Goal: Information Seeking & Learning: Find specific fact

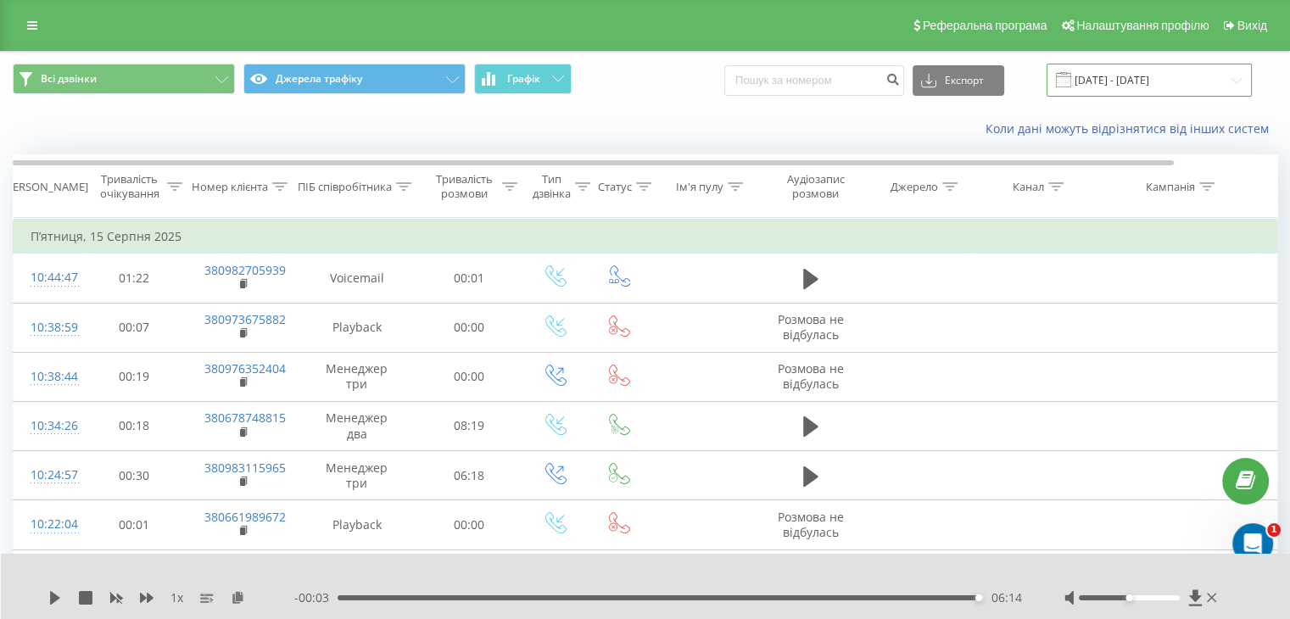
click at [1124, 78] on input "[DATE] - [DATE]" at bounding box center [1148, 80] width 205 height 33
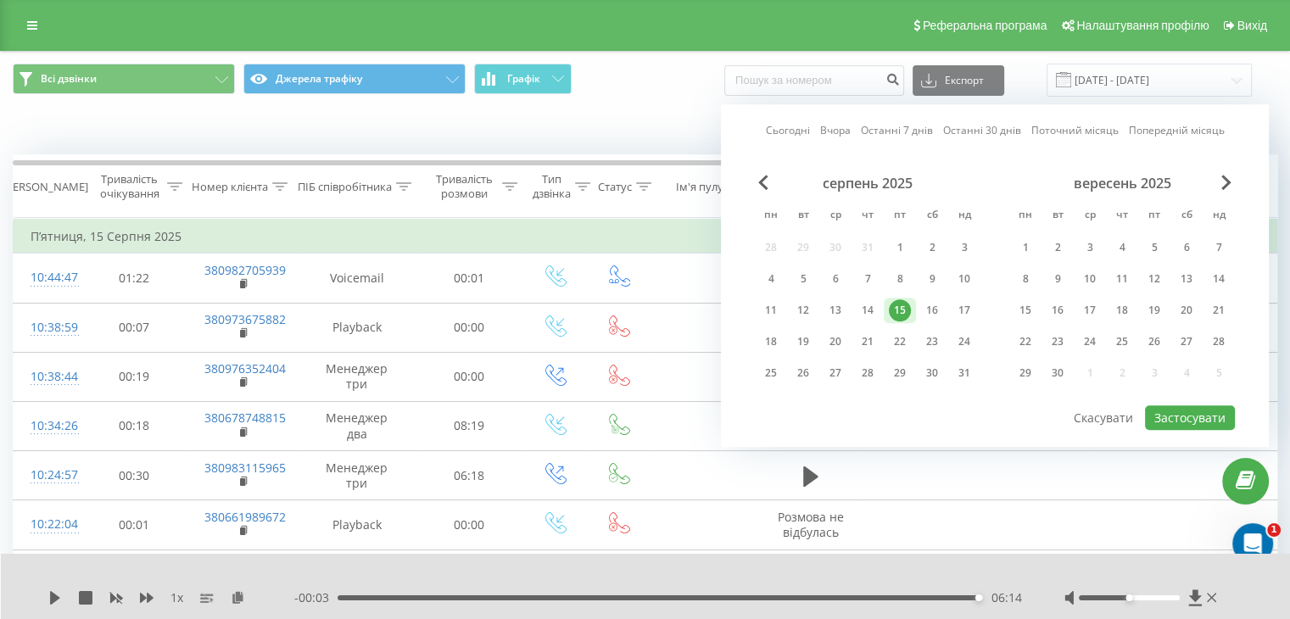
click at [899, 309] on div "15" at bounding box center [899, 310] width 22 height 22
click at [1173, 410] on button "Застосувати" at bounding box center [1190, 417] width 90 height 25
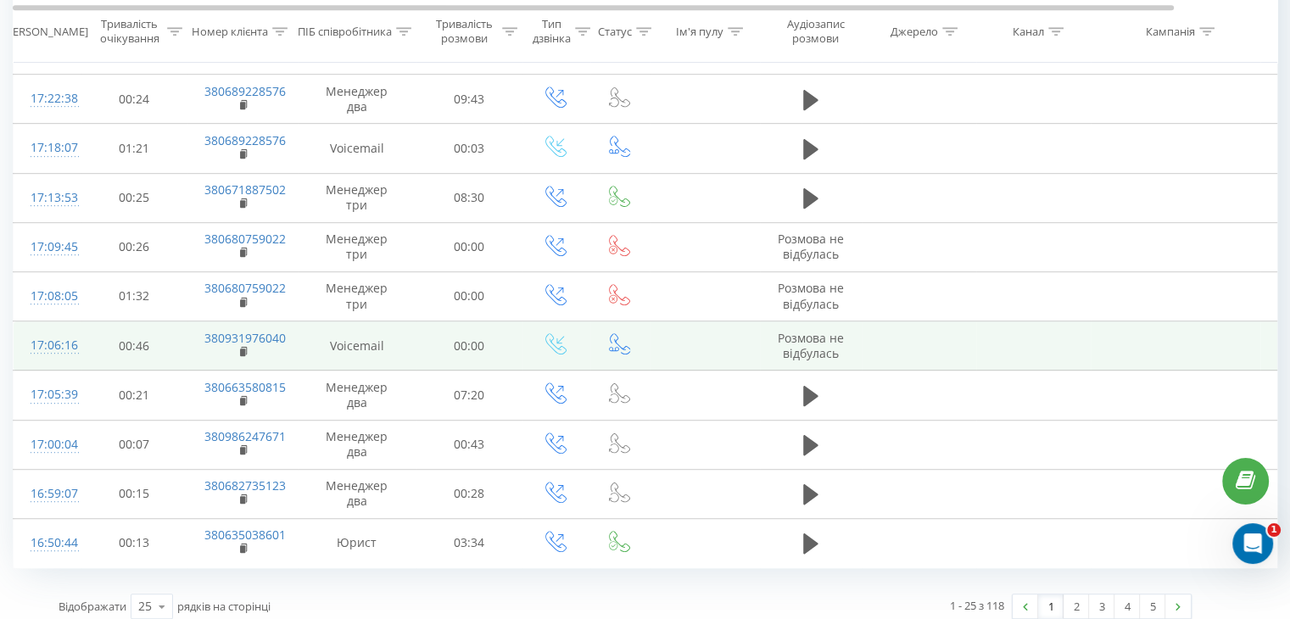
scroll to position [927, 0]
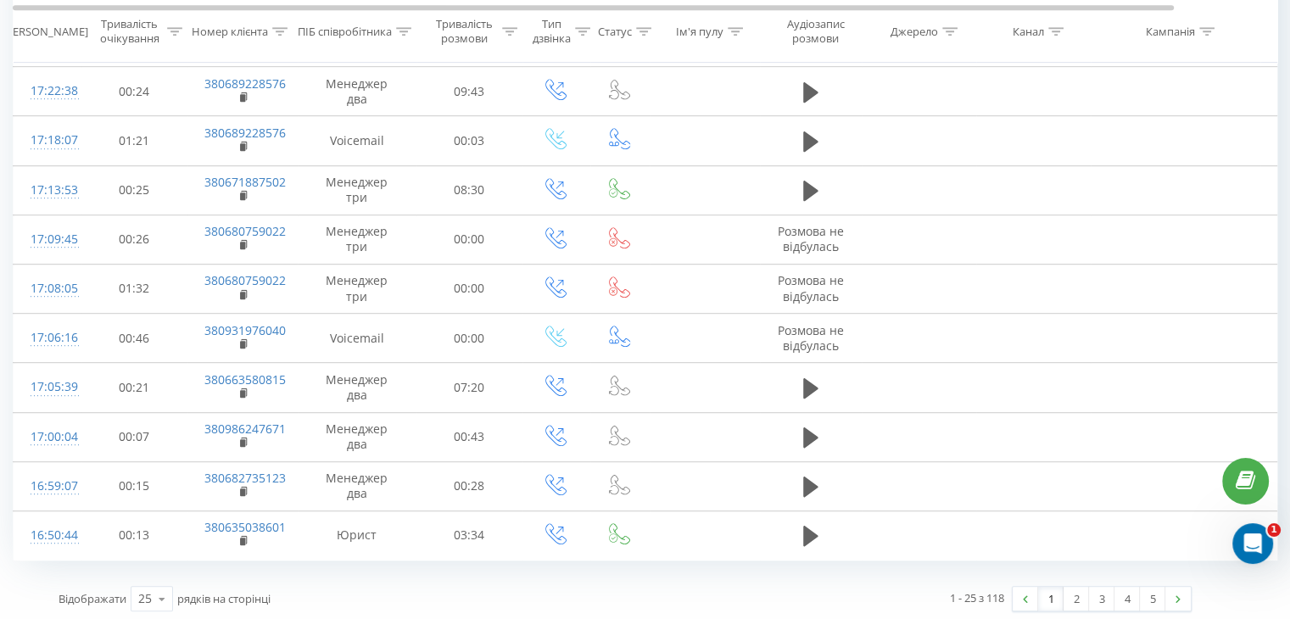
click at [1050, 591] on link "1" at bounding box center [1050, 599] width 25 height 24
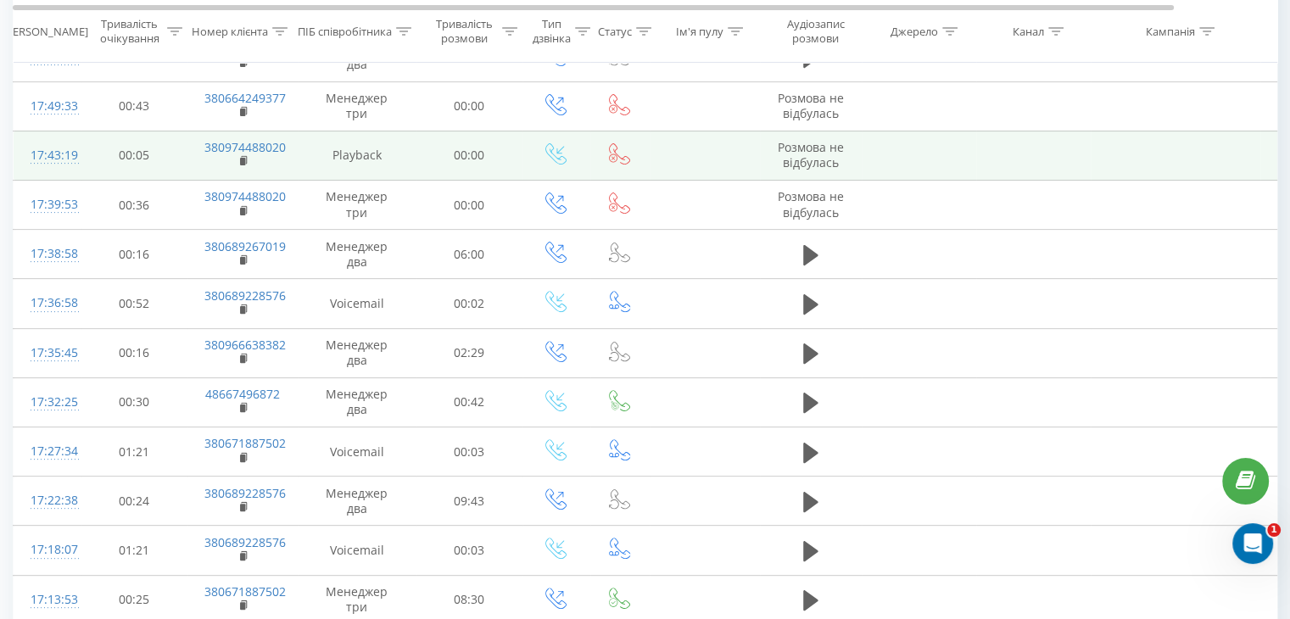
scroll to position [536, 0]
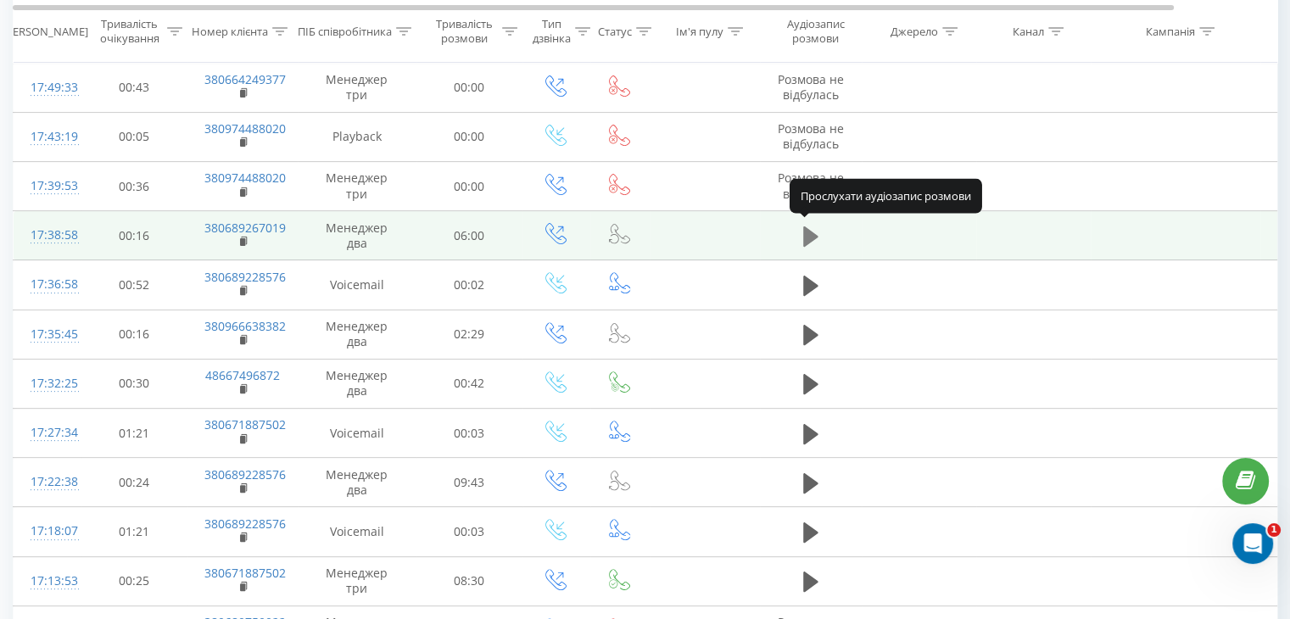
click at [810, 235] on icon at bounding box center [810, 236] width 15 height 20
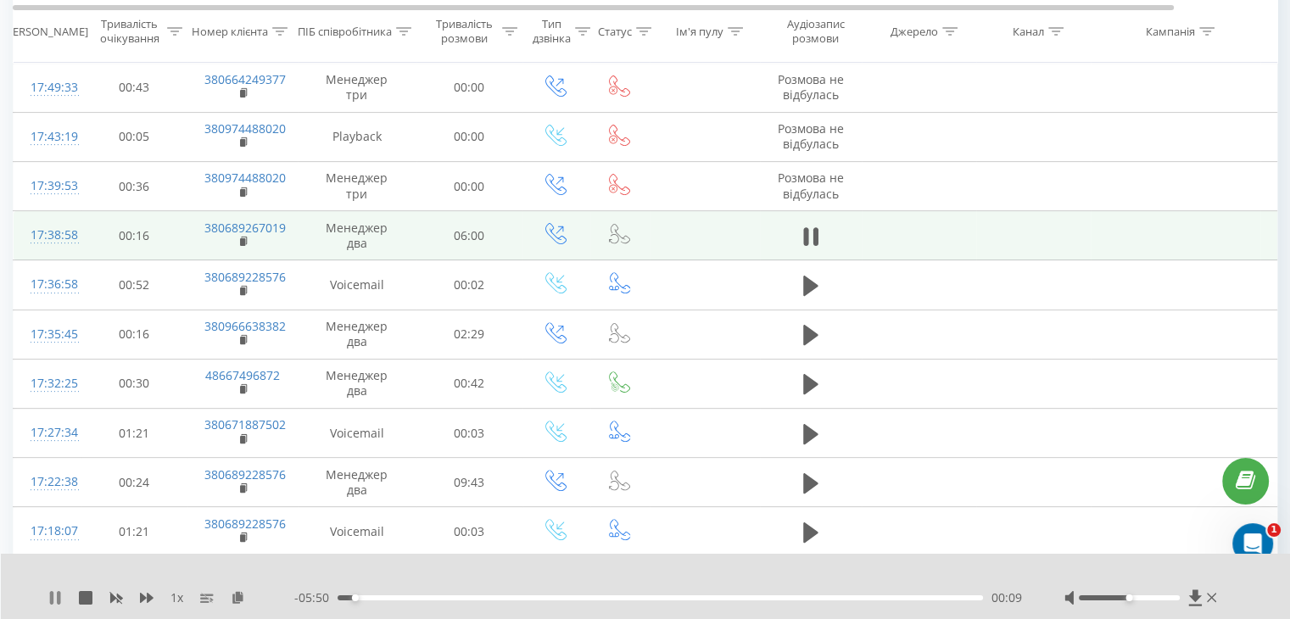
click at [56, 599] on icon at bounding box center [55, 598] width 14 height 14
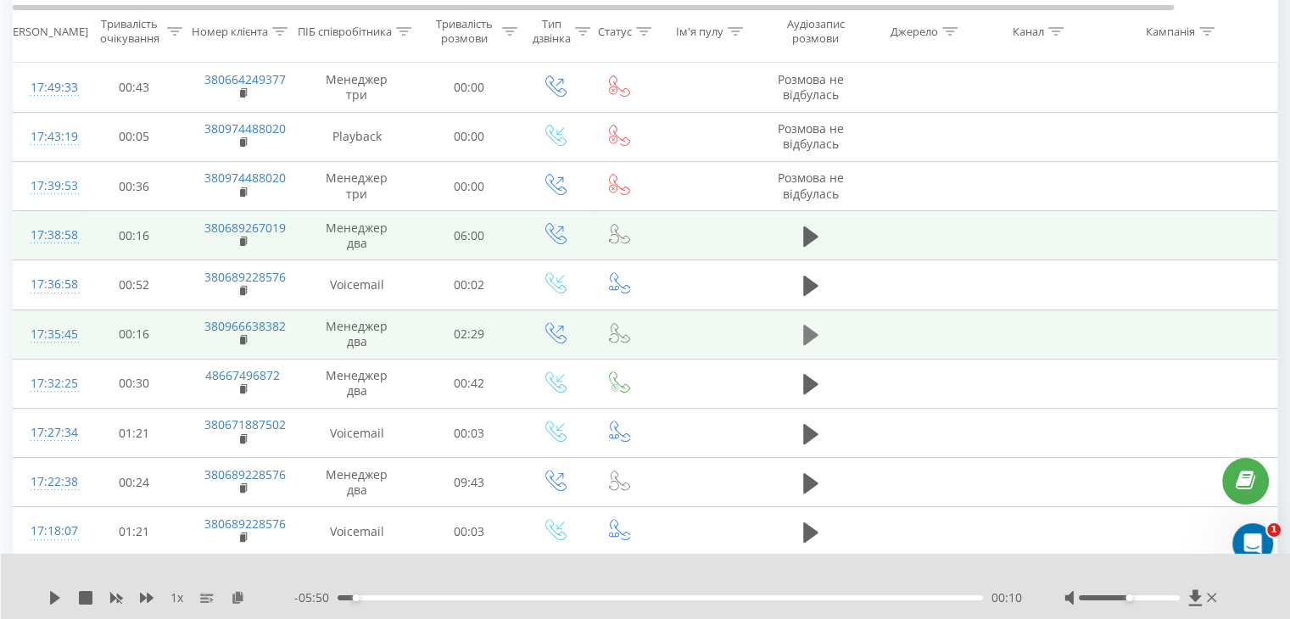
click at [808, 331] on icon at bounding box center [810, 335] width 15 height 20
drag, startPoint x: 179, startPoint y: 325, endPoint x: 286, endPoint y: 324, distance: 106.8
click at [286, 324] on tr "17:35:45 00:16 380966638382 Менеджер два 02:29" at bounding box center [700, 333] width 1373 height 49
copy tr "380966638382"
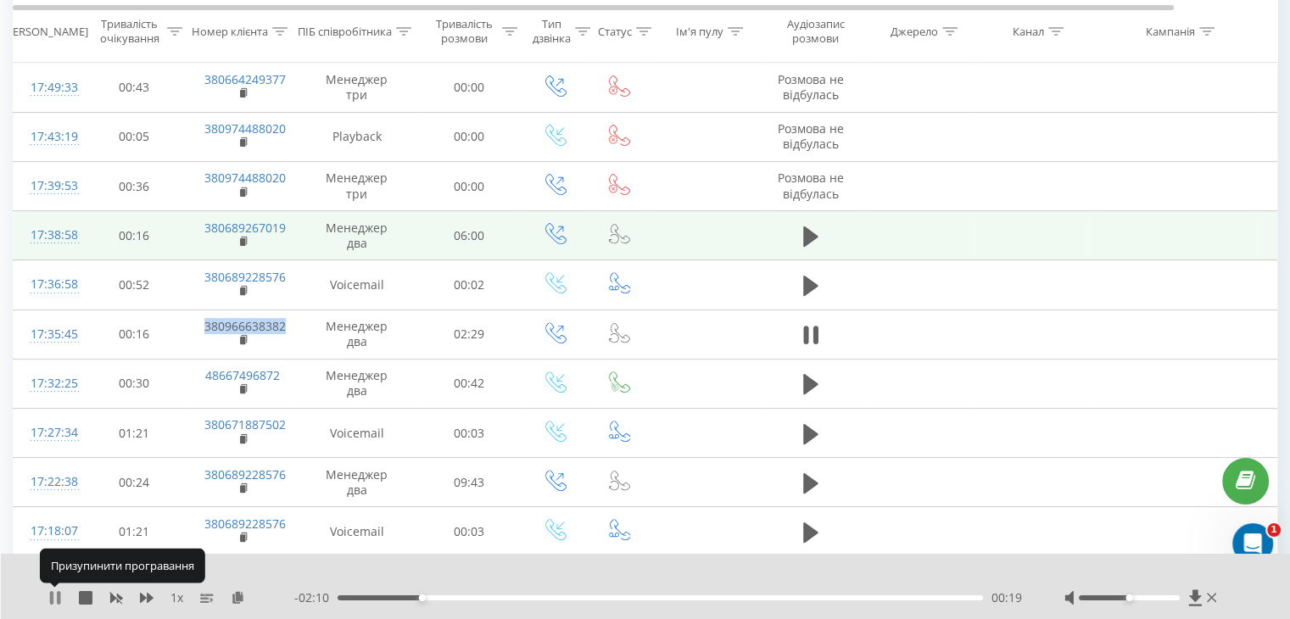
click at [55, 598] on icon at bounding box center [55, 598] width 14 height 14
click at [804, 236] on icon at bounding box center [810, 236] width 15 height 20
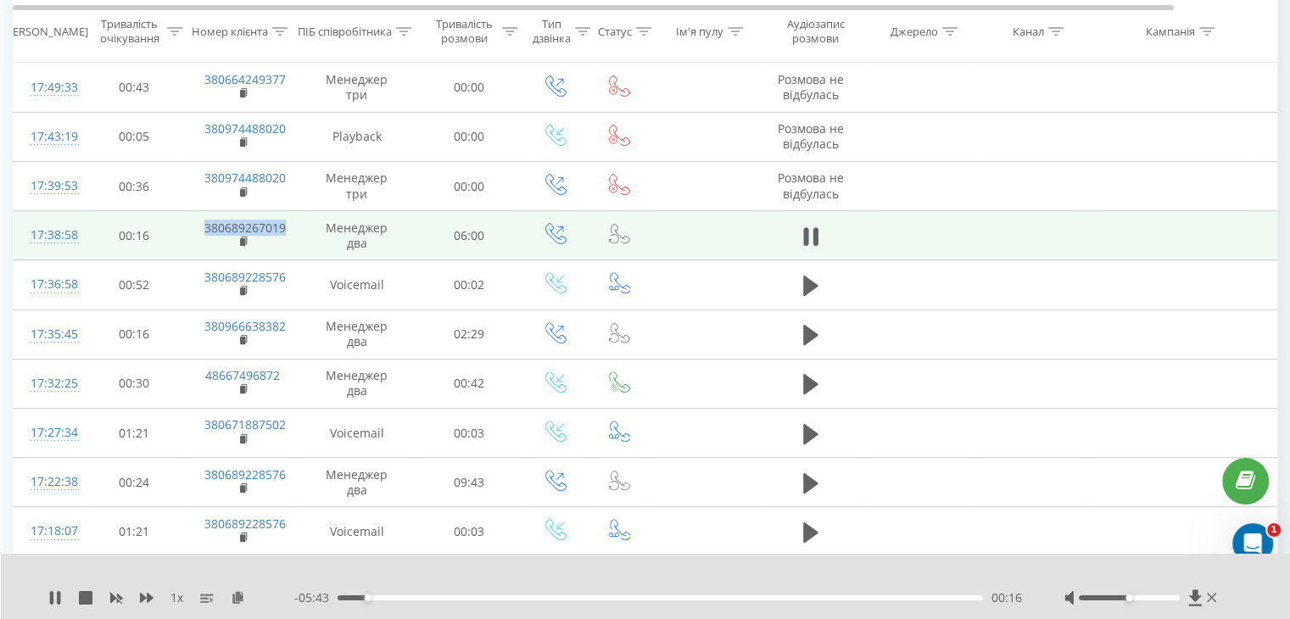
drag, startPoint x: 189, startPoint y: 224, endPoint x: 291, endPoint y: 222, distance: 101.7
click at [291, 222] on td "380689267019" at bounding box center [242, 235] width 110 height 49
copy link "380689267019"
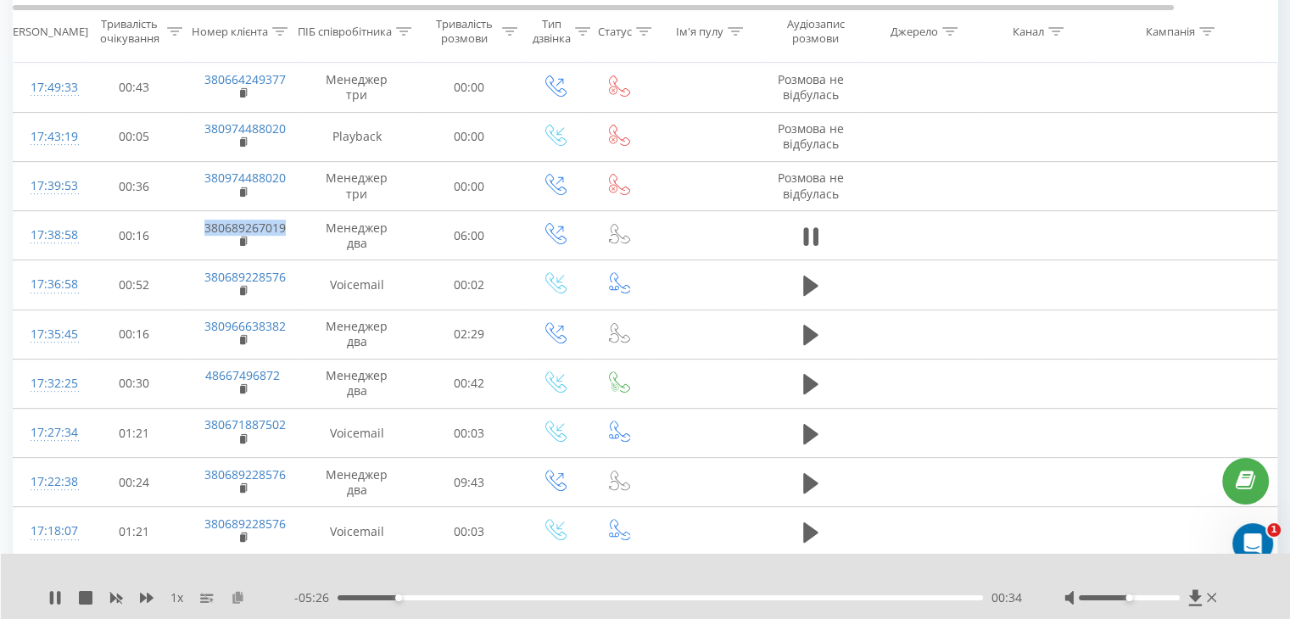
click at [237, 594] on icon at bounding box center [238, 597] width 14 height 12
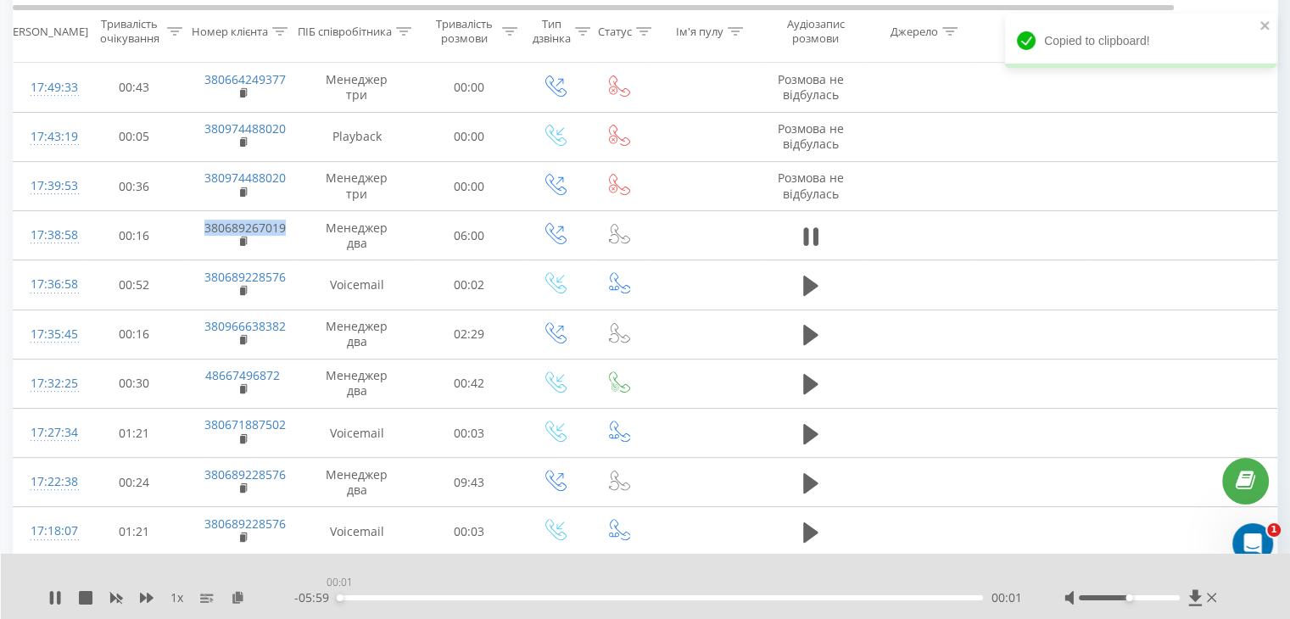
click at [339, 598] on div "00:01" at bounding box center [659, 597] width 645 height 5
click at [342, 595] on div "00:02" at bounding box center [659, 597] width 645 height 5
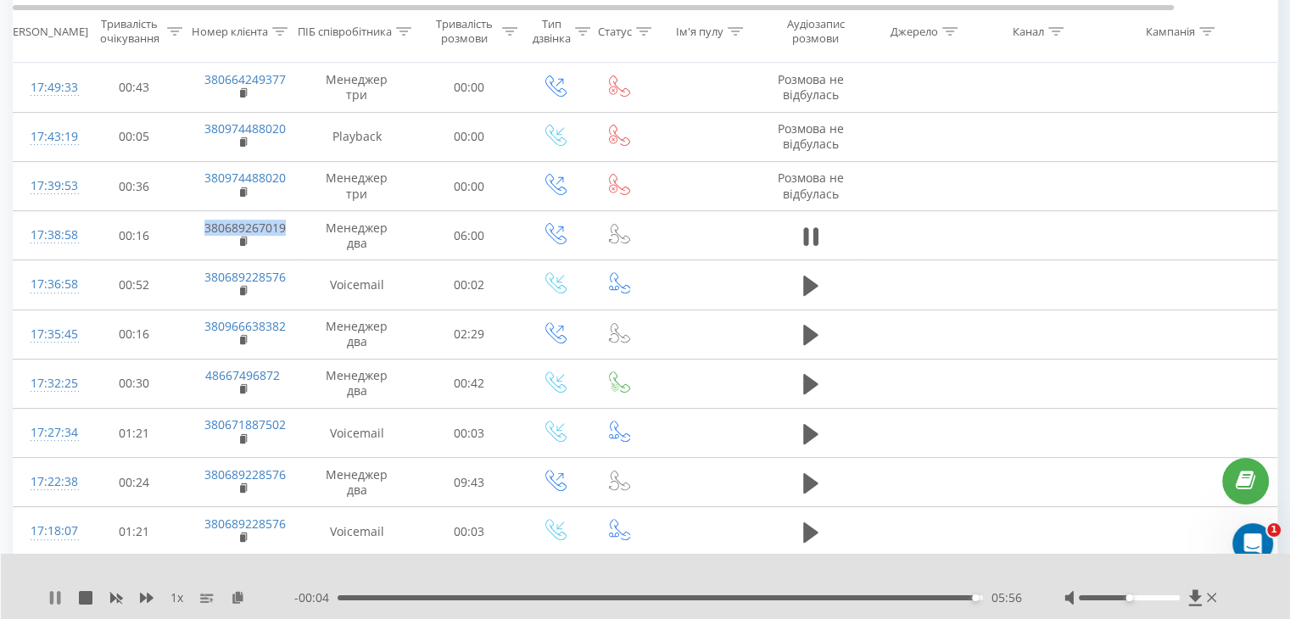
click at [53, 595] on icon at bounding box center [51, 598] width 3 height 14
click at [810, 237] on icon at bounding box center [810, 236] width 15 height 20
click at [811, 591] on div "- 00:01 05:59 05:59" at bounding box center [657, 597] width 727 height 17
click at [784, 591] on div "- 00:00 05:59 05:59" at bounding box center [657, 597] width 727 height 17
click at [783, 593] on div "- 00:00 05:59 05:59" at bounding box center [657, 597] width 727 height 17
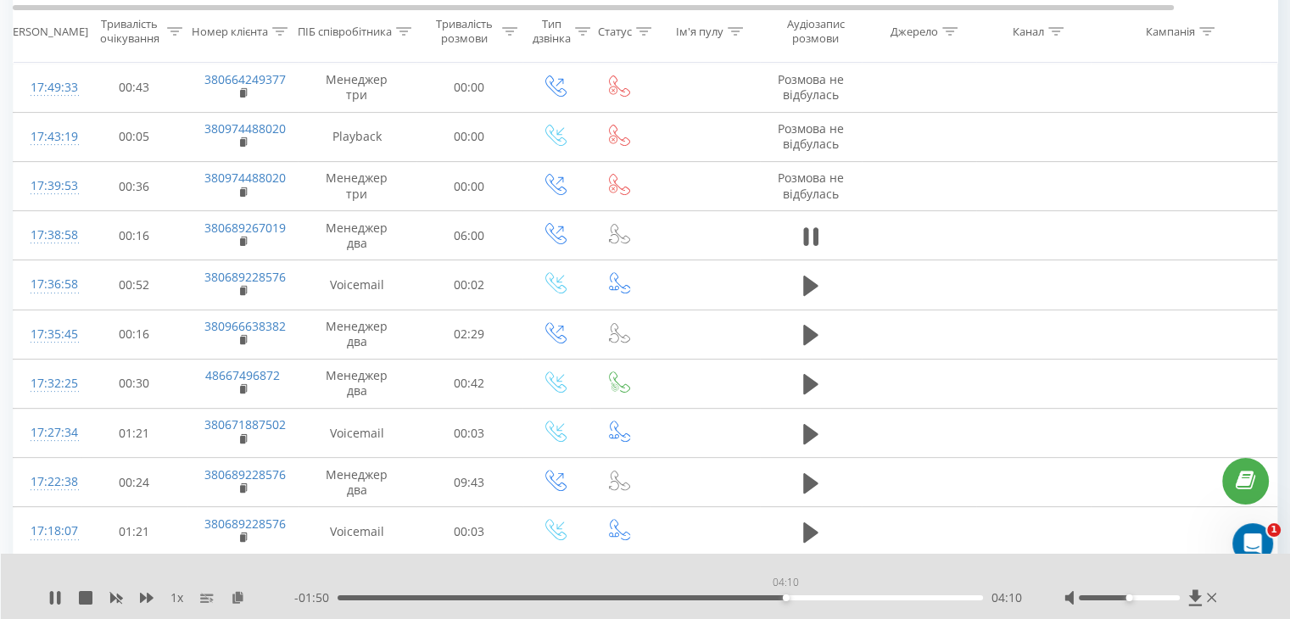
click at [785, 597] on div "04:10" at bounding box center [659, 597] width 645 height 5
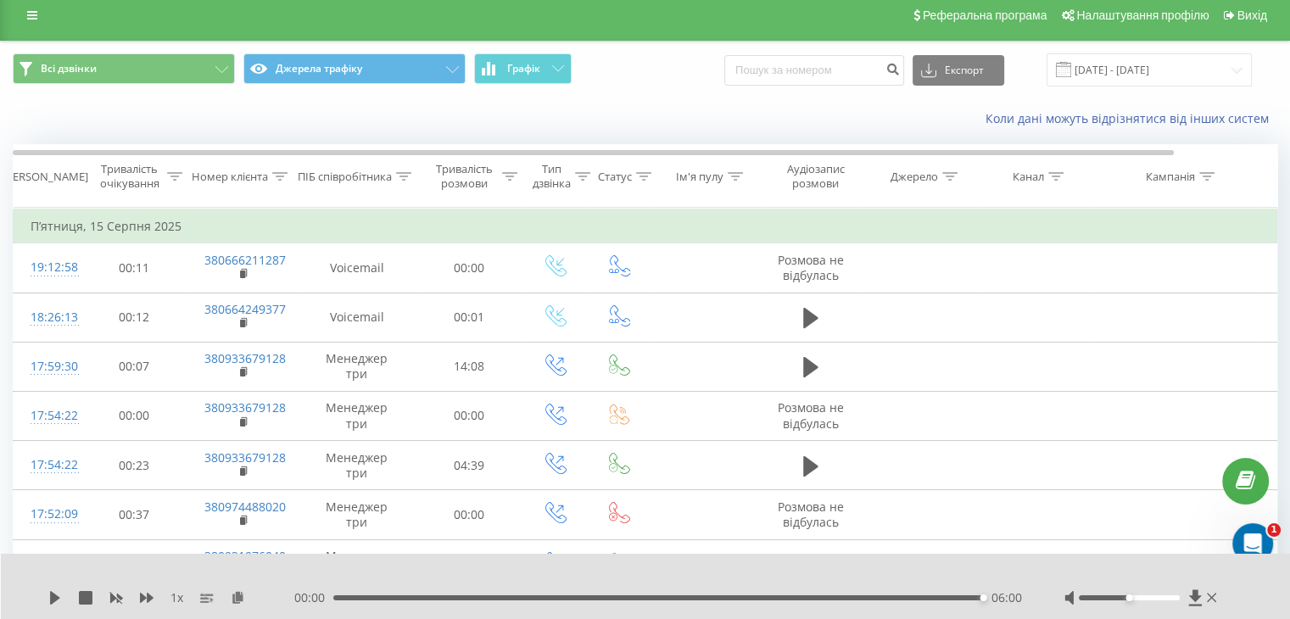
scroll to position [0, 0]
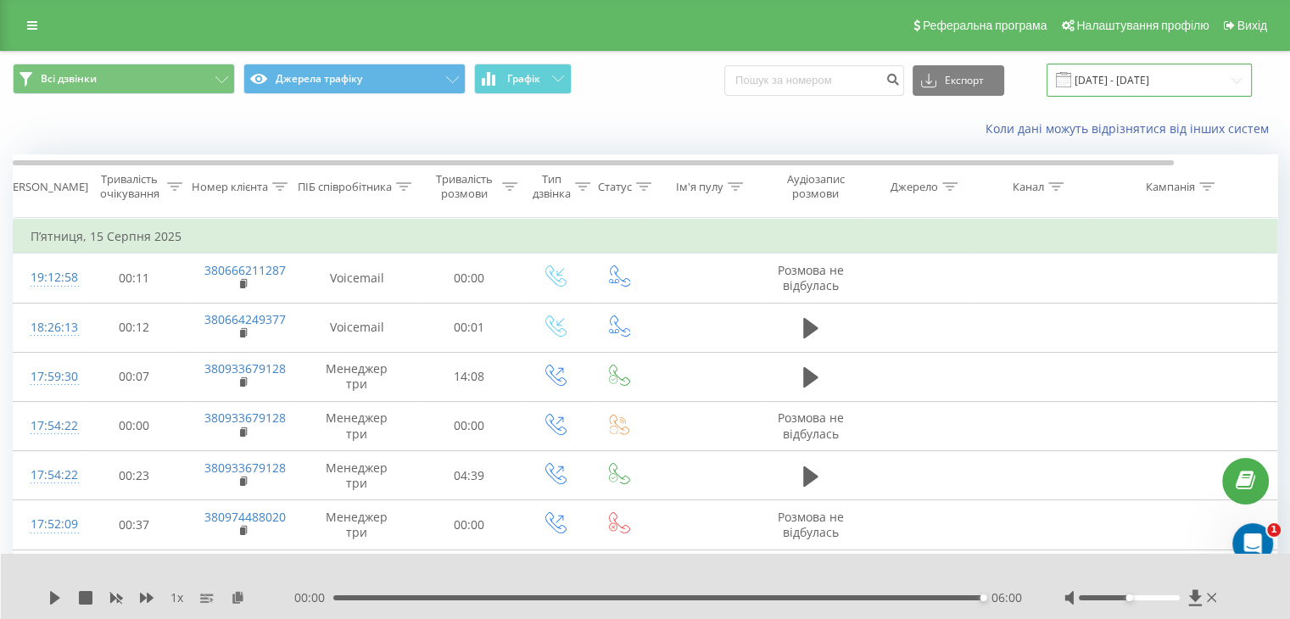
click at [1139, 74] on input "[DATE] - [DATE]" at bounding box center [1148, 80] width 205 height 33
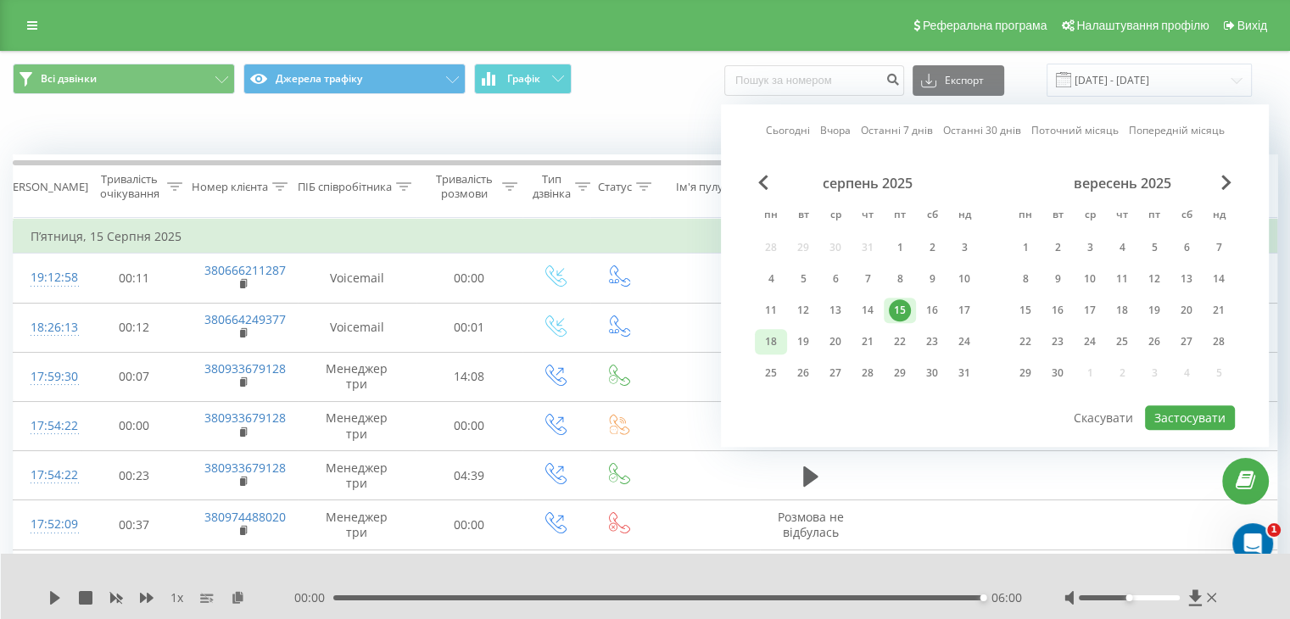
click at [769, 337] on div "18" at bounding box center [771, 342] width 22 height 22
click at [1173, 408] on button "Застосувати" at bounding box center [1190, 417] width 90 height 25
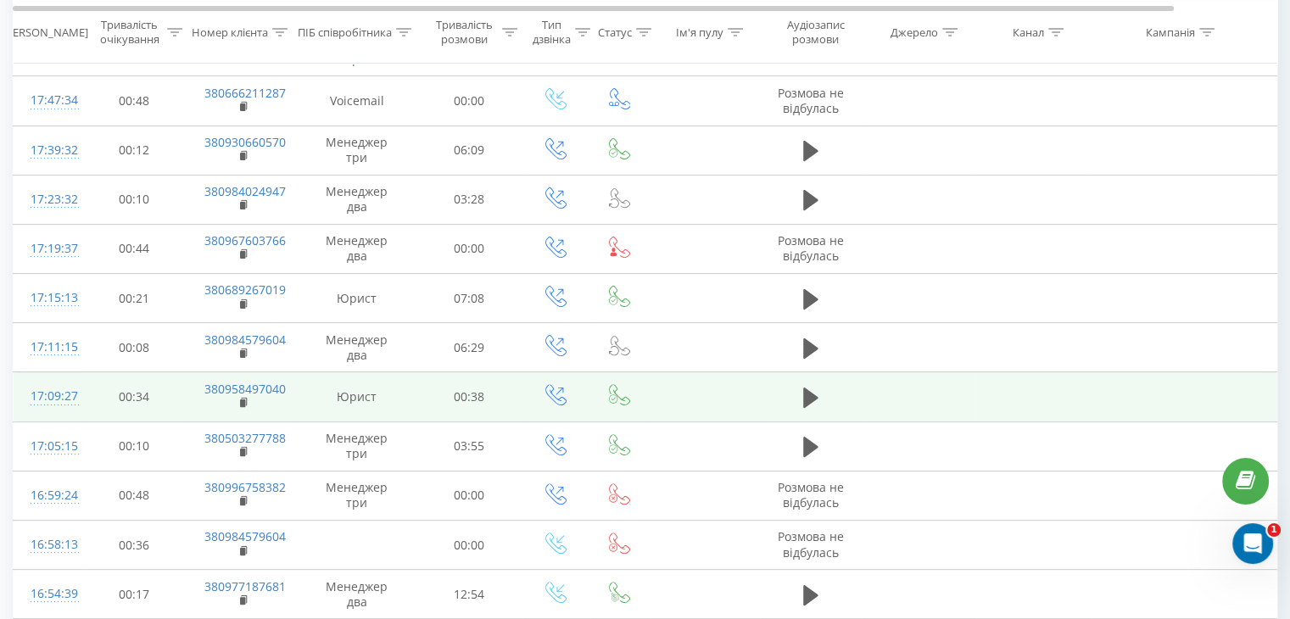
scroll to position [927, 0]
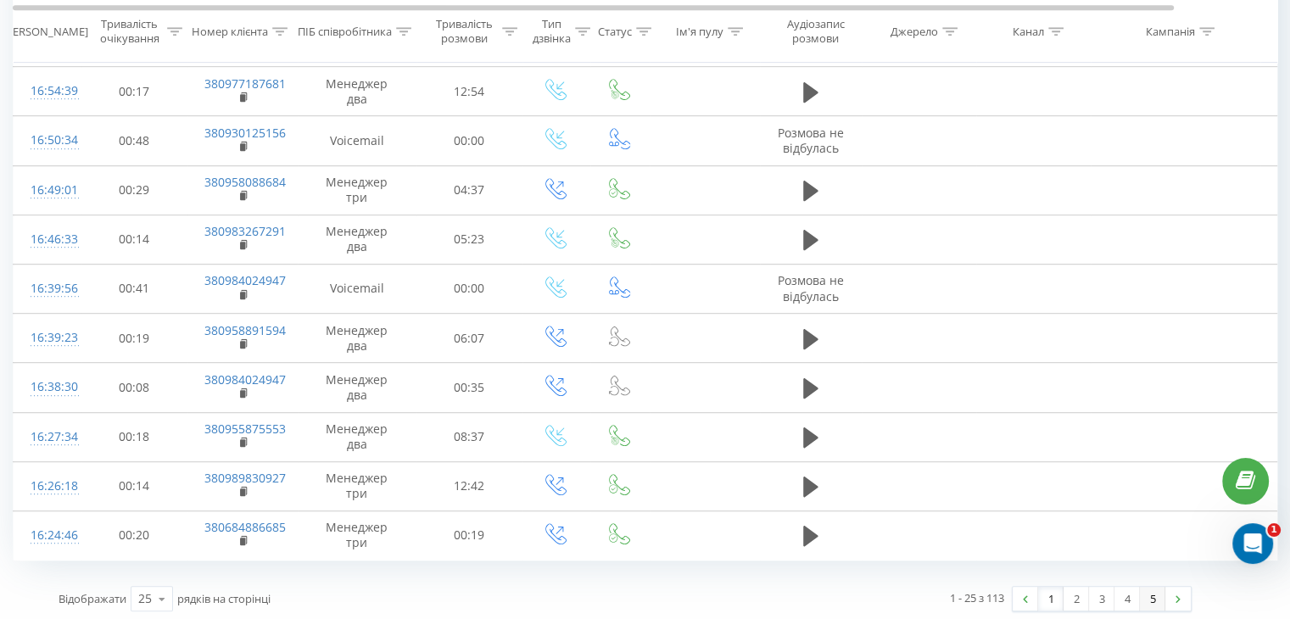
click at [1150, 599] on link "5" at bounding box center [1151, 599] width 25 height 24
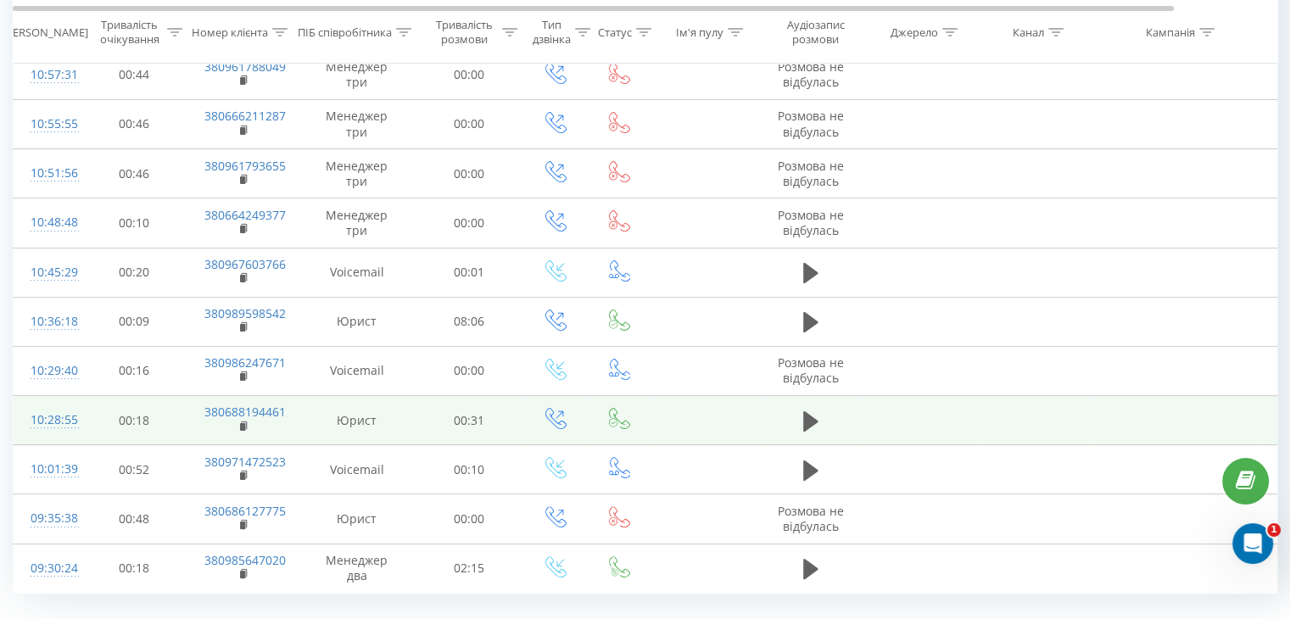
scroll to position [337, 0]
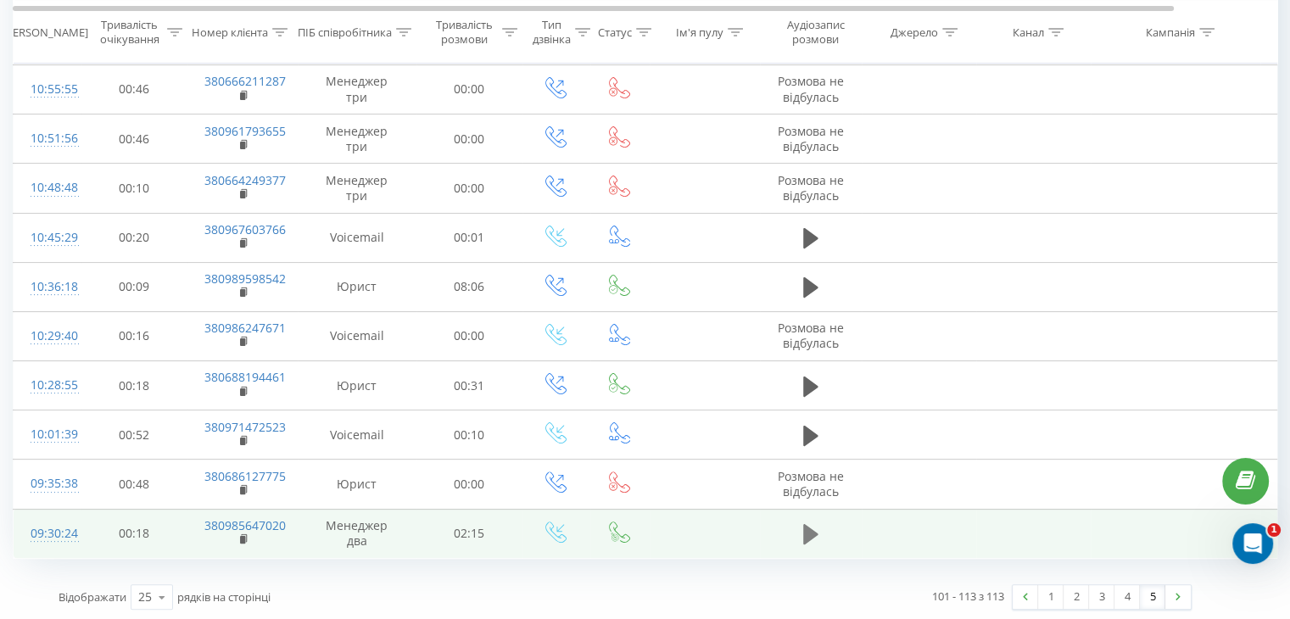
click at [804, 538] on icon at bounding box center [810, 534] width 15 height 20
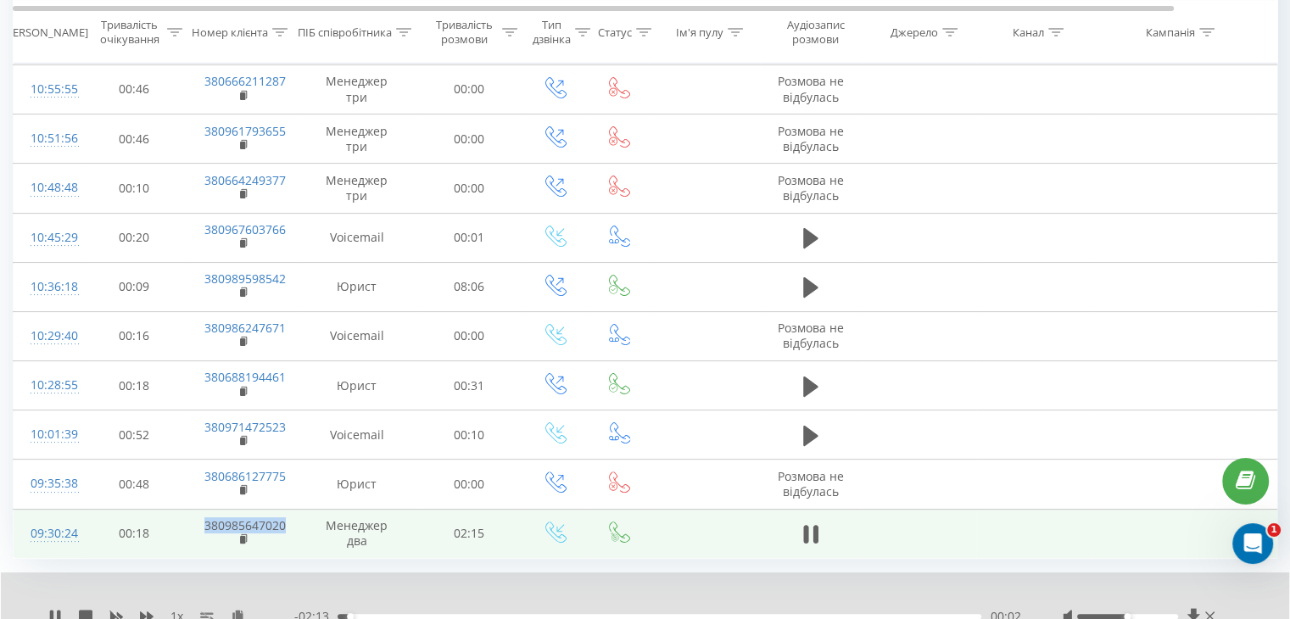
drag, startPoint x: 192, startPoint y: 523, endPoint x: 281, endPoint y: 524, distance: 89.9
click at [281, 524] on td "380985647020" at bounding box center [242, 533] width 110 height 49
copy link "380985647020"
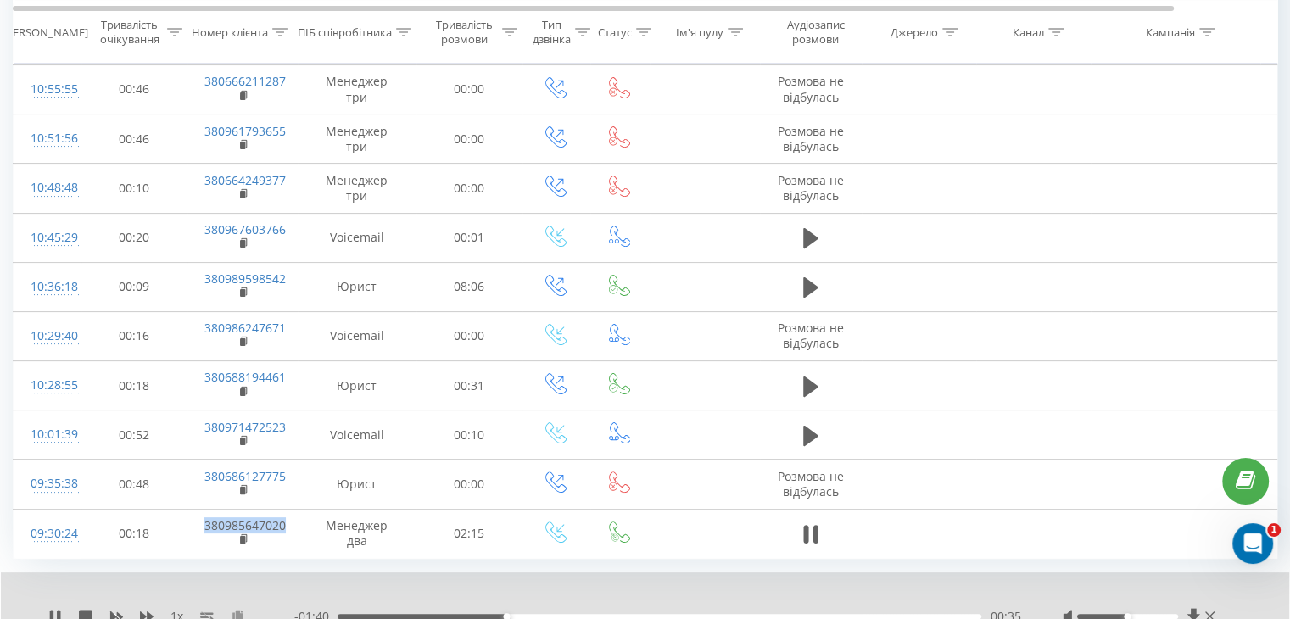
click at [239, 610] on icon at bounding box center [238, 616] width 14 height 12
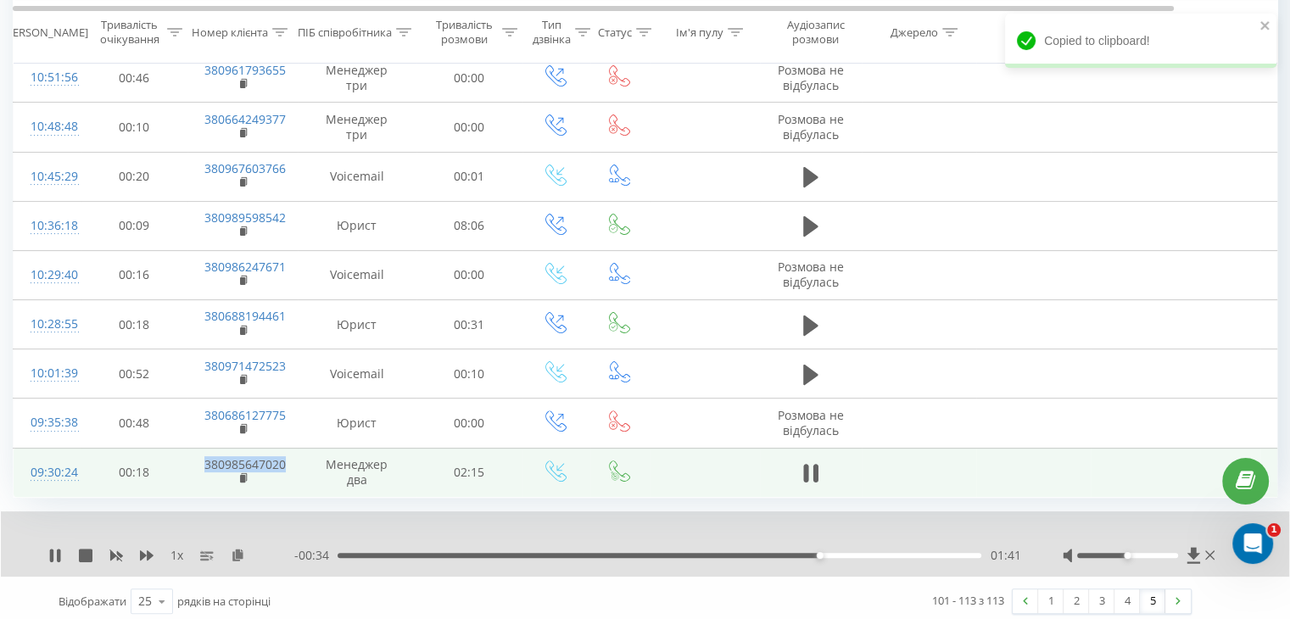
scroll to position [402, 0]
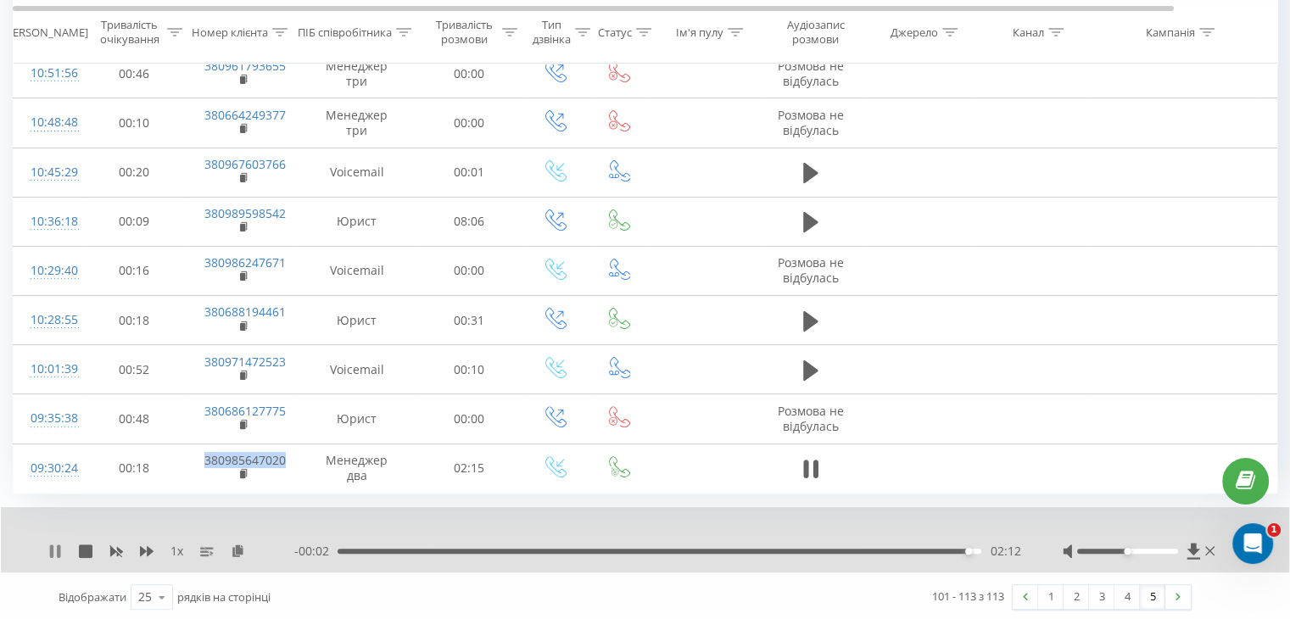
click at [58, 548] on icon at bounding box center [58, 551] width 3 height 14
click at [340, 549] on div "02:13" at bounding box center [658, 551] width 643 height 5
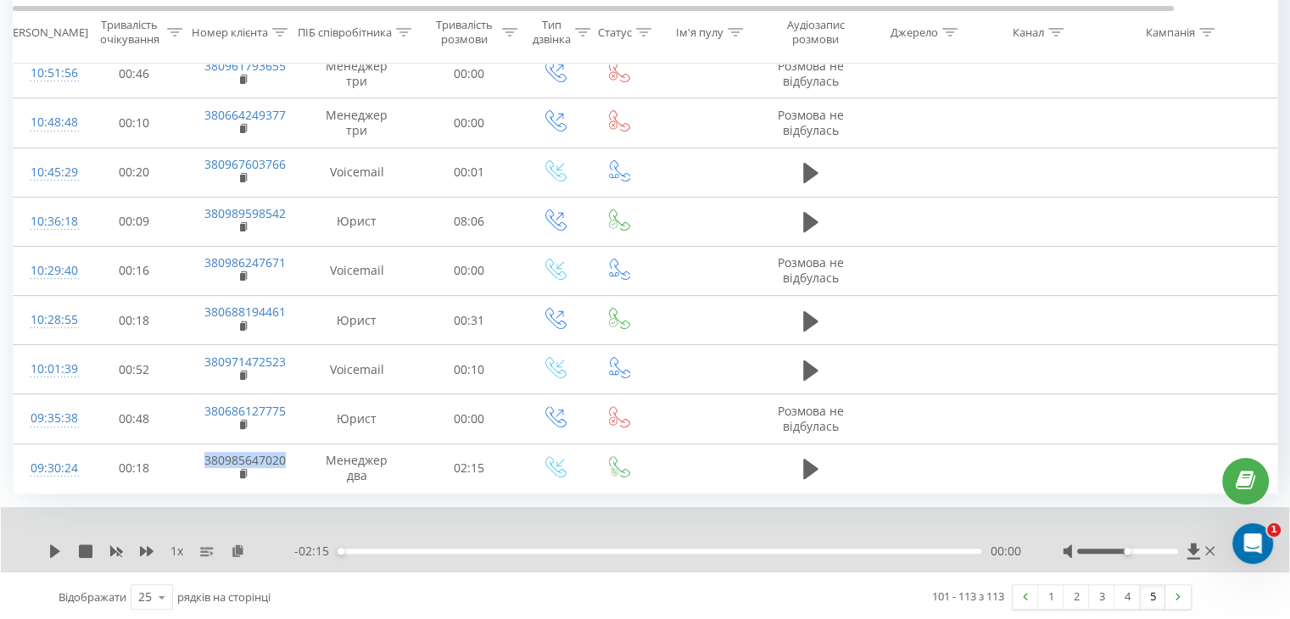
drag, startPoint x: 51, startPoint y: 550, endPoint x: 64, endPoint y: 548, distance: 13.8
click at [53, 549] on icon at bounding box center [55, 551] width 10 height 14
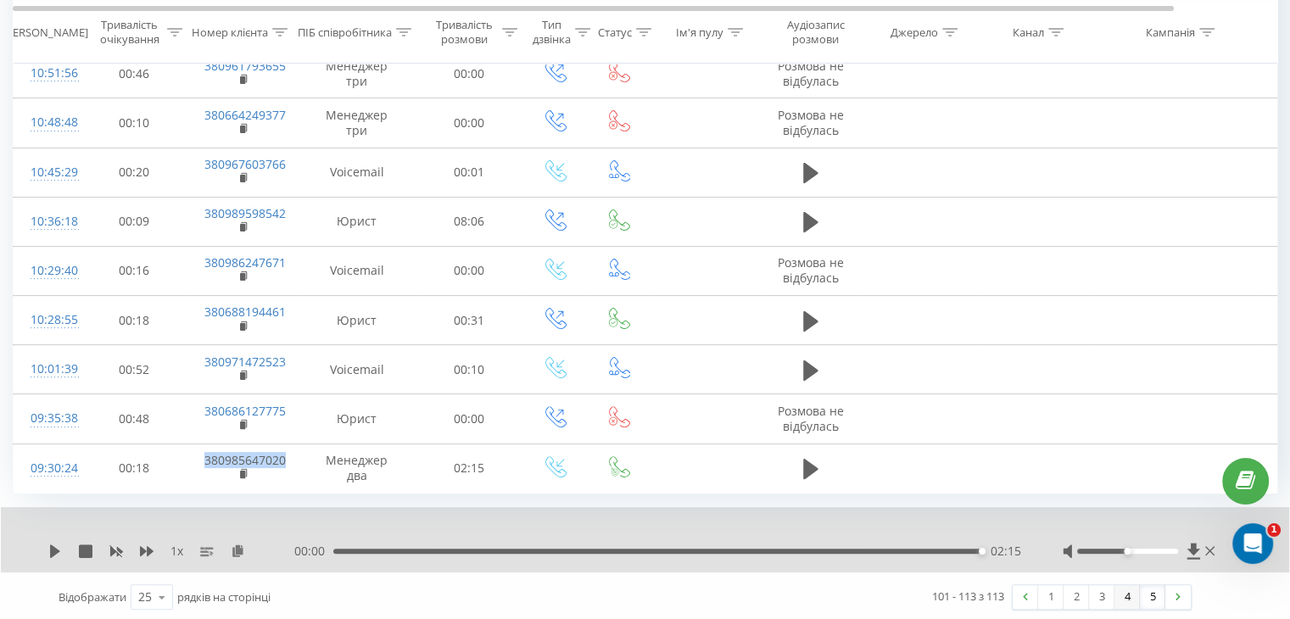
click at [1128, 594] on link "4" at bounding box center [1126, 597] width 25 height 24
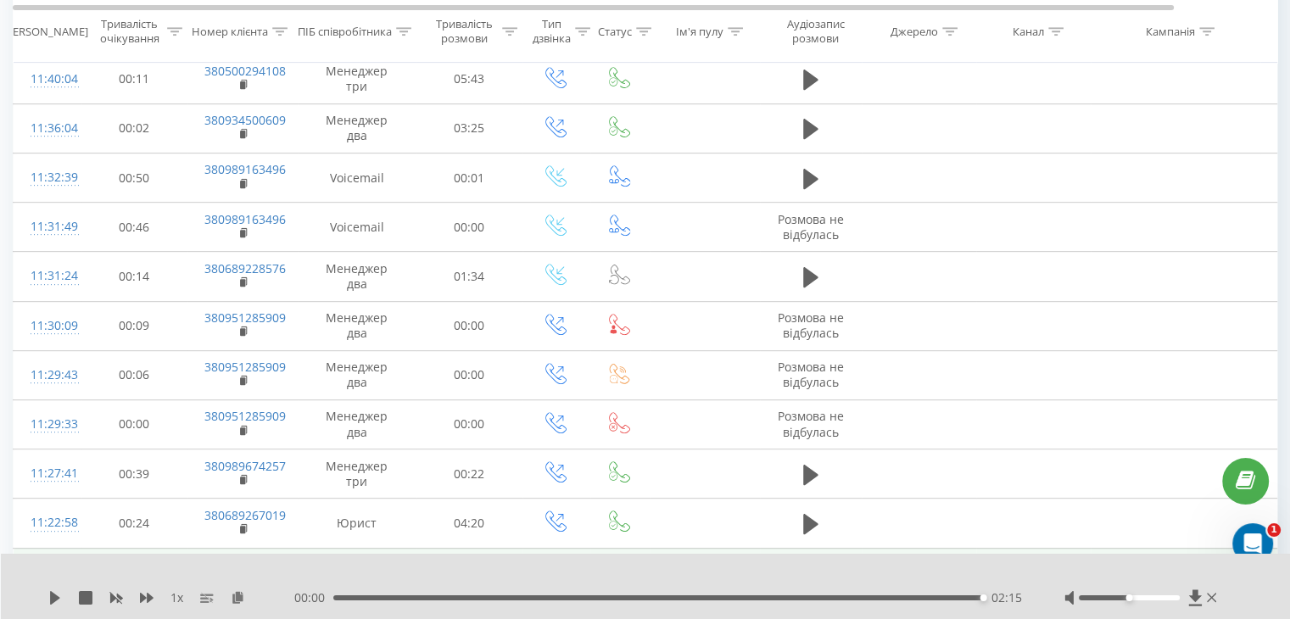
scroll to position [738, 0]
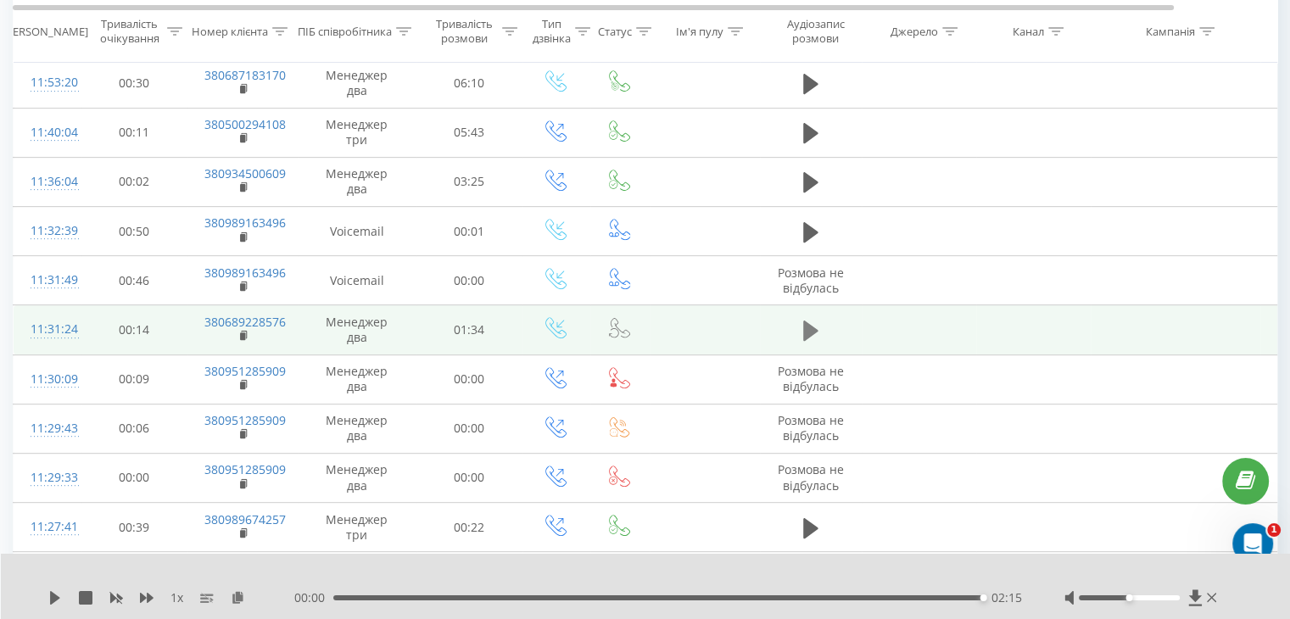
click at [810, 331] on icon at bounding box center [810, 330] width 15 height 20
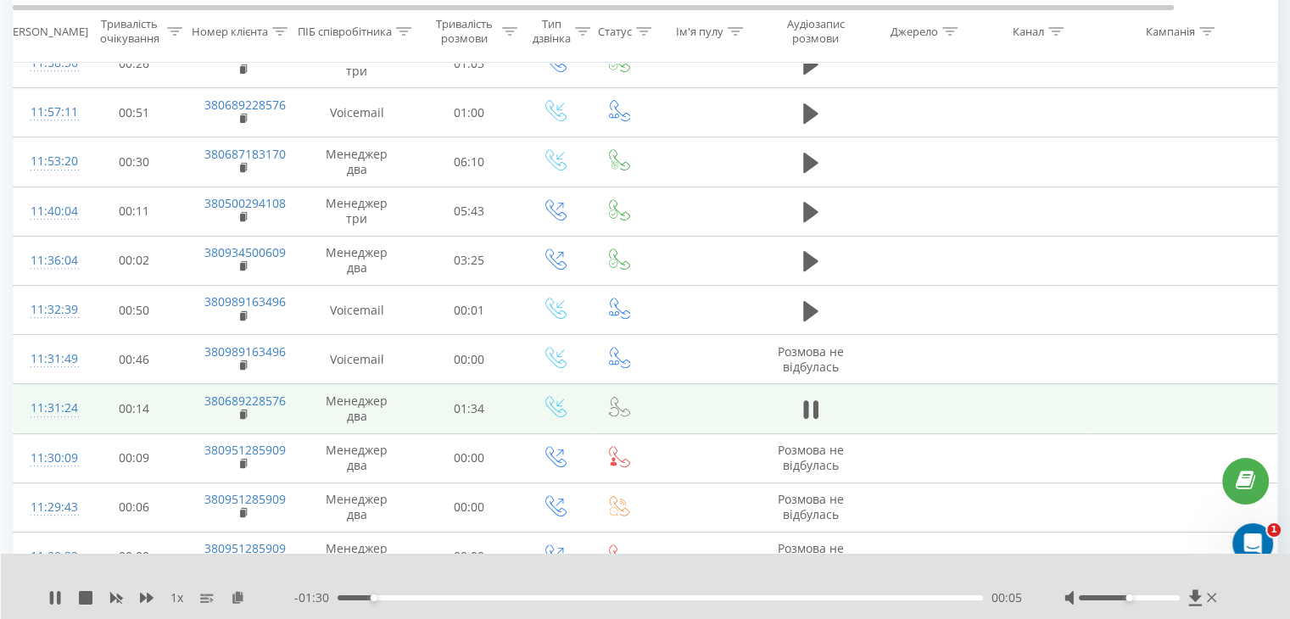
scroll to position [653, 0]
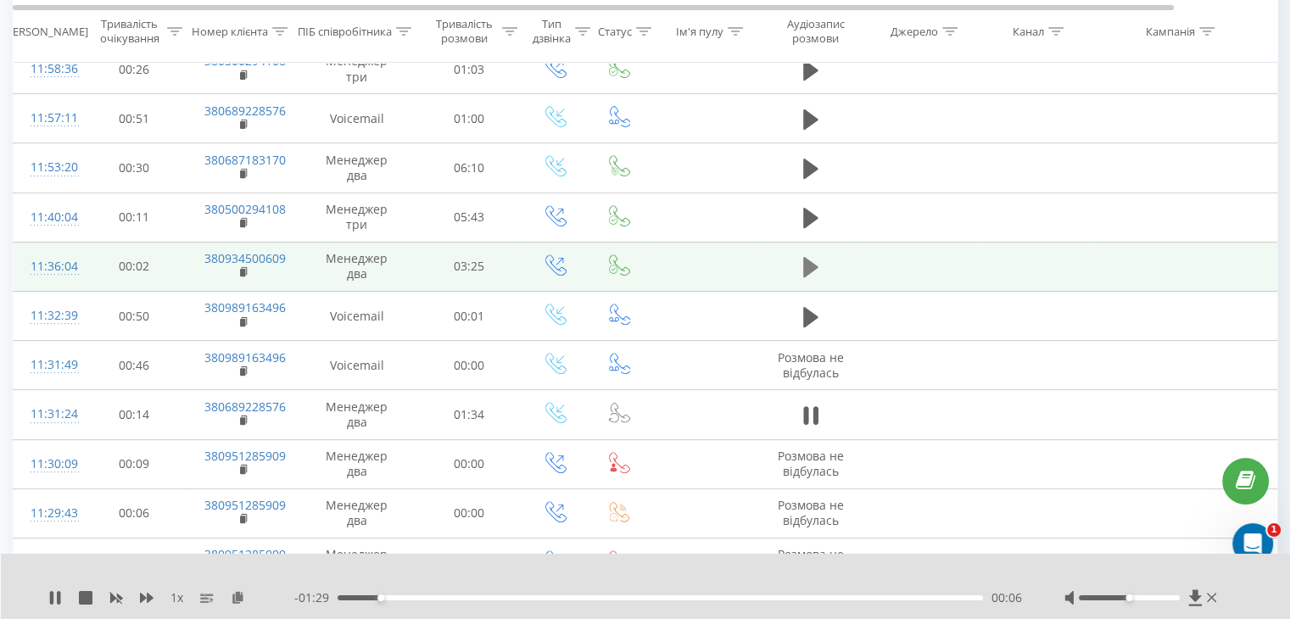
click at [815, 259] on icon at bounding box center [810, 267] width 15 height 24
drag, startPoint x: 190, startPoint y: 256, endPoint x: 285, endPoint y: 259, distance: 95.0
click at [285, 259] on td "380934500609" at bounding box center [242, 266] width 110 height 49
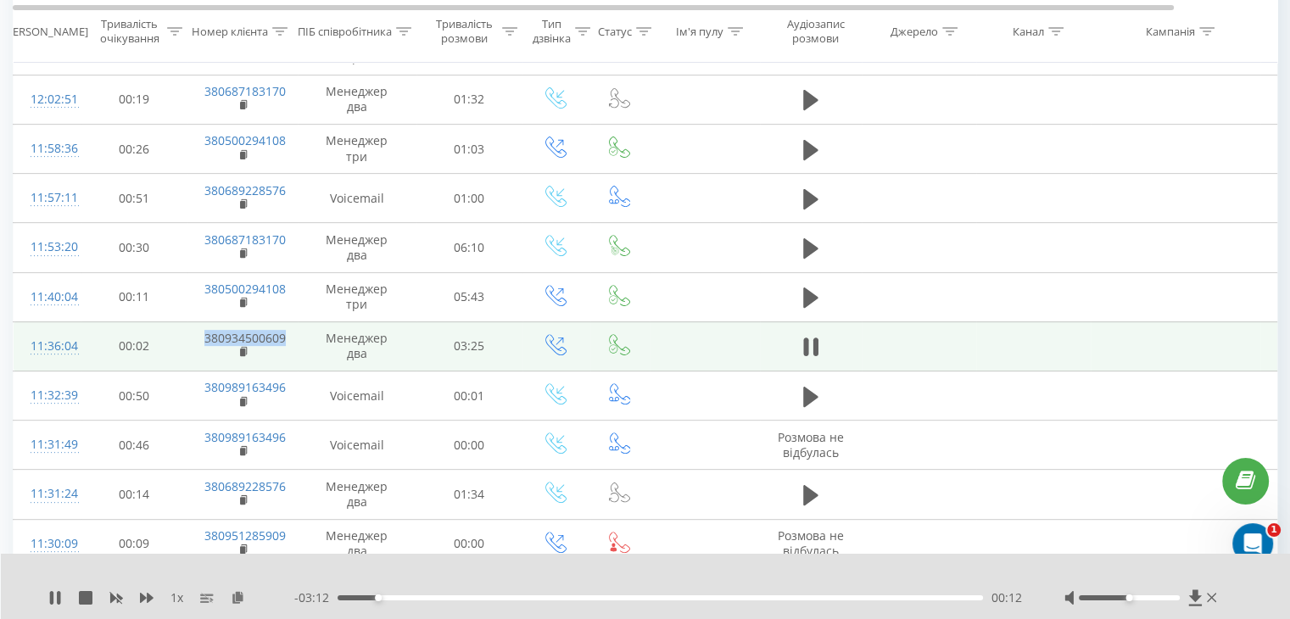
scroll to position [568, 0]
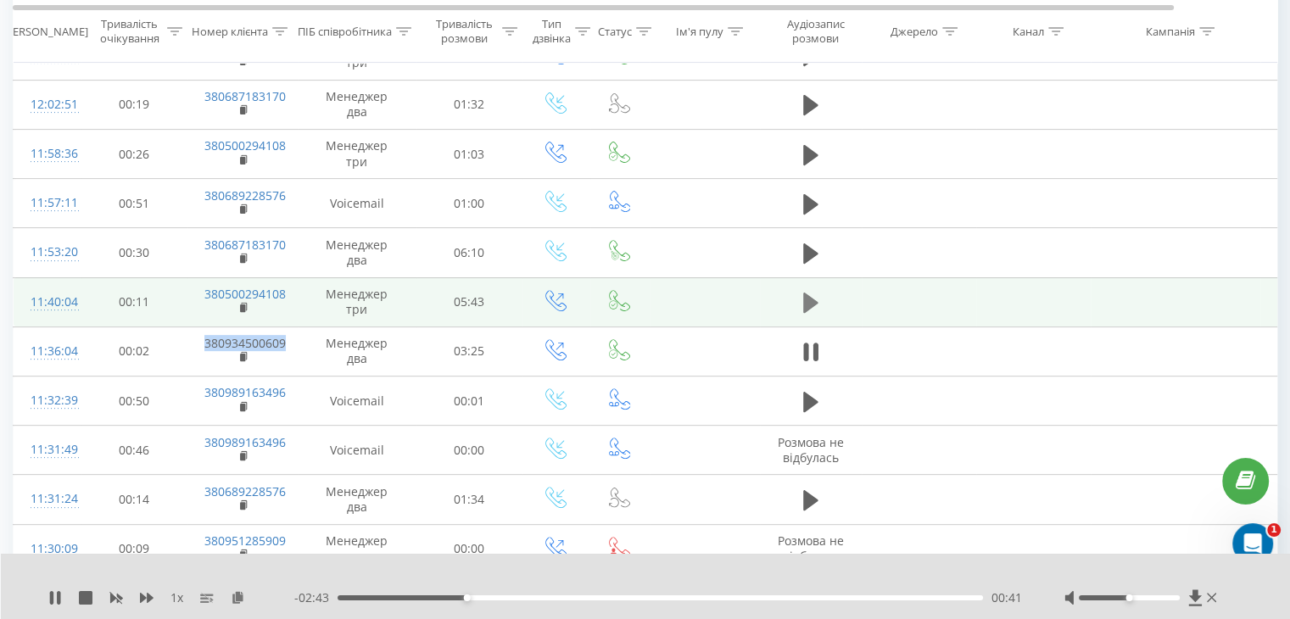
click at [813, 304] on icon at bounding box center [810, 303] width 15 height 24
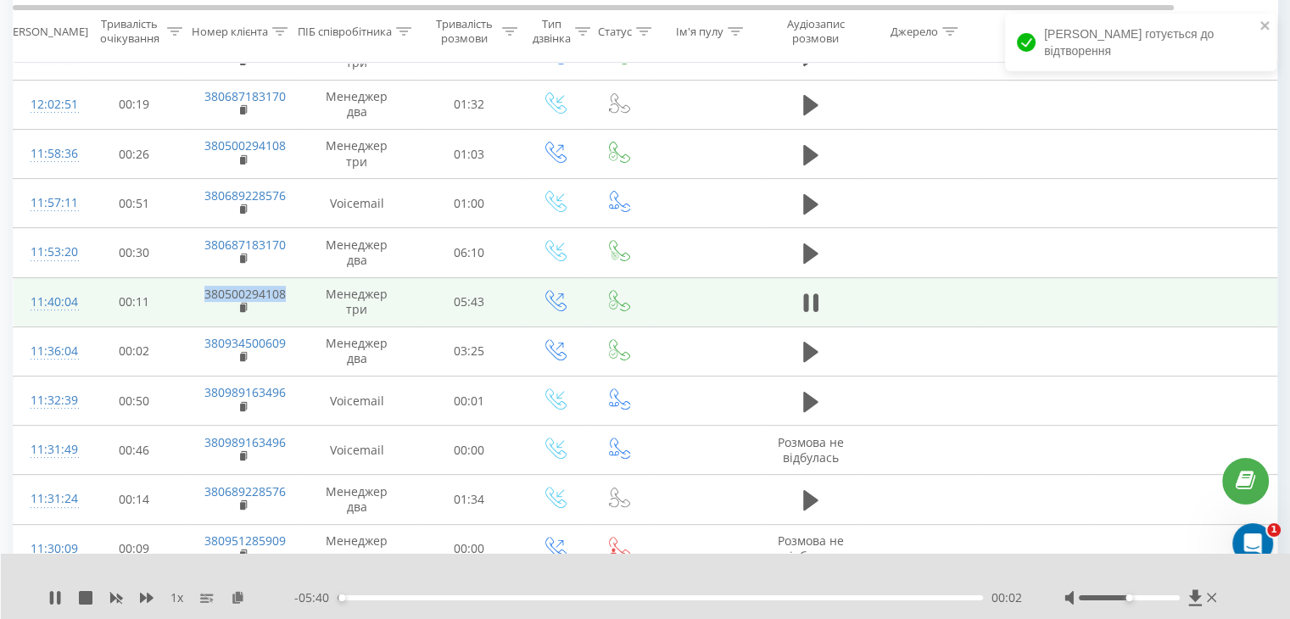
drag, startPoint x: 186, startPoint y: 289, endPoint x: 287, endPoint y: 289, distance: 101.7
click at [287, 289] on tr "11:40:04 00:11 380500294108 Менеджер три 05:43" at bounding box center [700, 301] width 1373 height 49
copy tr "380500294108"
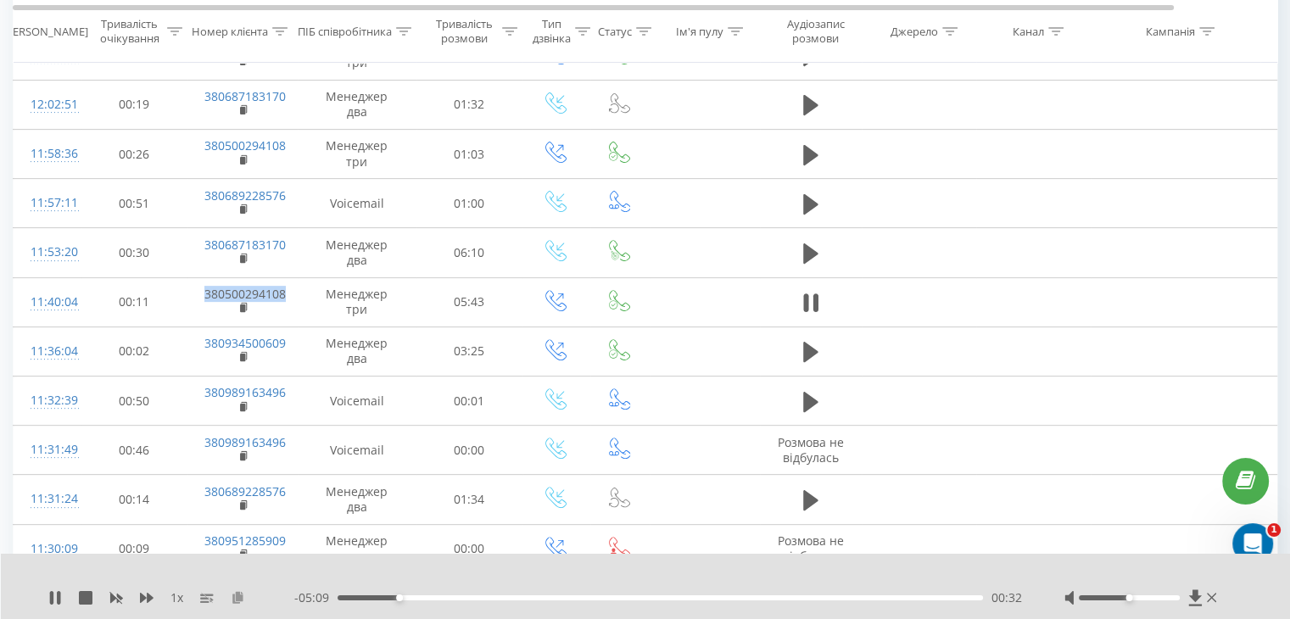
click at [234, 598] on icon at bounding box center [238, 597] width 14 height 12
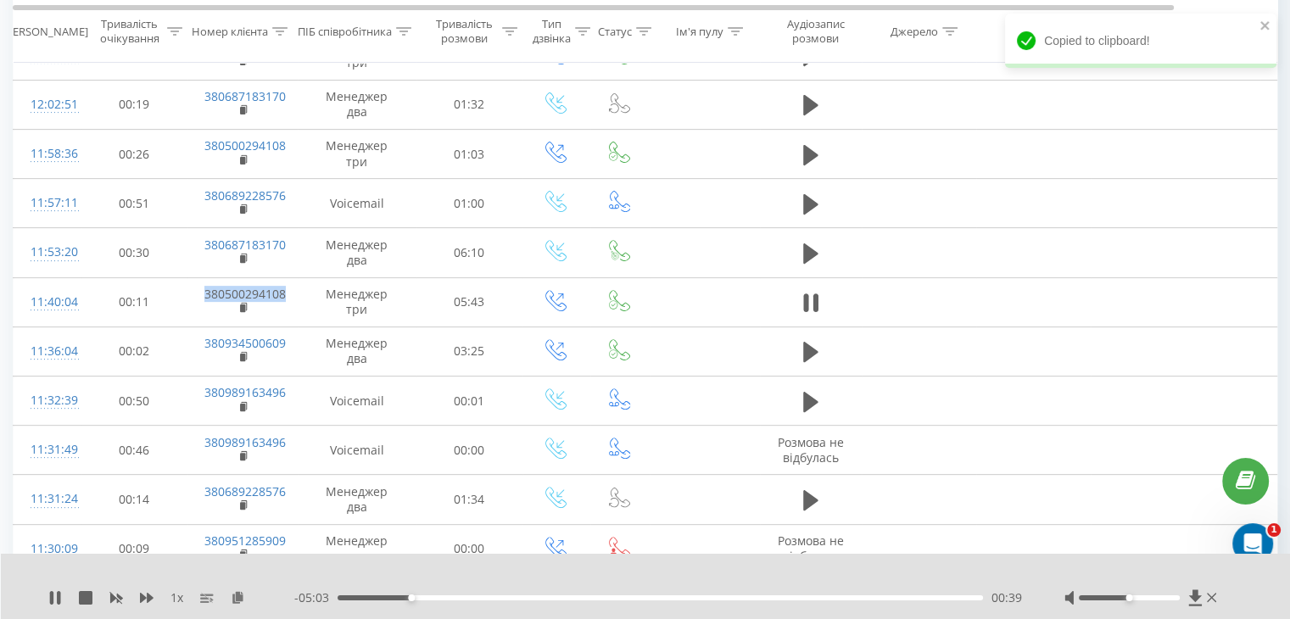
click at [337, 596] on div "00:39" at bounding box center [659, 597] width 645 height 5
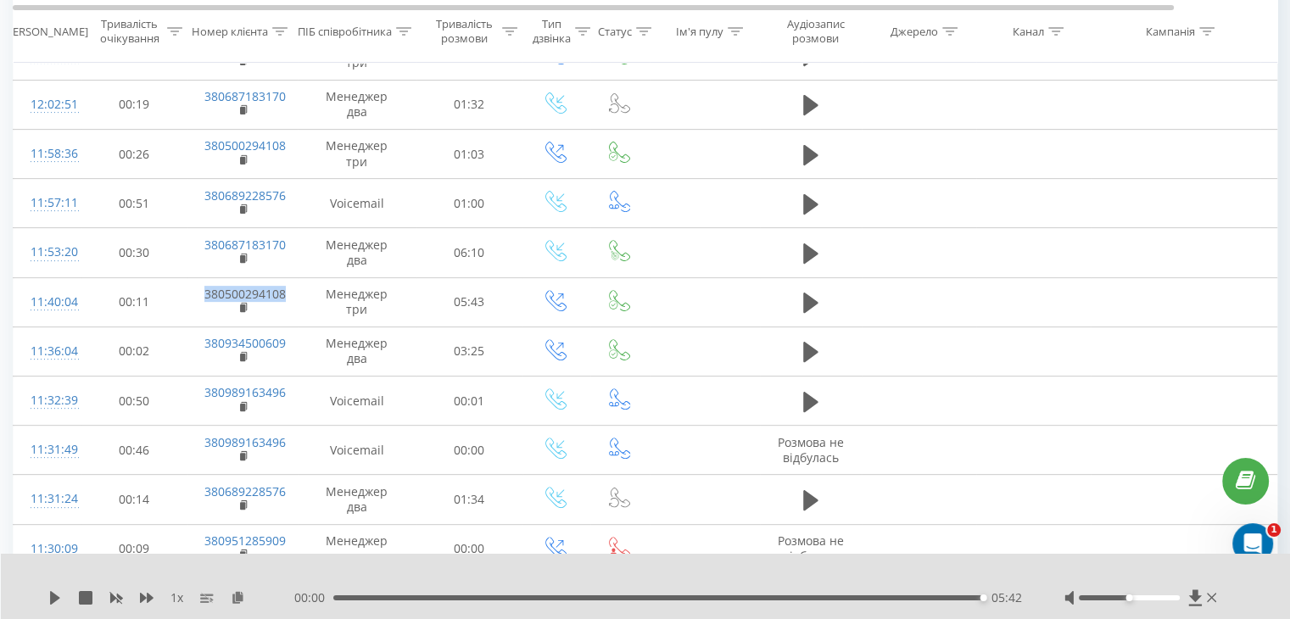
click at [865, 596] on div "05:42" at bounding box center [657, 597] width 649 height 5
click at [50, 599] on icon at bounding box center [55, 598] width 10 height 14
click at [932, 598] on div "05:15" at bounding box center [659, 597] width 645 height 5
click at [48, 601] on icon at bounding box center [55, 598] width 14 height 14
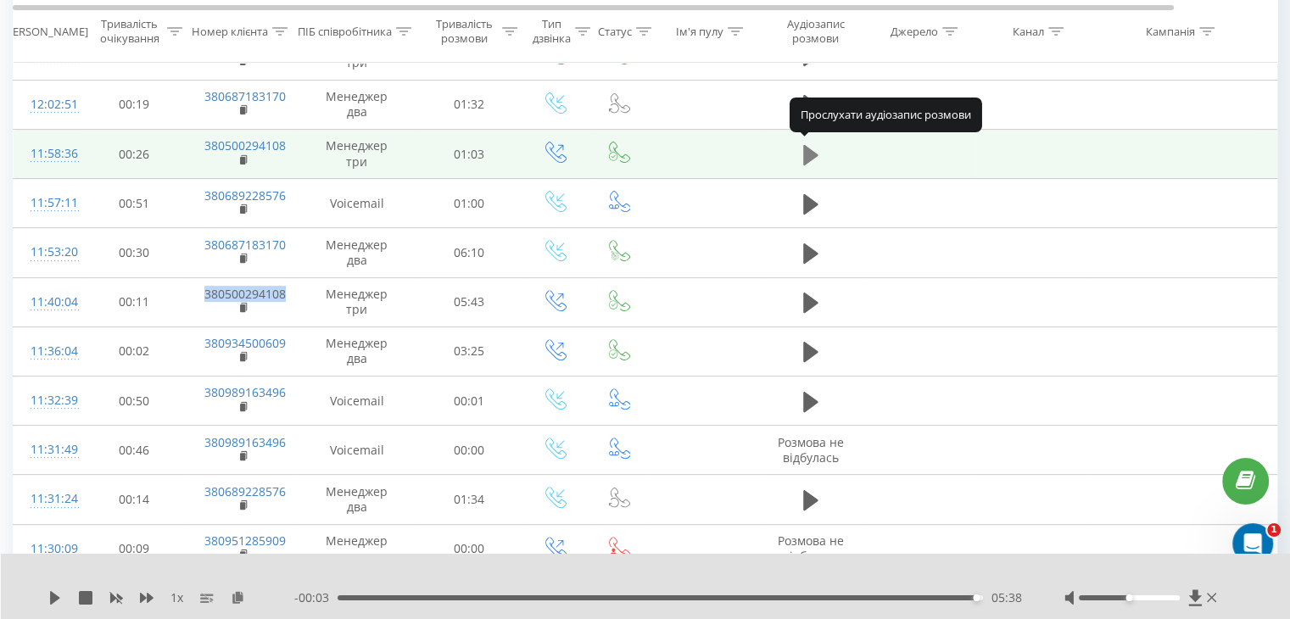
click at [806, 153] on icon at bounding box center [810, 154] width 15 height 20
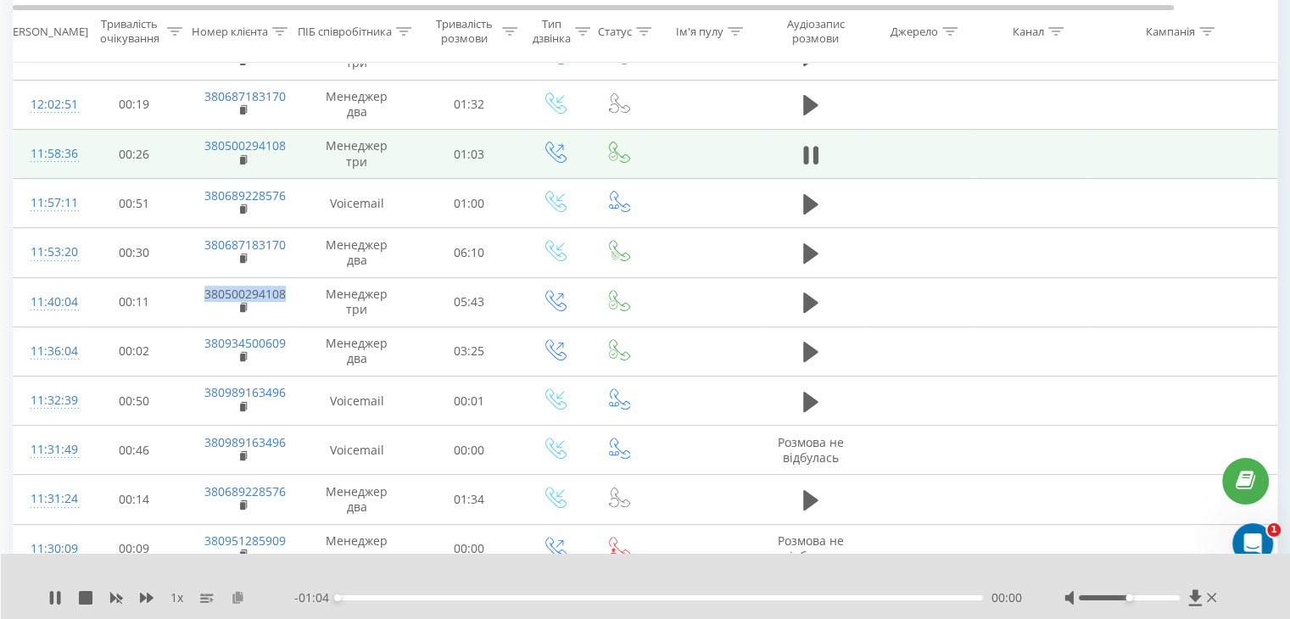
click at [237, 595] on icon at bounding box center [238, 597] width 14 height 12
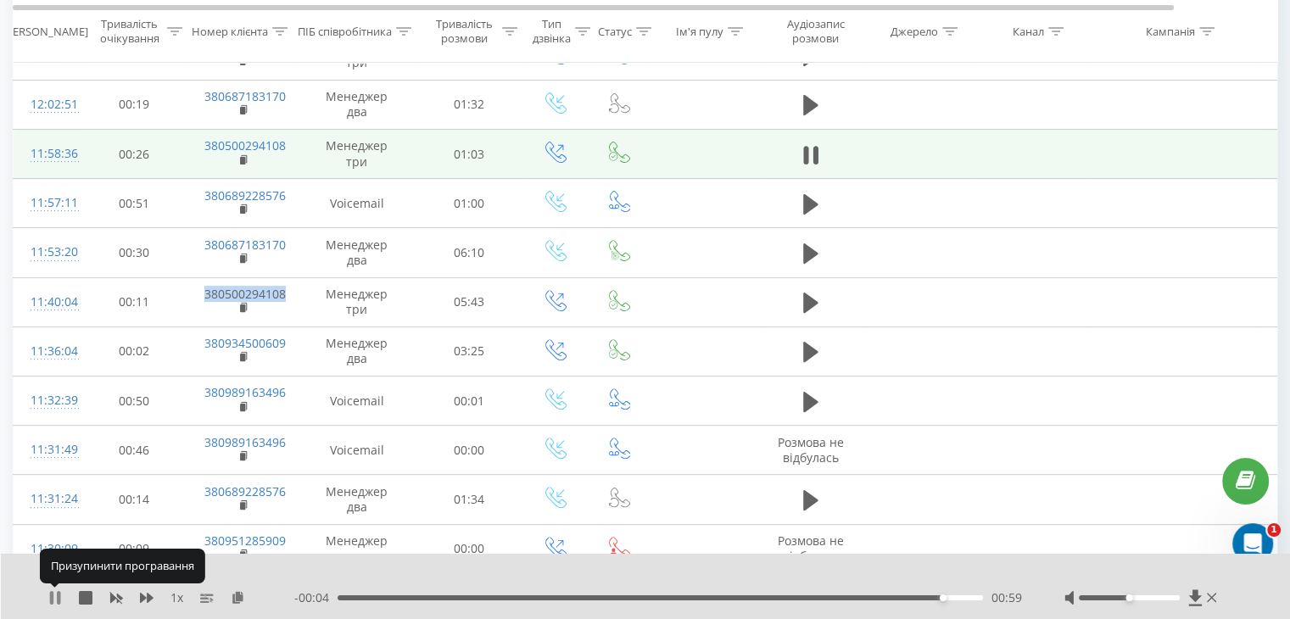
click at [56, 601] on icon at bounding box center [55, 598] width 14 height 14
click at [814, 348] on icon at bounding box center [810, 352] width 15 height 20
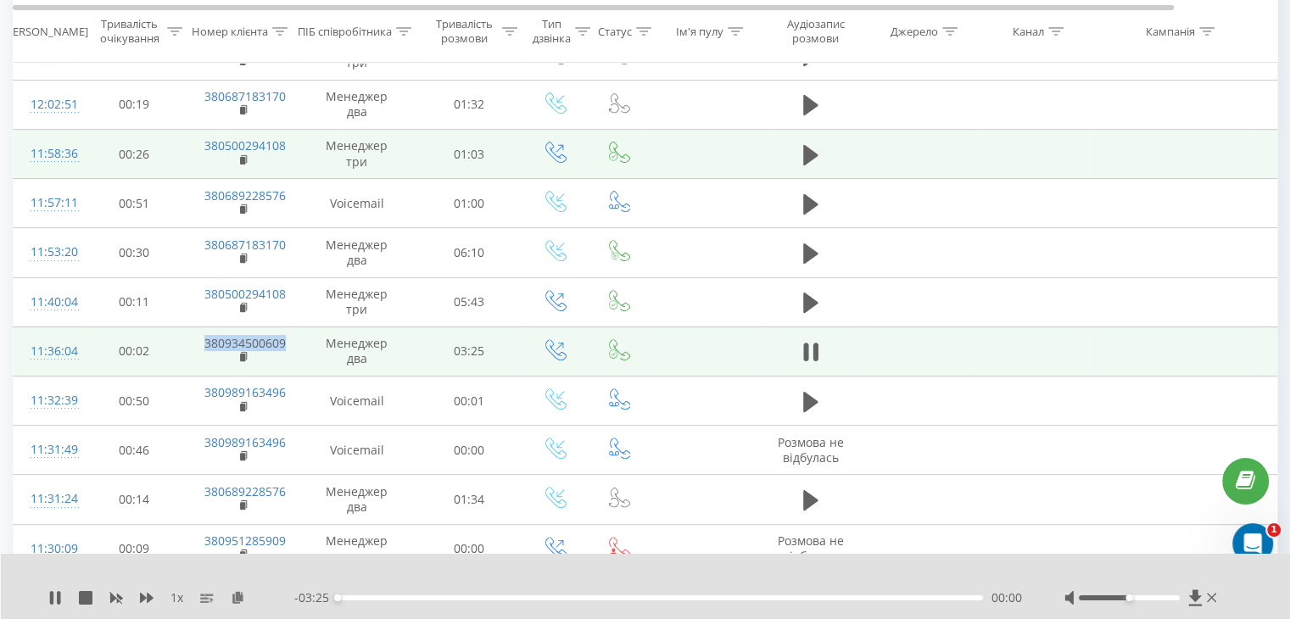
drag, startPoint x: 198, startPoint y: 340, endPoint x: 292, endPoint y: 339, distance: 95.0
click at [292, 339] on td "380934500609" at bounding box center [242, 350] width 110 height 49
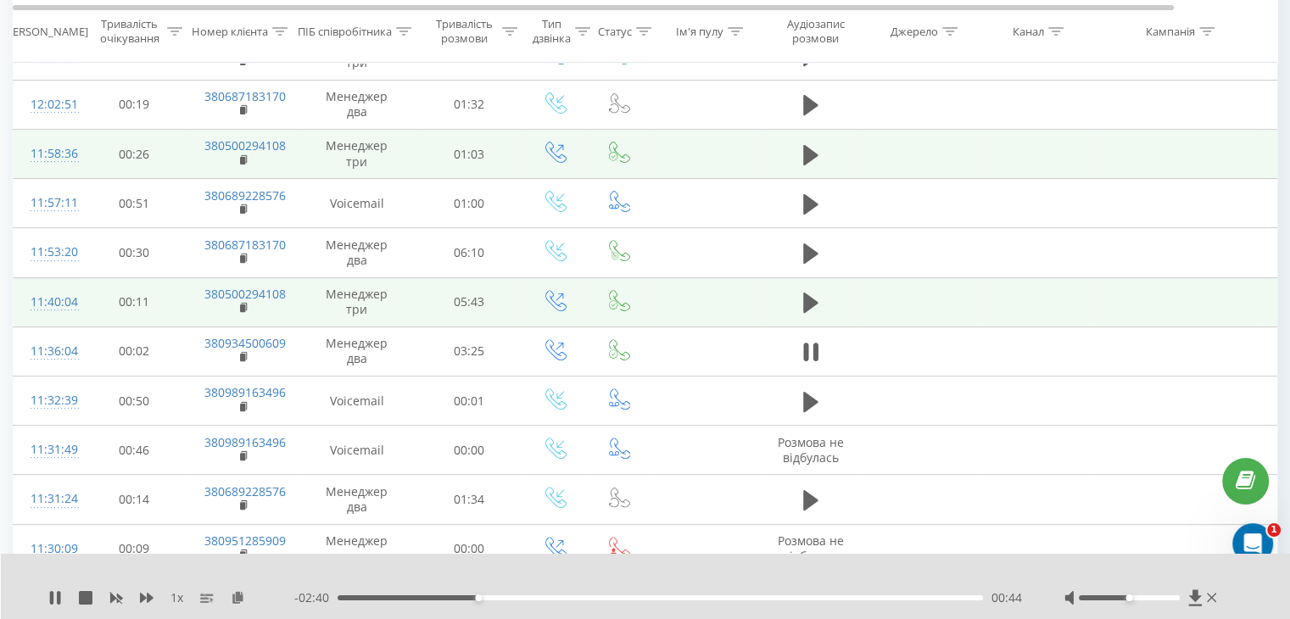
drag, startPoint x: 275, startPoint y: 340, endPoint x: 1111, endPoint y: 304, distance: 837.6
click at [1111, 304] on td at bounding box center [1175, 301] width 170 height 49
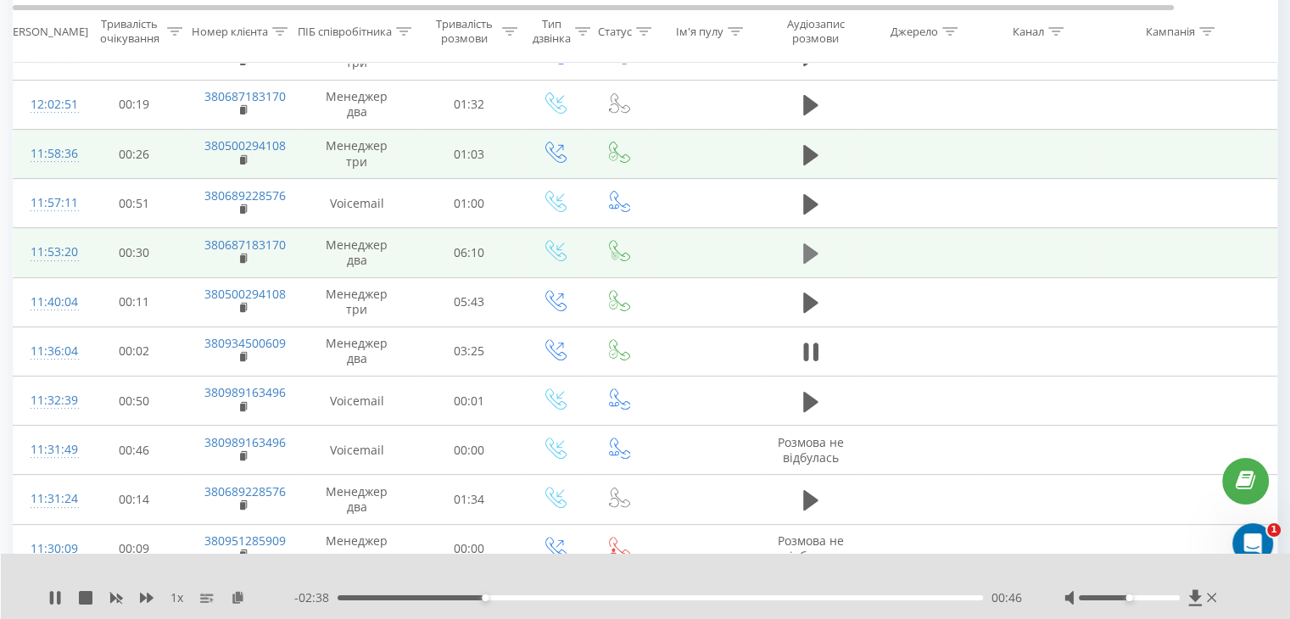
click at [806, 253] on icon at bounding box center [810, 253] width 15 height 20
drag, startPoint x: 193, startPoint y: 243, endPoint x: 288, endPoint y: 243, distance: 95.0
click at [288, 243] on td "380687183170" at bounding box center [242, 252] width 110 height 49
copy link "380687183170"
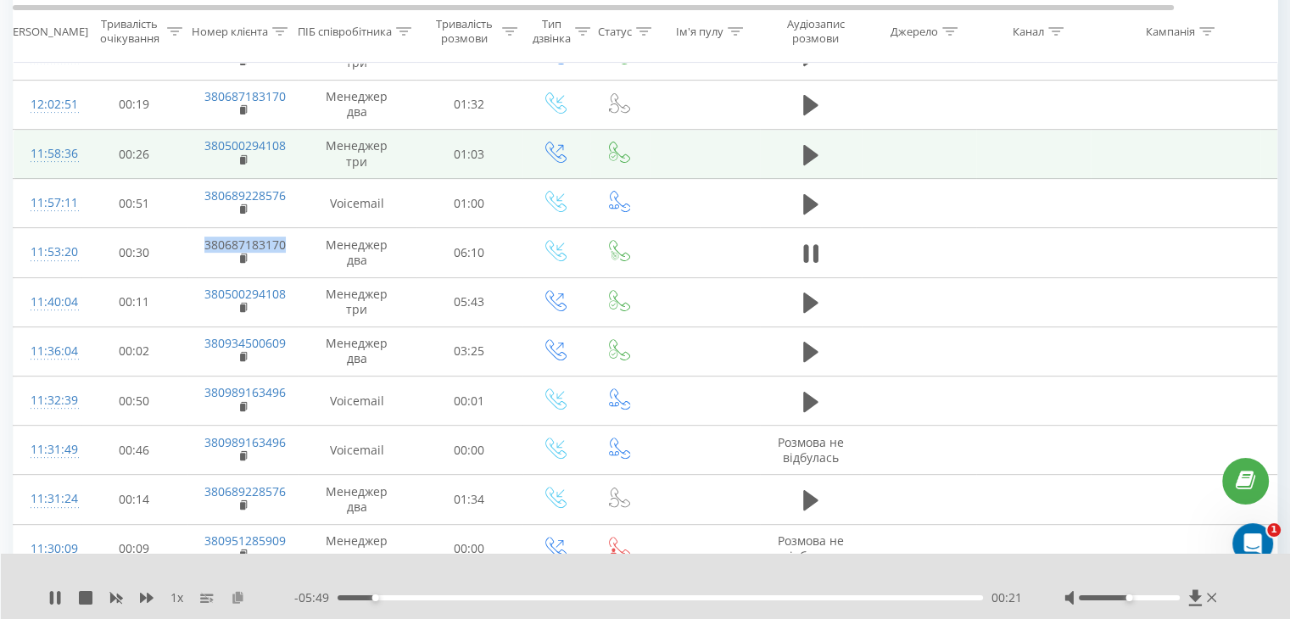
click at [237, 597] on icon at bounding box center [238, 597] width 14 height 12
click at [340, 598] on div "00:01" at bounding box center [659, 597] width 645 height 5
click at [341, 595] on div "00:02" at bounding box center [659, 597] width 645 height 5
click at [489, 595] on div "01:40" at bounding box center [659, 597] width 645 height 5
click at [461, 596] on div "01:33" at bounding box center [659, 597] width 645 height 5
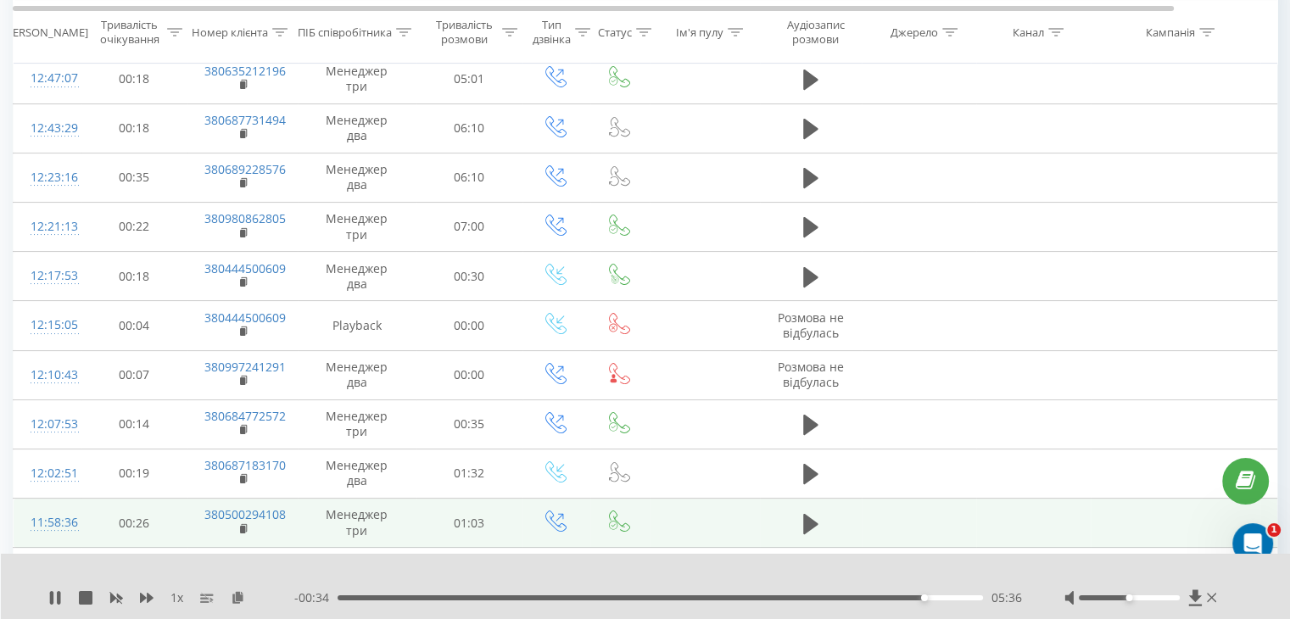
scroll to position [144, 0]
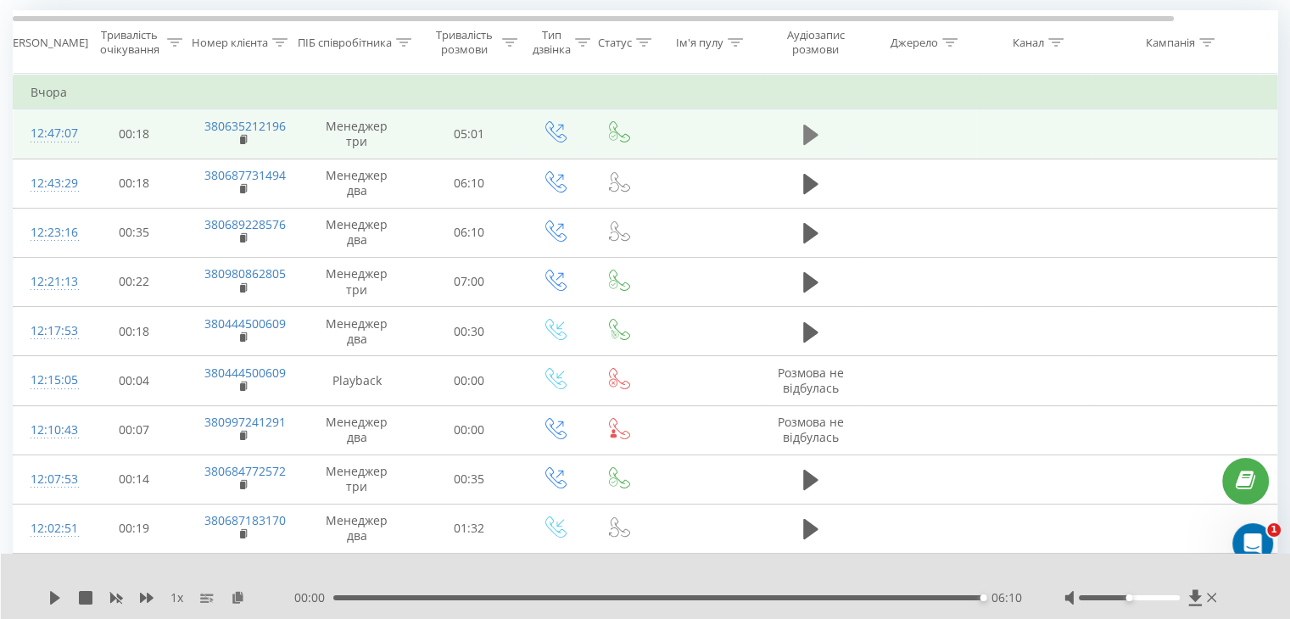
click at [808, 133] on icon at bounding box center [810, 135] width 15 height 20
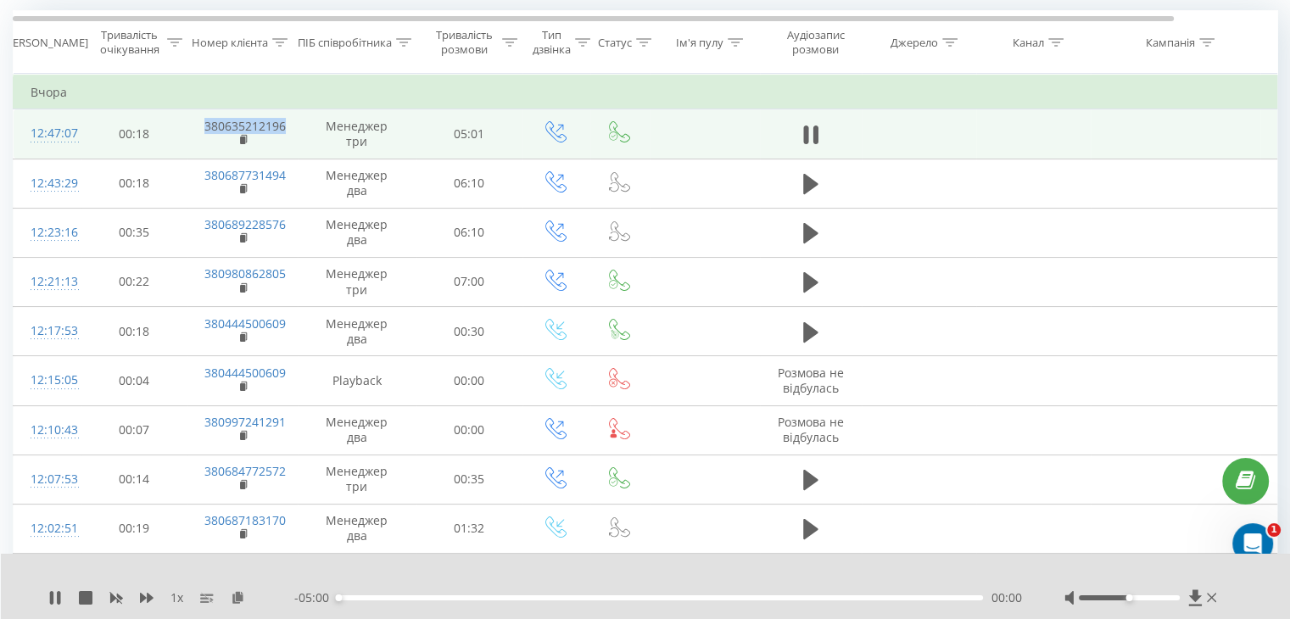
drag, startPoint x: 190, startPoint y: 123, endPoint x: 282, endPoint y: 123, distance: 92.4
click at [282, 123] on td "380635212196" at bounding box center [242, 133] width 110 height 49
copy link "380635212196"
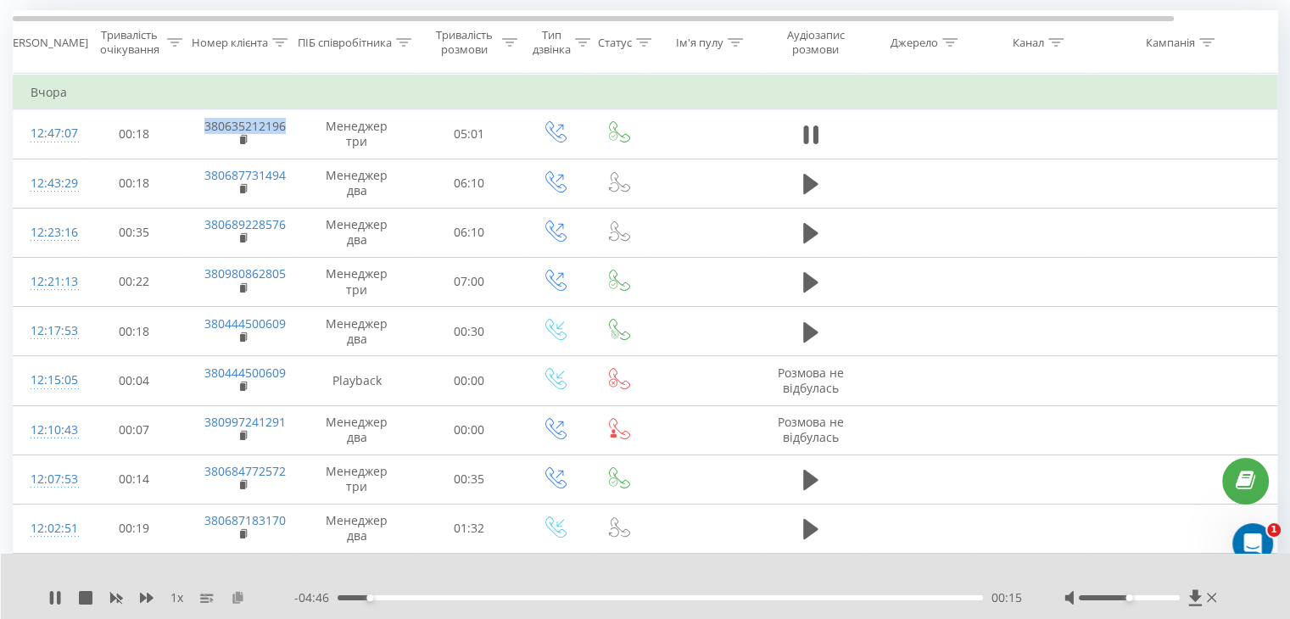
click at [237, 597] on icon at bounding box center [238, 597] width 14 height 12
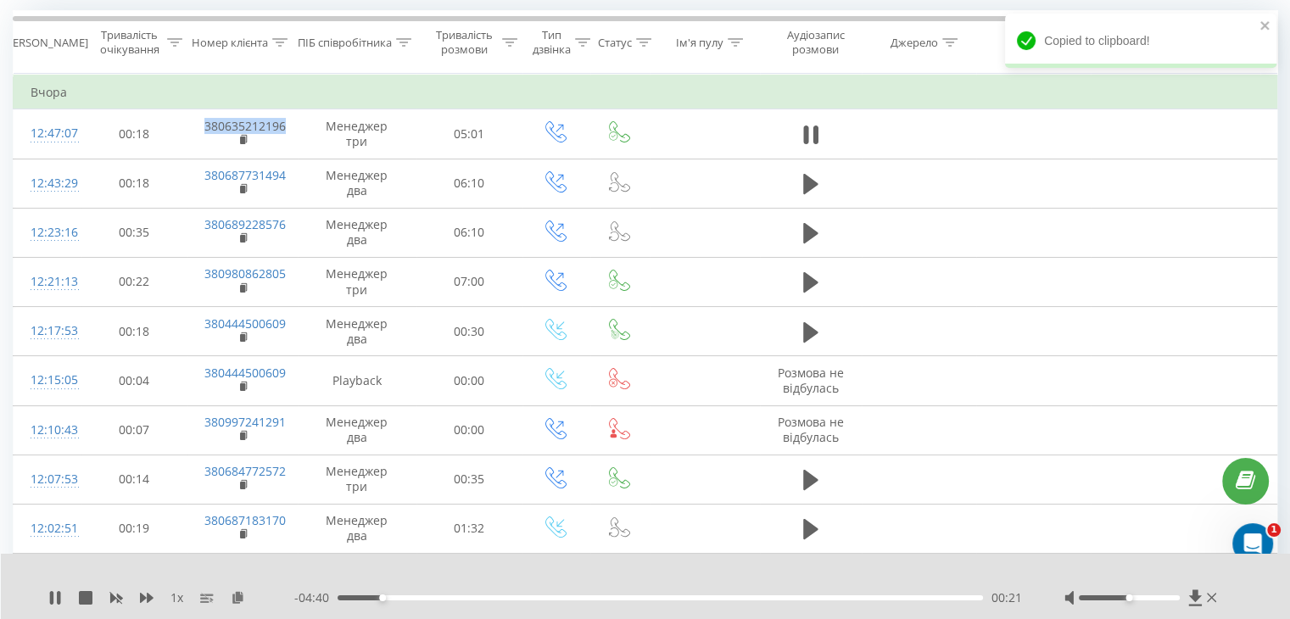
click at [341, 596] on div "00:21" at bounding box center [659, 597] width 645 height 5
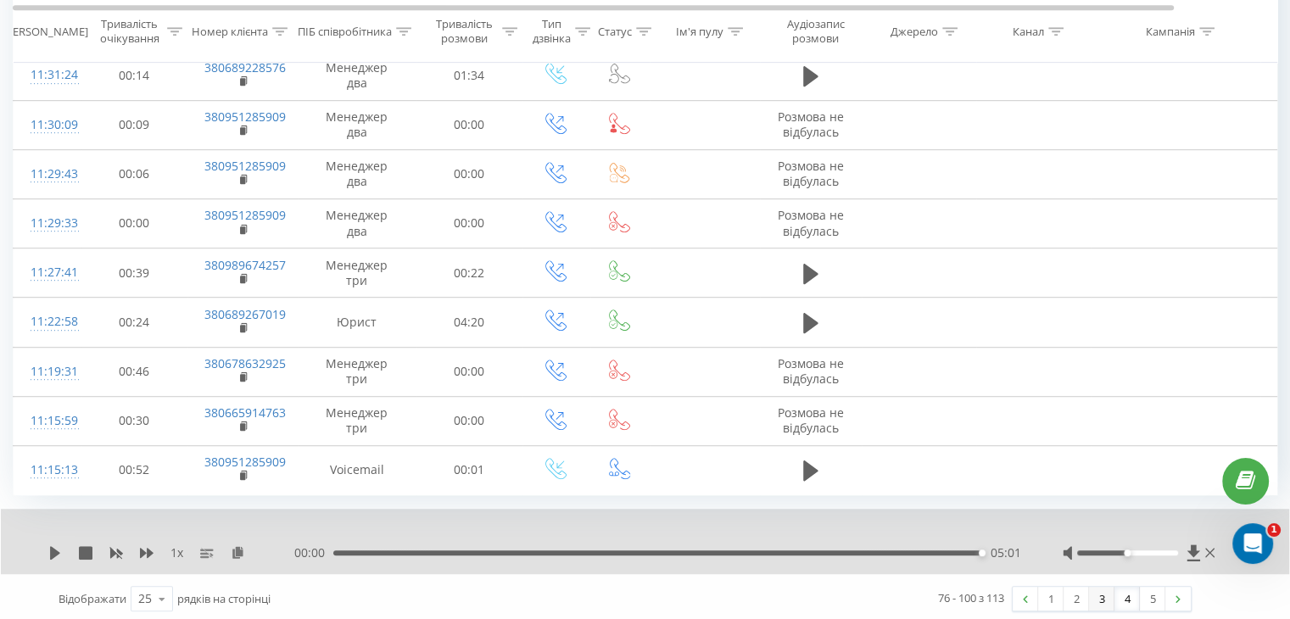
click at [1102, 596] on link "3" at bounding box center [1101, 599] width 25 height 24
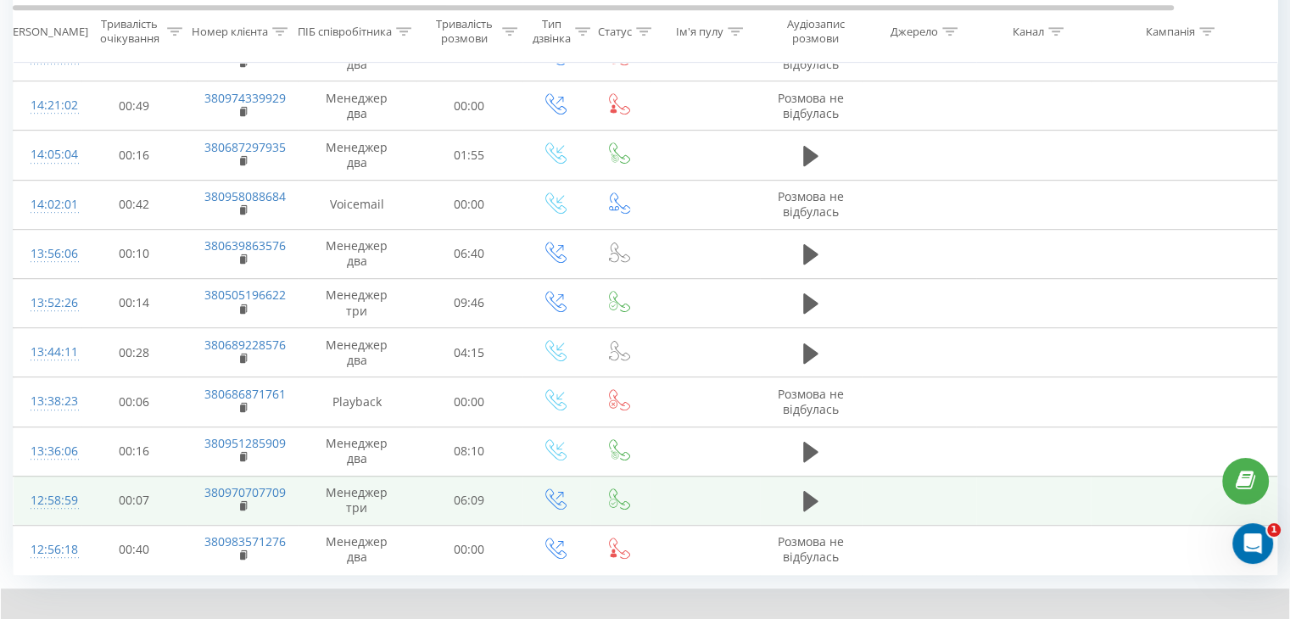
scroll to position [907, 0]
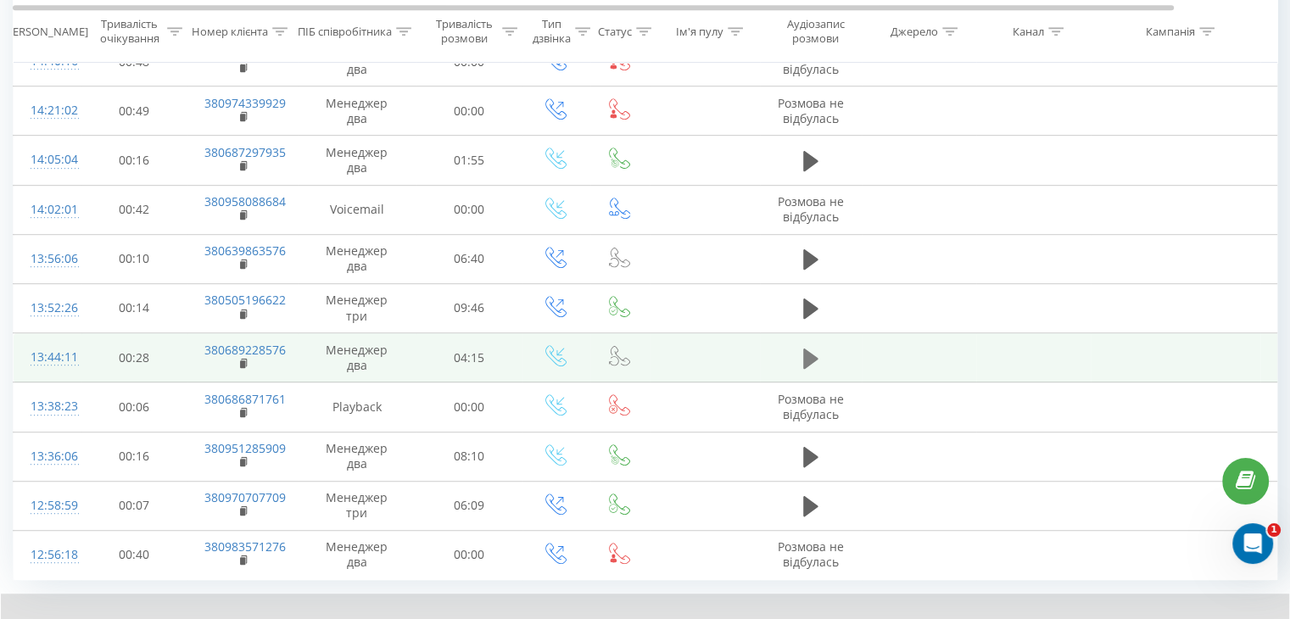
click at [807, 354] on icon at bounding box center [810, 358] width 15 height 20
drag, startPoint x: 193, startPoint y: 344, endPoint x: 287, endPoint y: 344, distance: 93.3
click at [287, 344] on td "380689228576" at bounding box center [242, 357] width 110 height 49
copy link "380689228576"
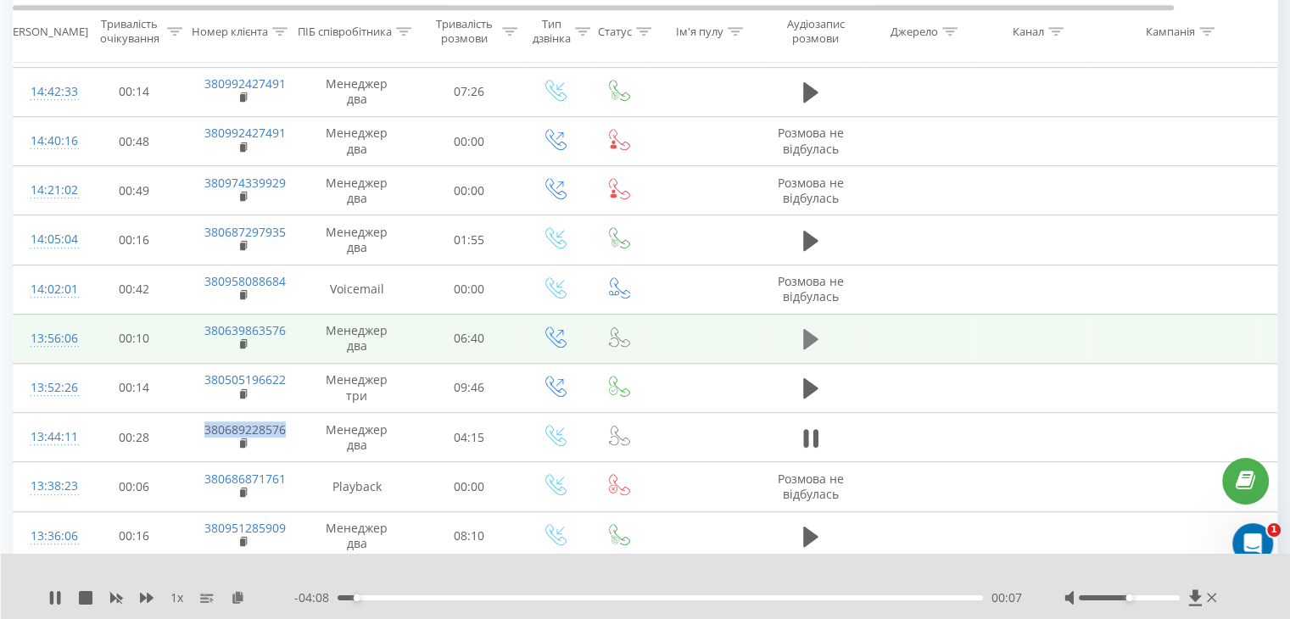
scroll to position [822, 0]
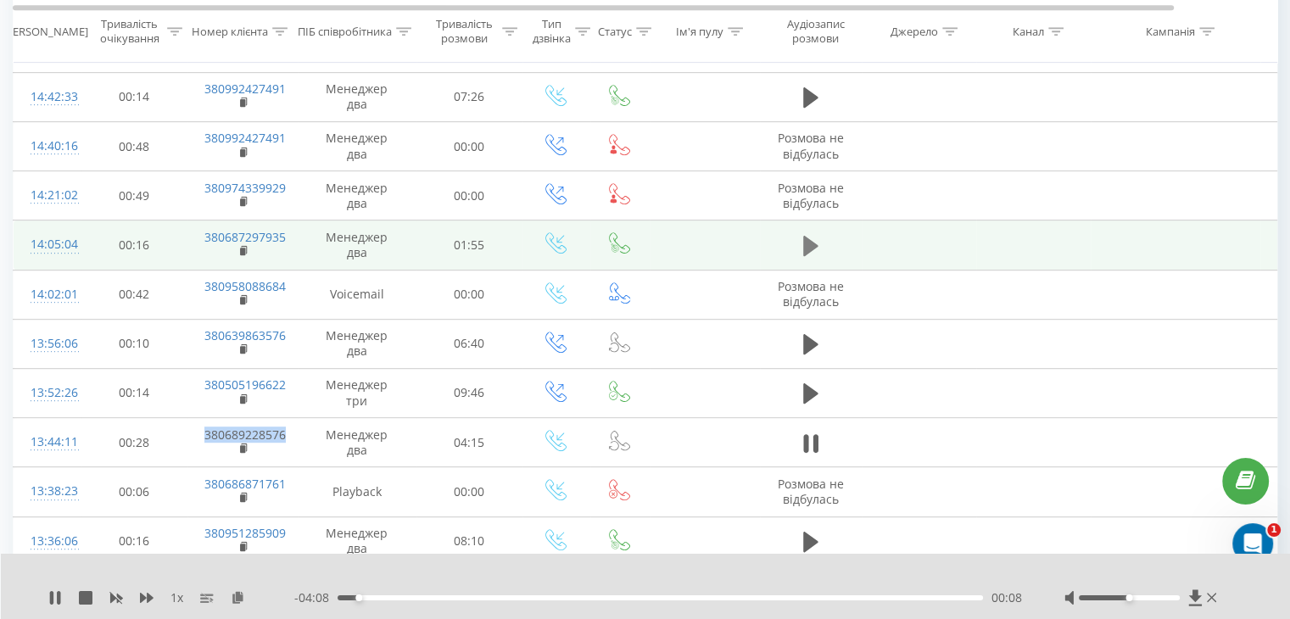
click at [807, 241] on icon at bounding box center [810, 246] width 15 height 20
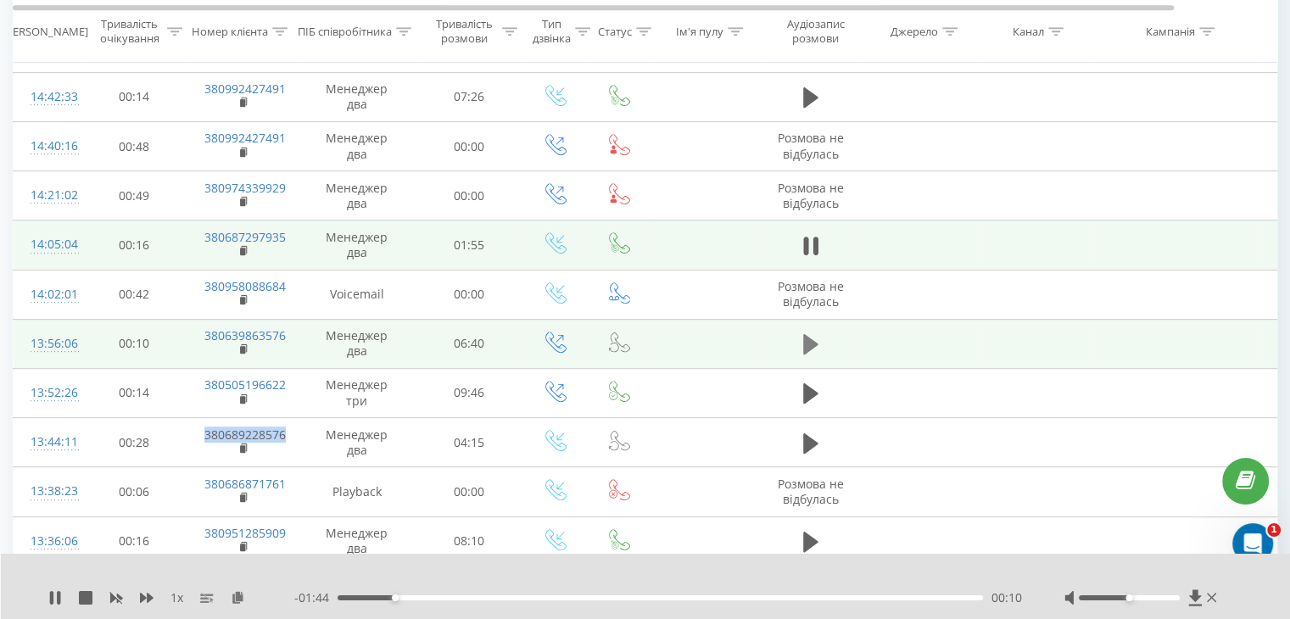
click at [809, 335] on icon at bounding box center [810, 344] width 15 height 20
drag, startPoint x: 198, startPoint y: 327, endPoint x: 282, endPoint y: 328, distance: 84.8
click at [282, 328] on td "380639863576" at bounding box center [242, 343] width 110 height 49
copy link "380639863576"
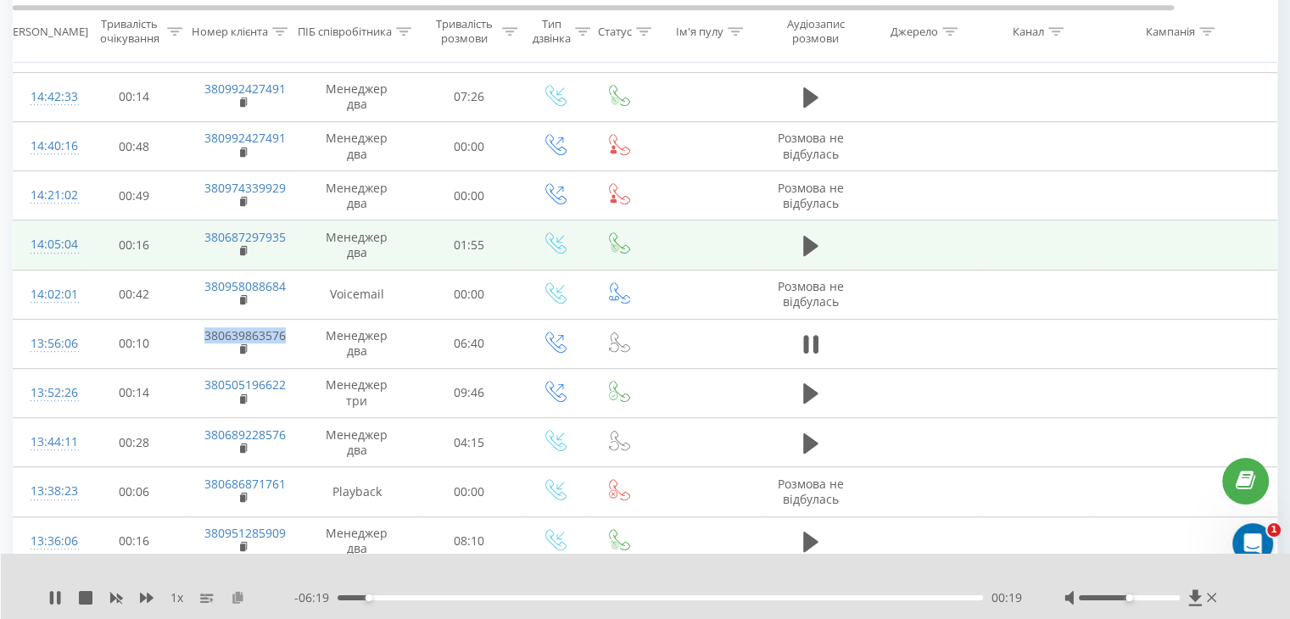
click at [240, 597] on icon at bounding box center [238, 597] width 14 height 12
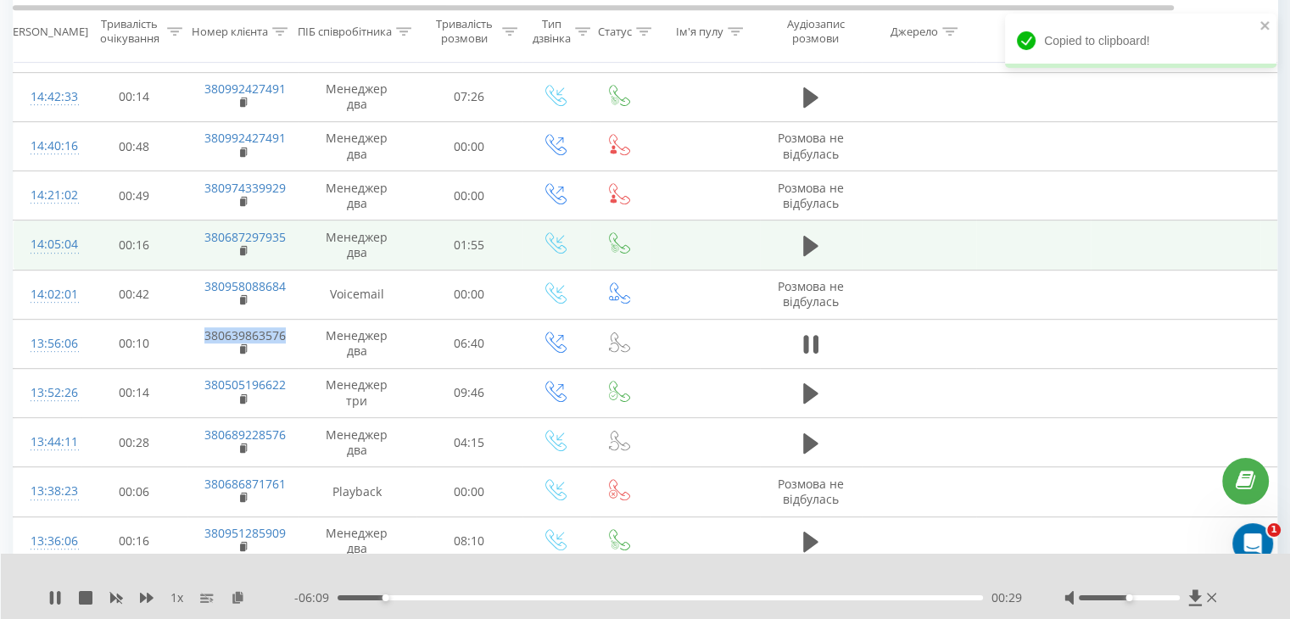
click at [339, 595] on div "00:29" at bounding box center [659, 597] width 645 height 5
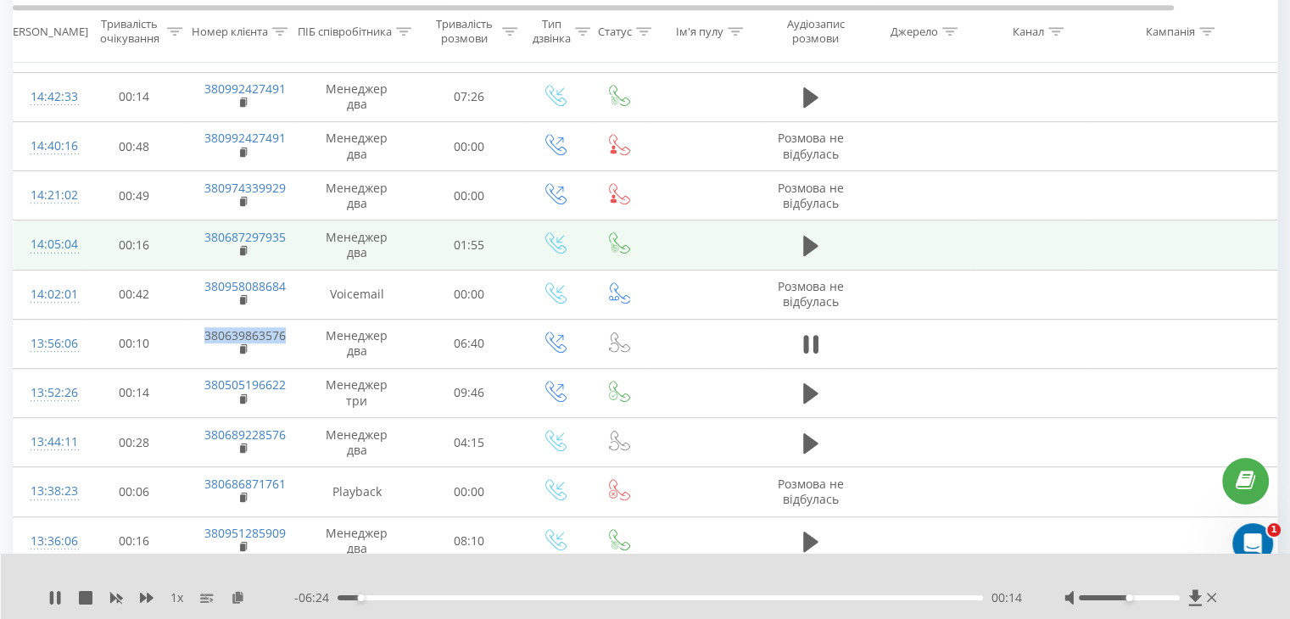
click at [339, 596] on div "00:14" at bounding box center [659, 597] width 645 height 5
click at [341, 599] on div "02:31" at bounding box center [659, 597] width 645 height 5
click at [51, 597] on icon at bounding box center [51, 598] width 3 height 14
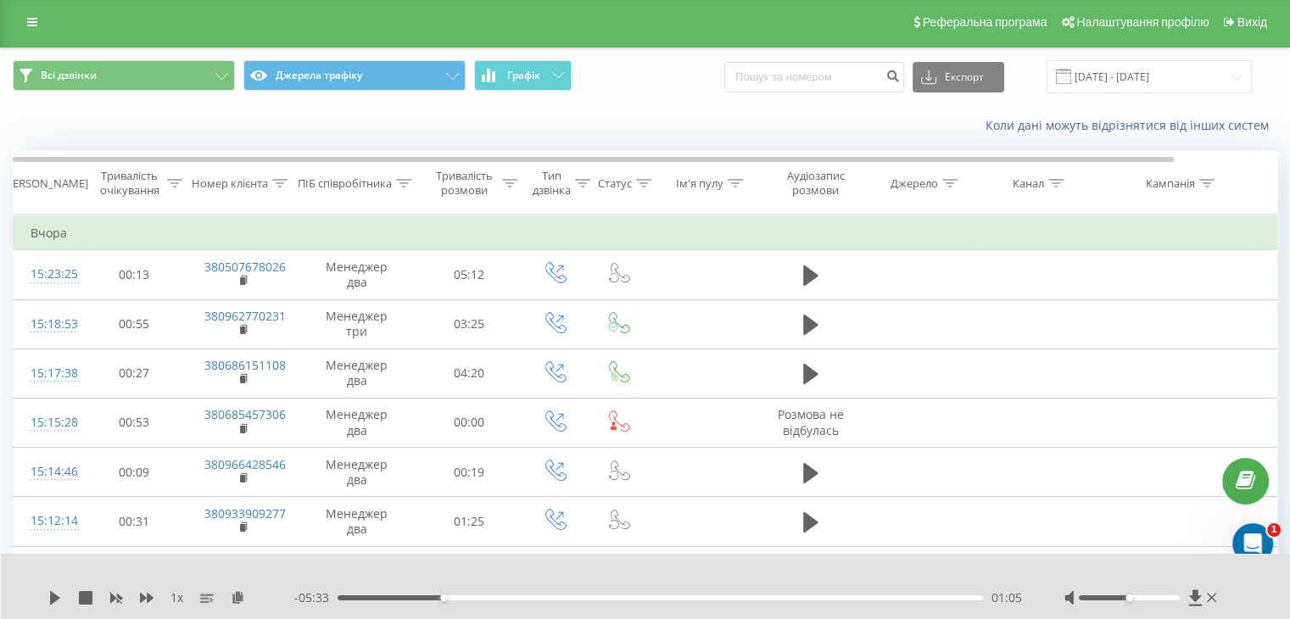
scroll to position [0, 0]
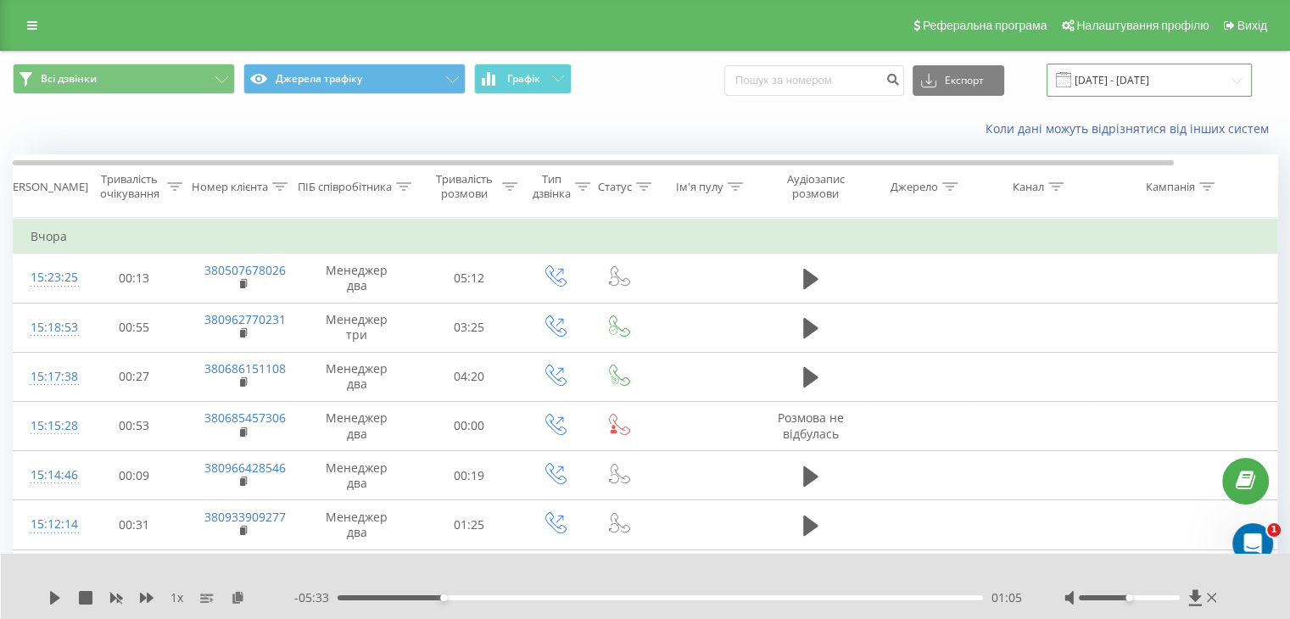
click at [1132, 70] on input "[DATE] - [DATE]" at bounding box center [1148, 80] width 205 height 33
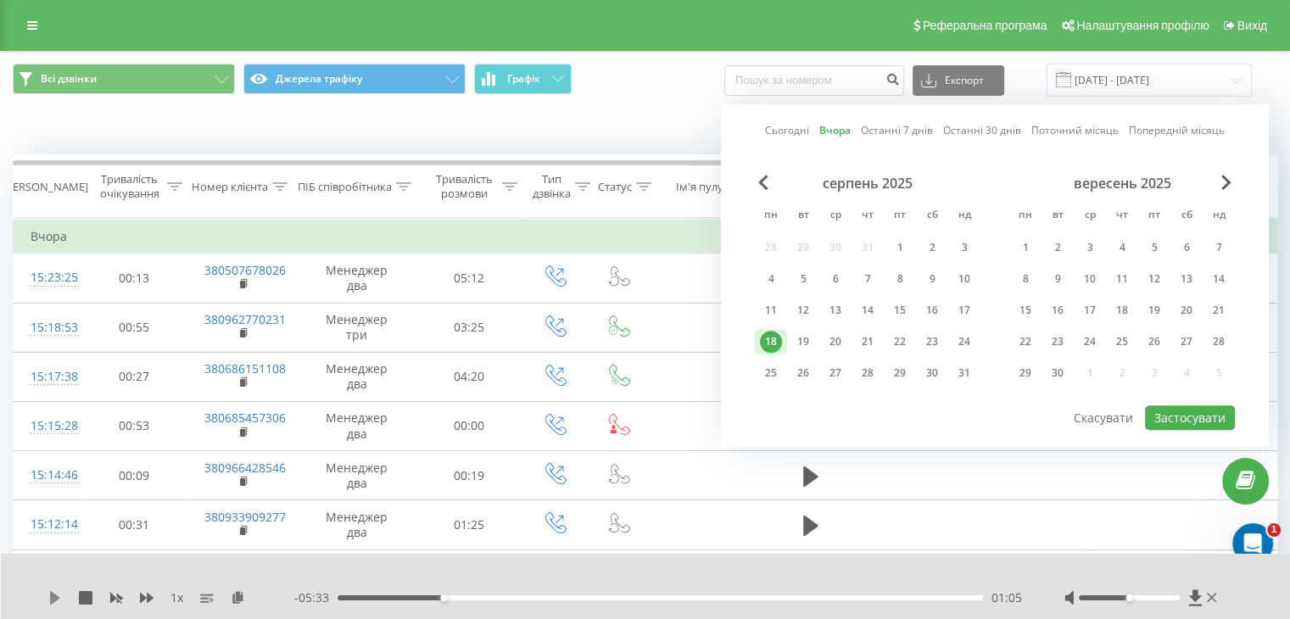
click at [58, 598] on icon at bounding box center [55, 598] width 10 height 14
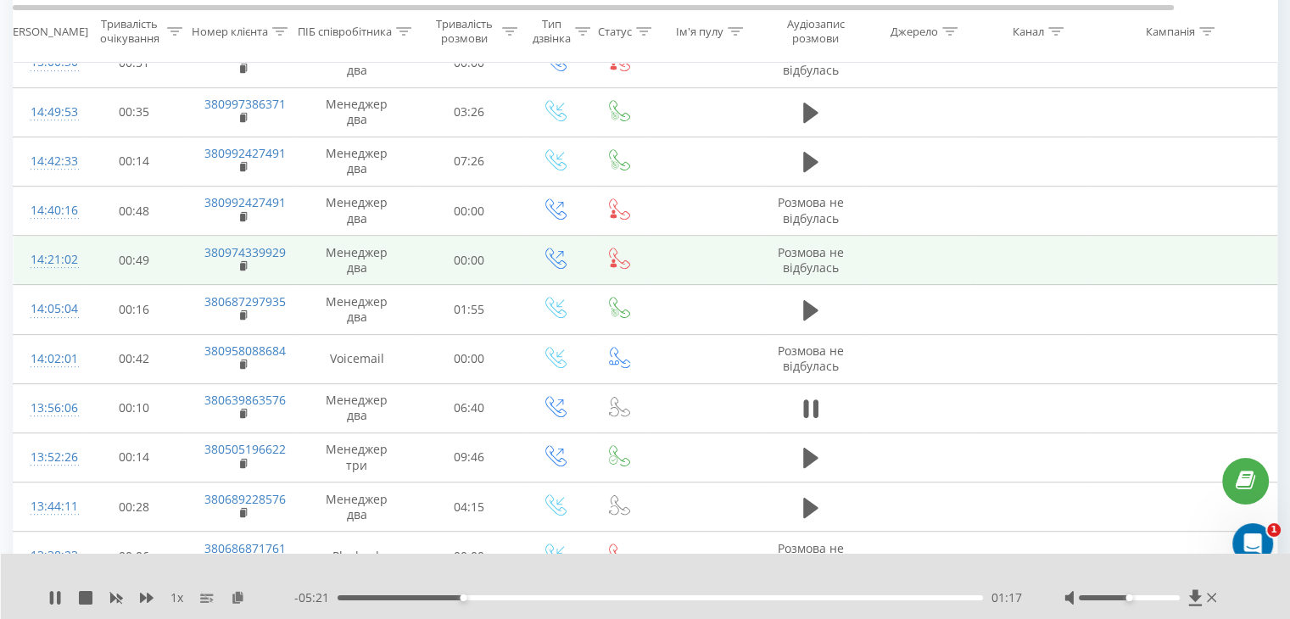
scroll to position [763, 0]
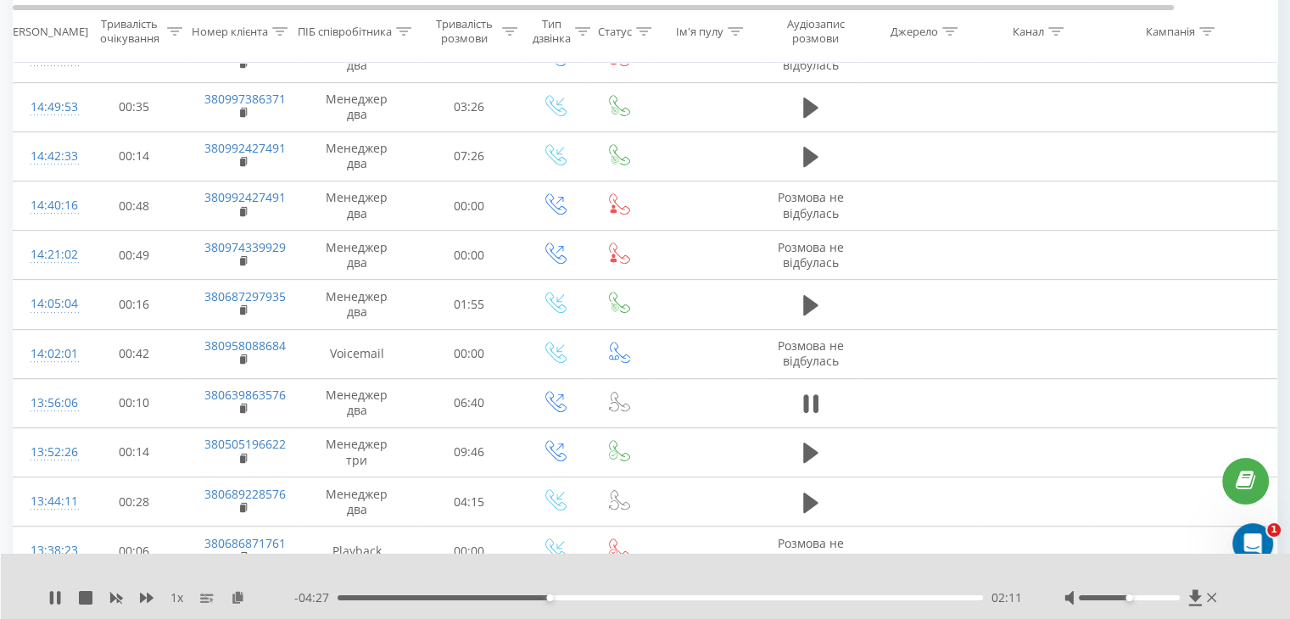
click at [536, 598] on div "02:11" at bounding box center [659, 597] width 645 height 5
click at [523, 596] on div "02:03" at bounding box center [659, 597] width 645 height 5
click at [511, 597] on div "01:55" at bounding box center [659, 597] width 645 height 5
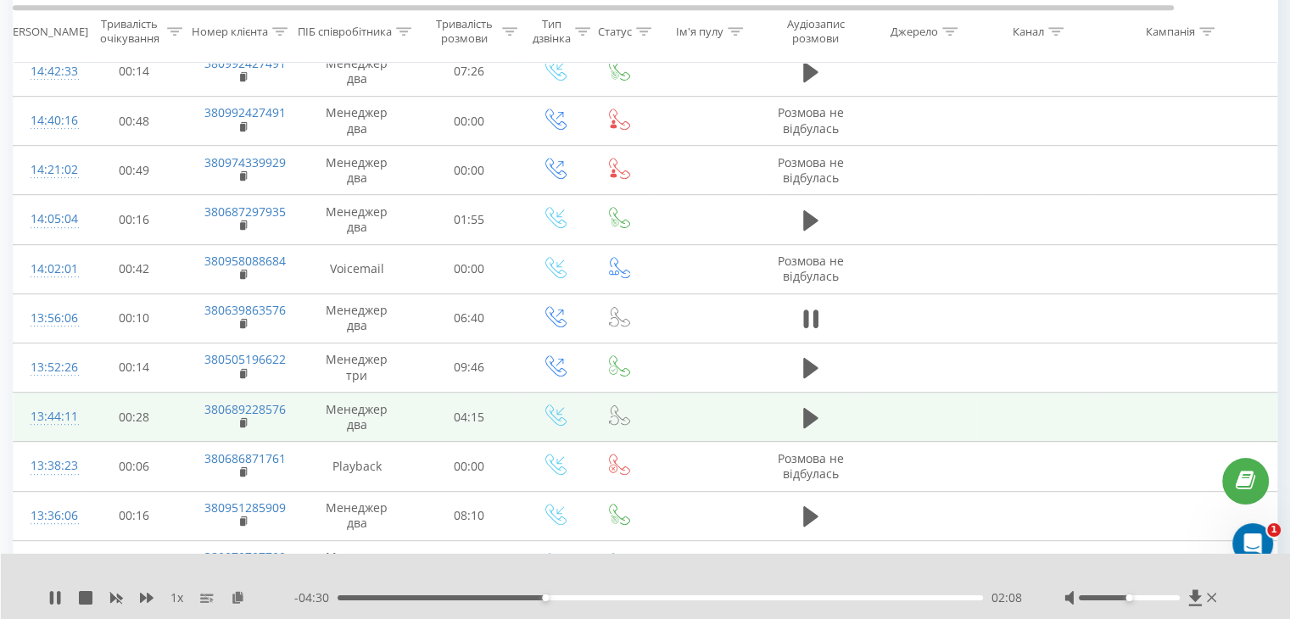
scroll to position [842, 0]
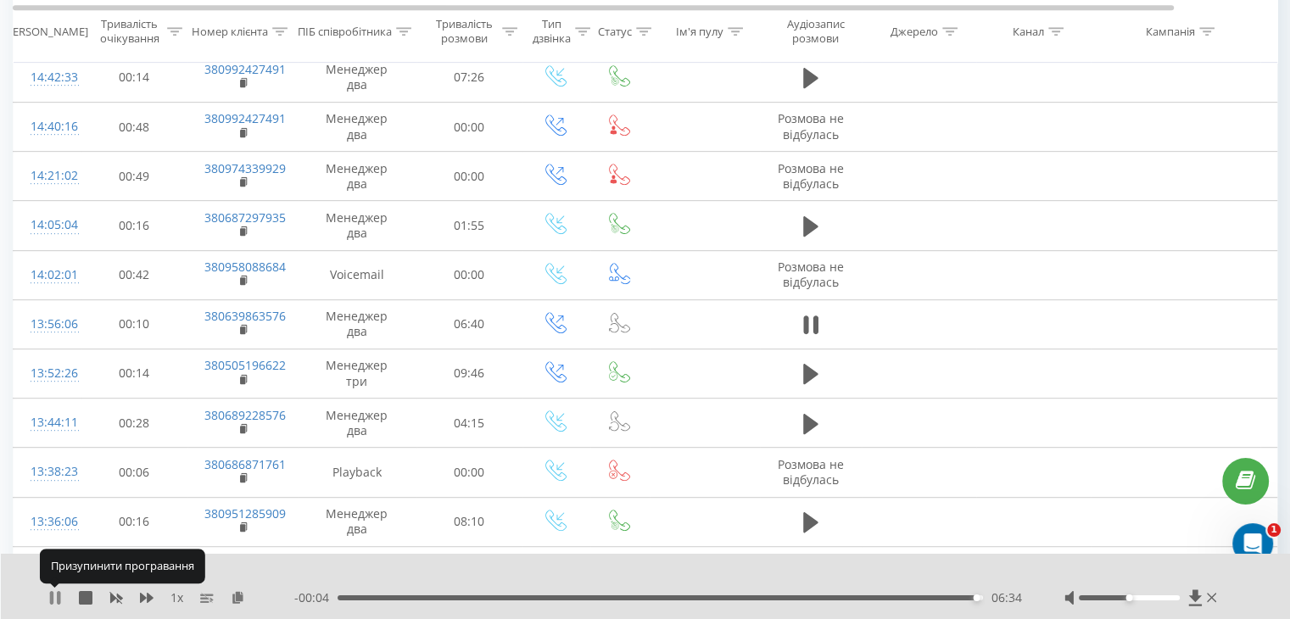
click at [57, 594] on icon at bounding box center [58, 598] width 3 height 14
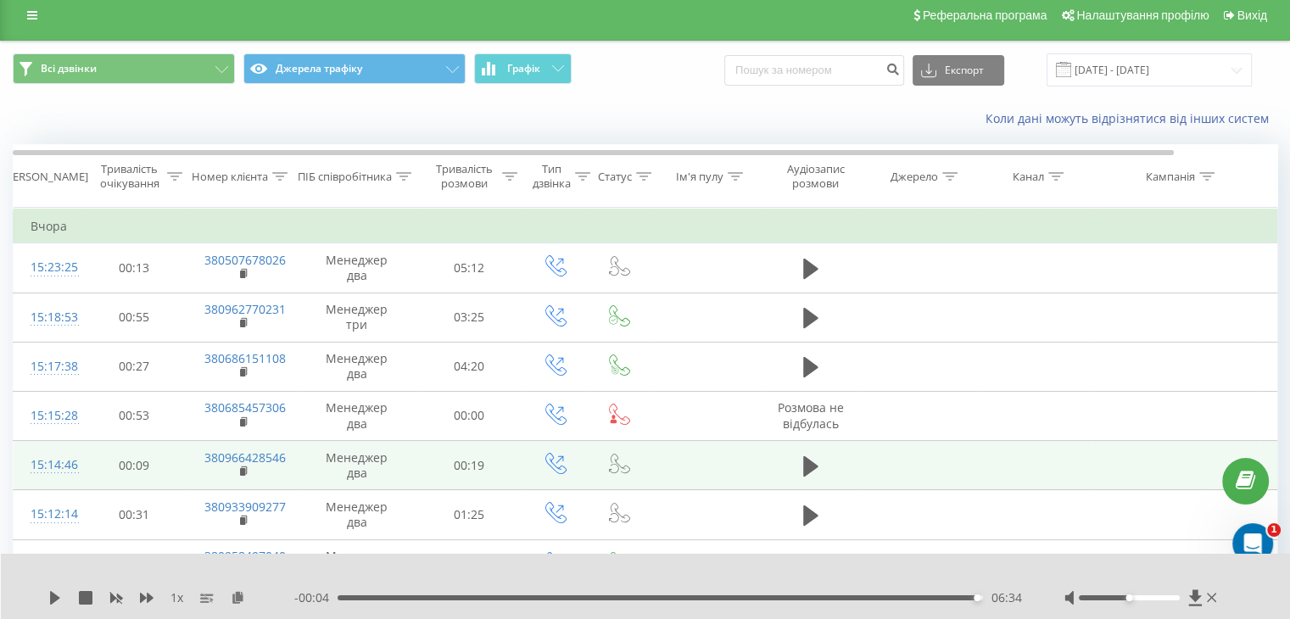
scroll to position [0, 0]
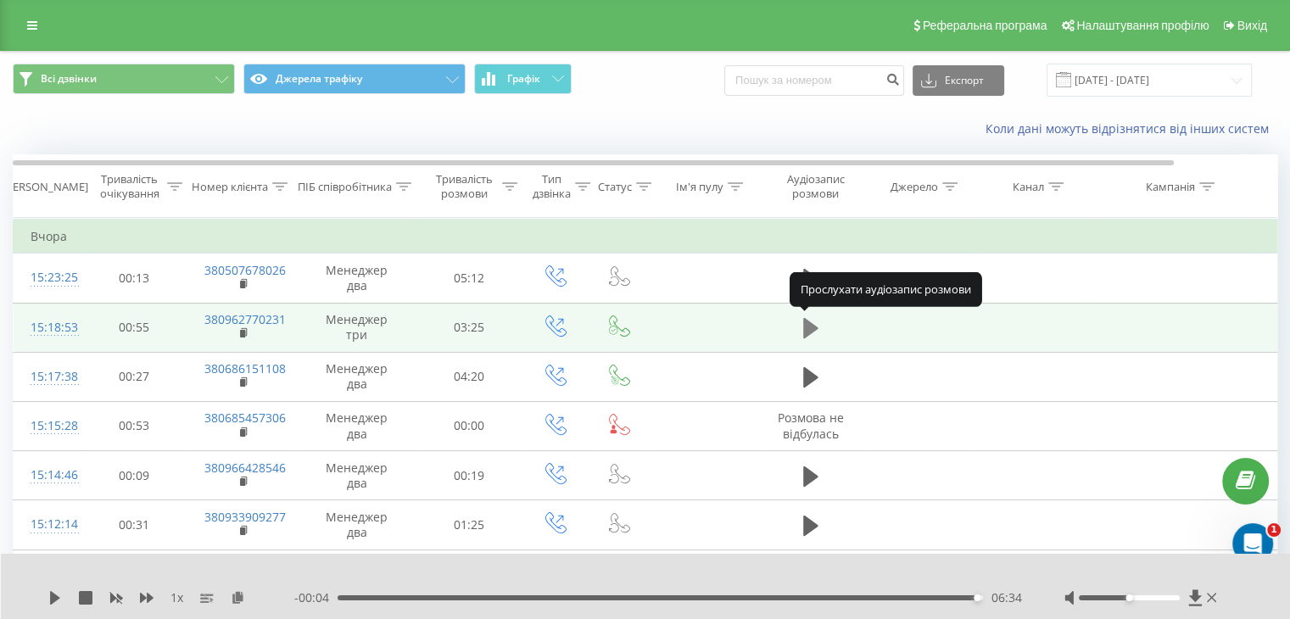
click at [805, 330] on icon at bounding box center [810, 328] width 15 height 20
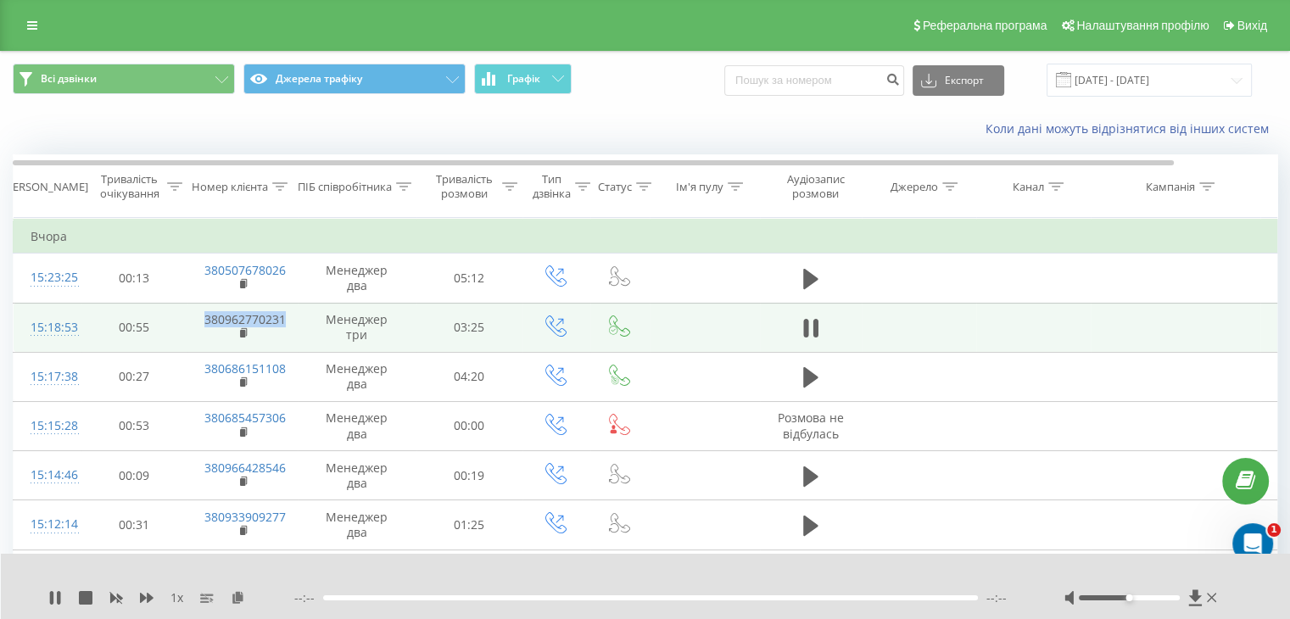
drag, startPoint x: 184, startPoint y: 318, endPoint x: 281, endPoint y: 328, distance: 98.0
click at [281, 328] on tr "15:18:53 00:55 380962770231 Менеджер три 03:25" at bounding box center [700, 327] width 1373 height 49
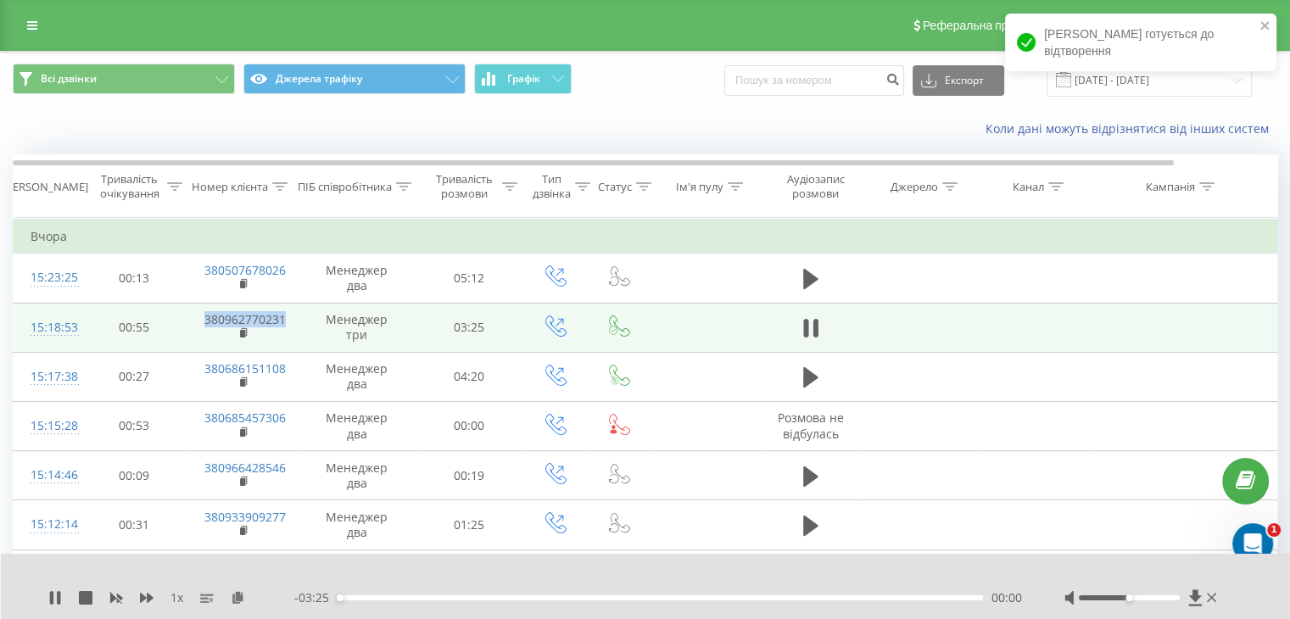
copy tr "380962770231"
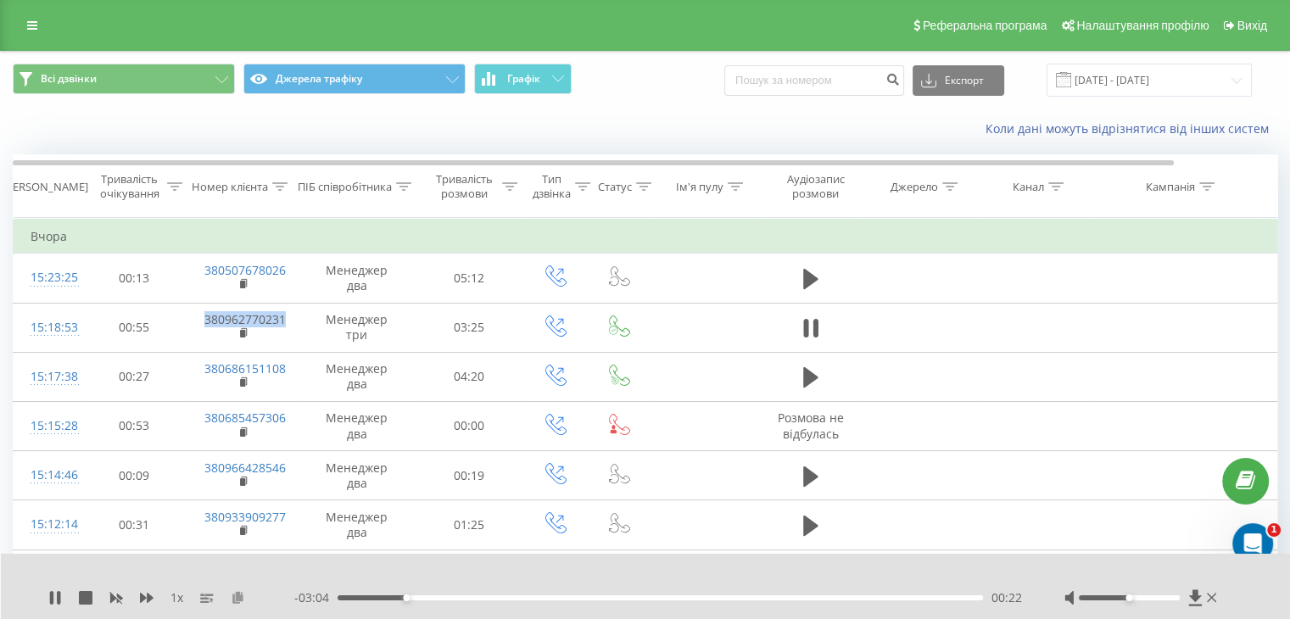
click at [242, 602] on icon at bounding box center [238, 597] width 14 height 12
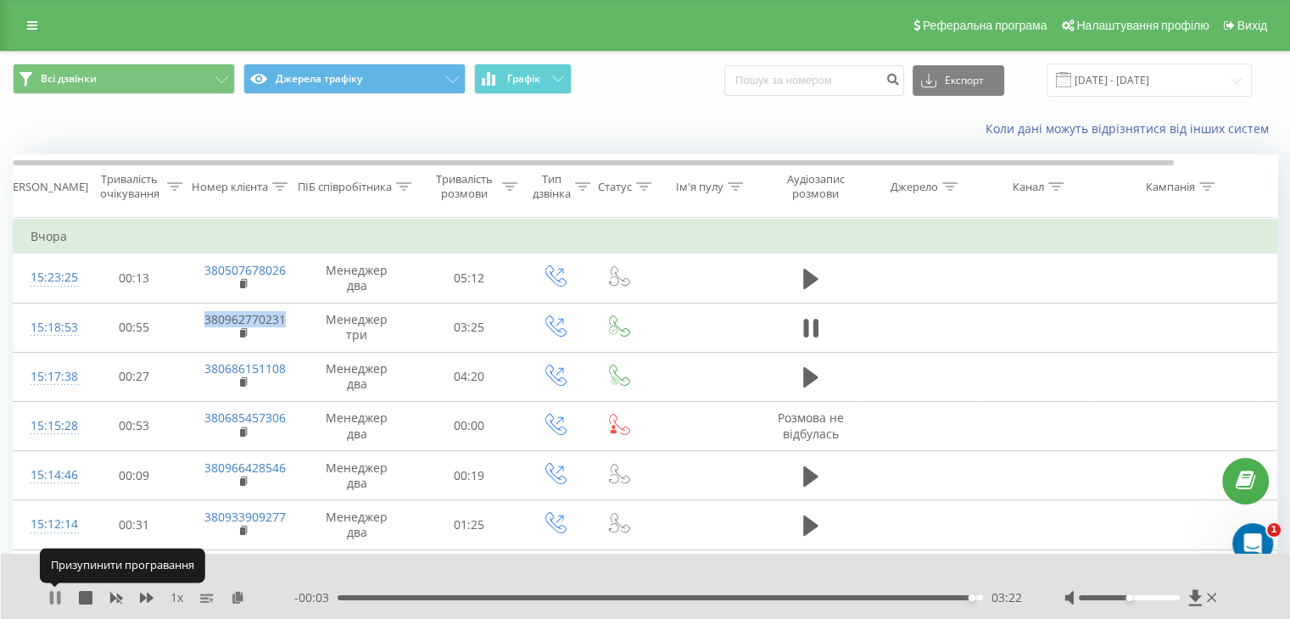
click at [49, 598] on icon at bounding box center [55, 598] width 14 height 14
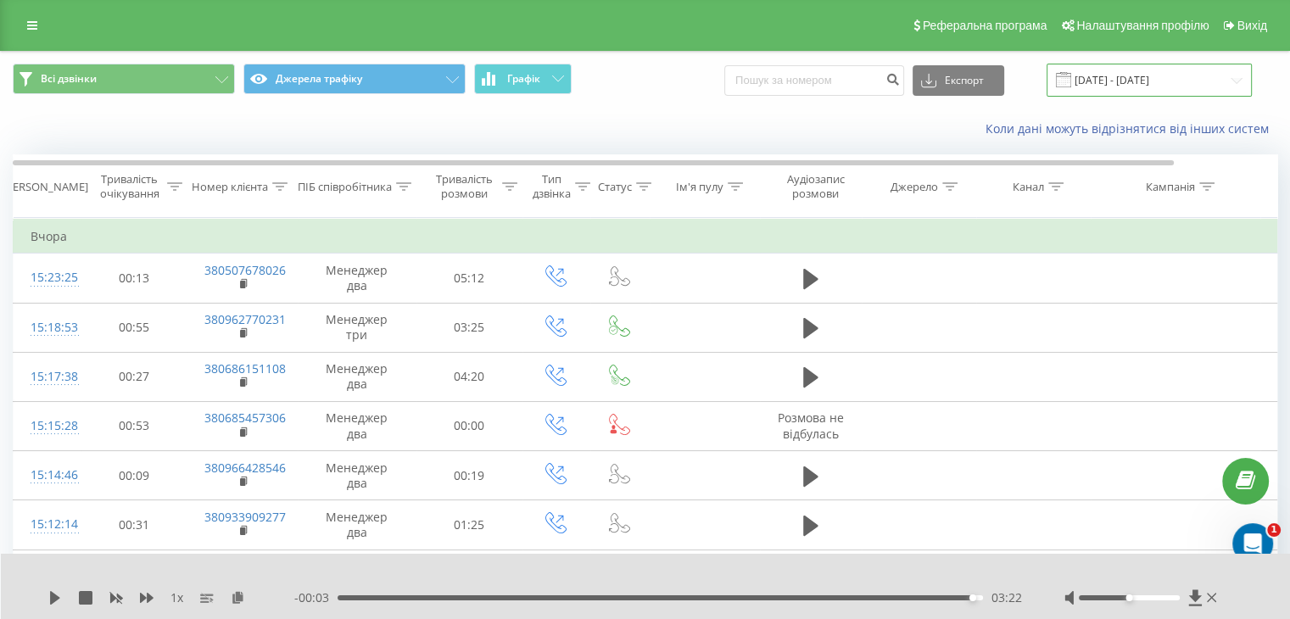
click at [1121, 89] on input "[DATE] - [DATE]" at bounding box center [1148, 80] width 205 height 33
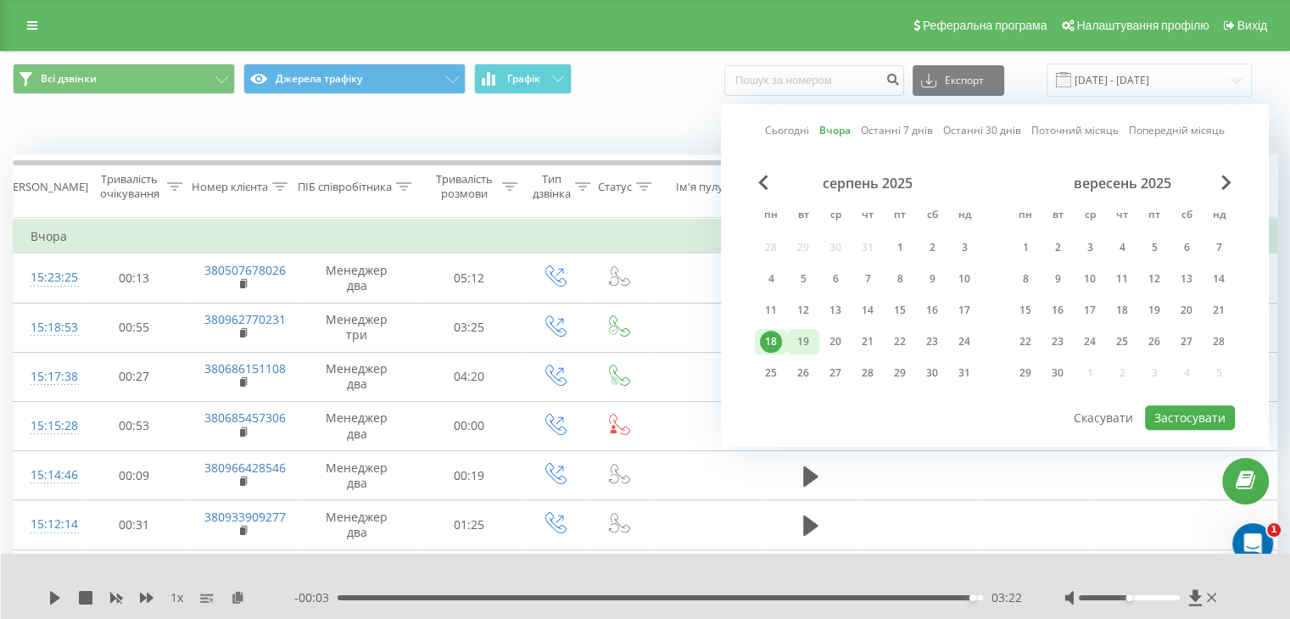
click at [794, 342] on div "19" at bounding box center [803, 342] width 22 height 22
click at [1176, 412] on button "Застосувати" at bounding box center [1190, 417] width 90 height 25
type input "[DATE] - [DATE]"
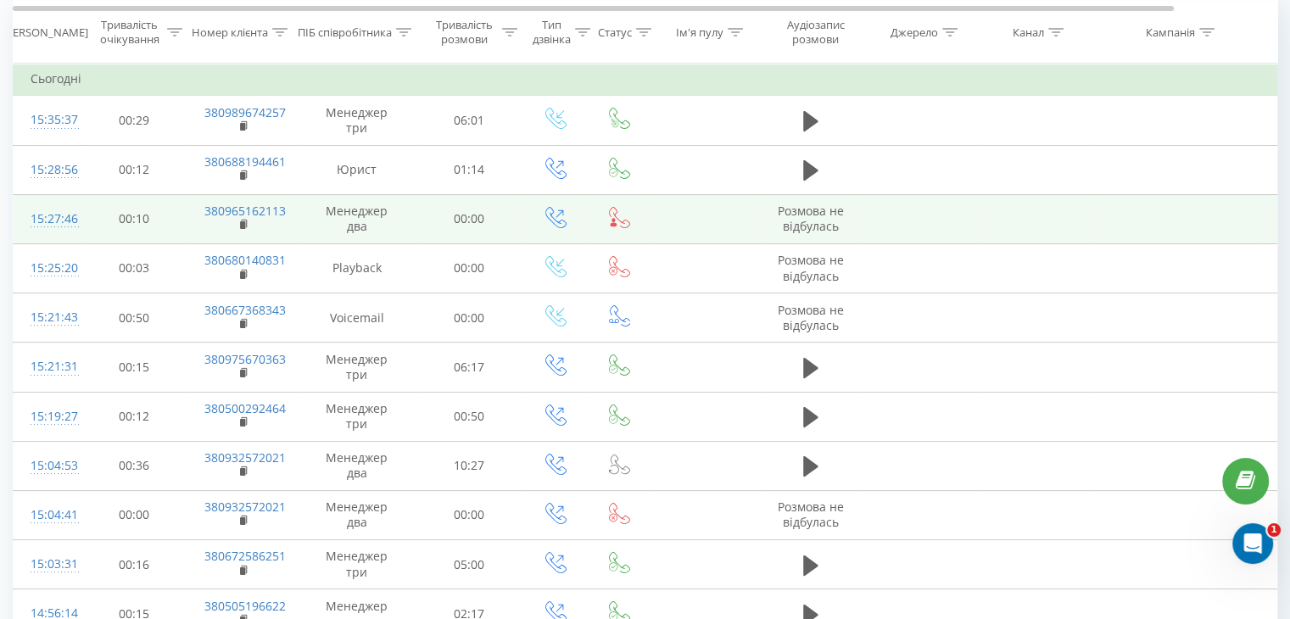
scroll to position [170, 0]
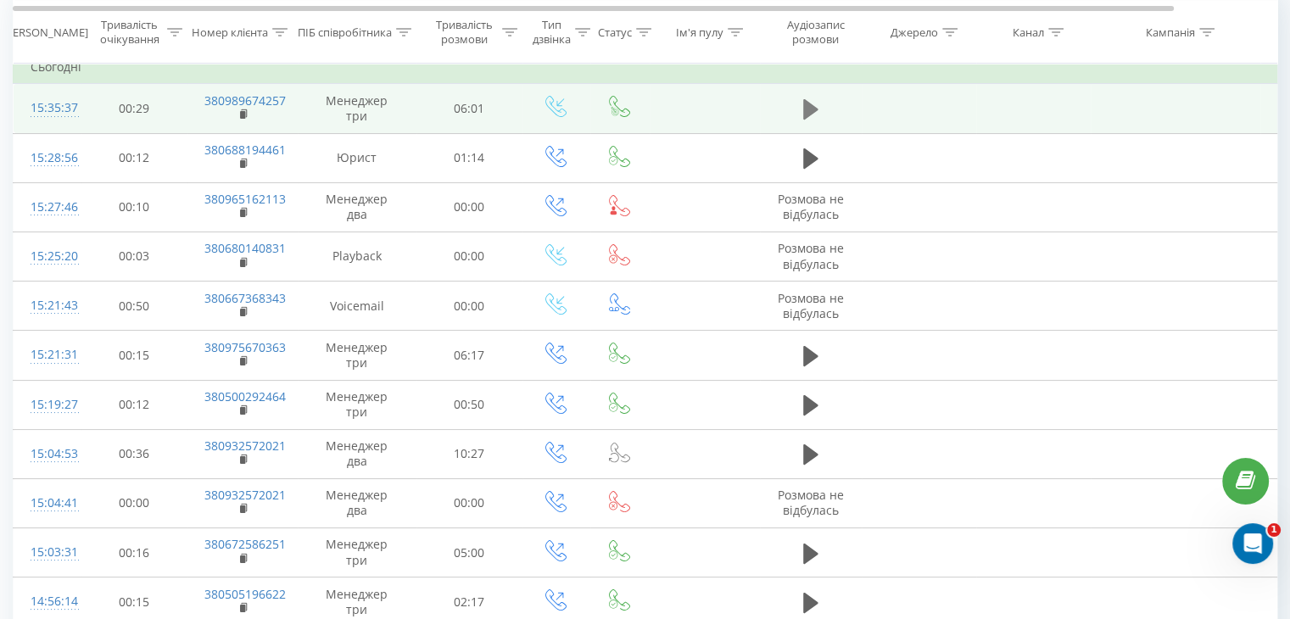
click at [808, 114] on icon at bounding box center [810, 109] width 15 height 20
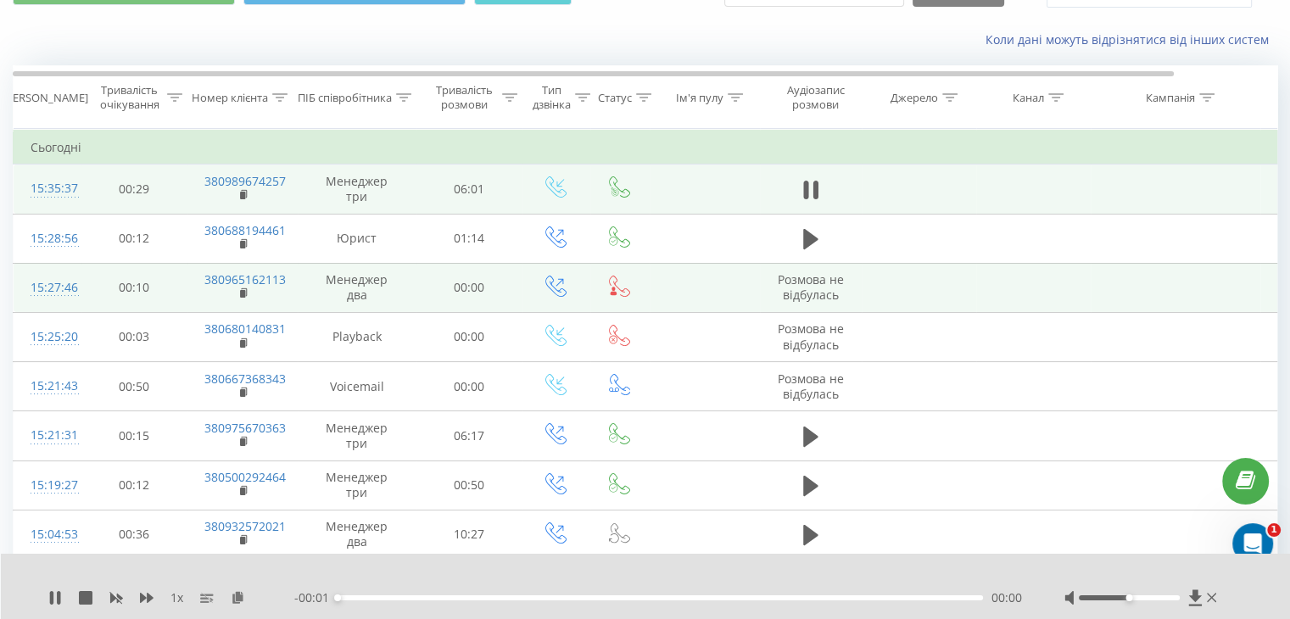
scroll to position [85, 0]
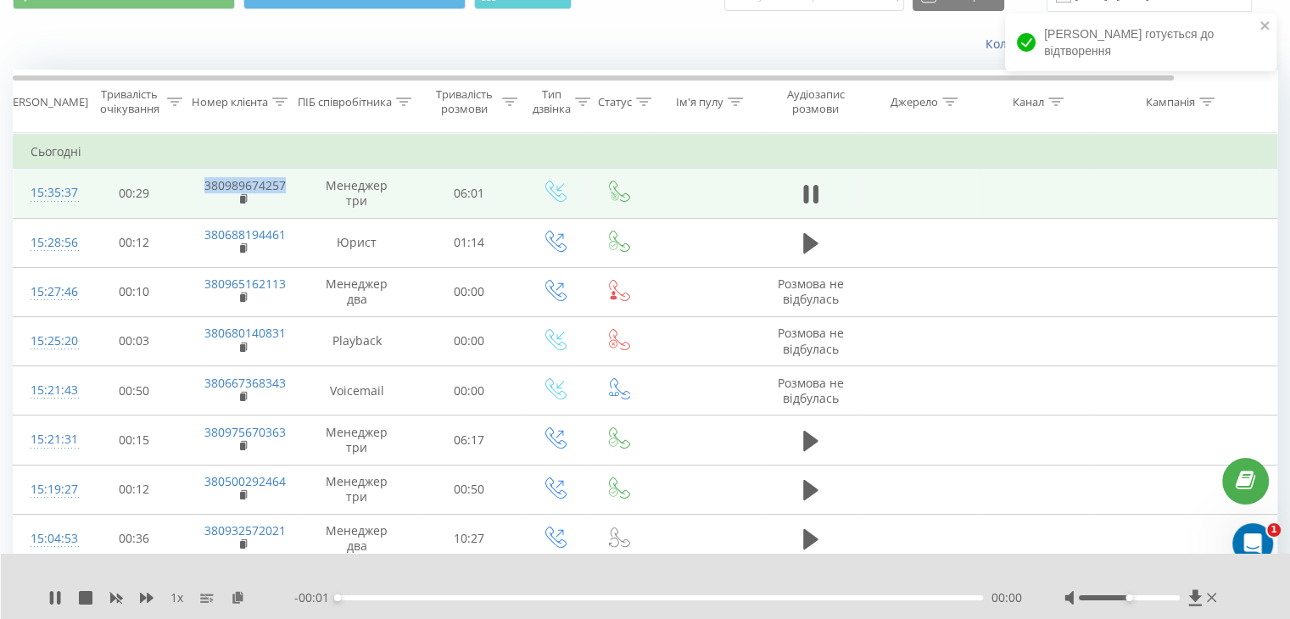
drag, startPoint x: 186, startPoint y: 179, endPoint x: 286, endPoint y: 181, distance: 100.1
click at [286, 181] on tr "15:35:37 00:29 380989674257 Менеджер три 06:01" at bounding box center [700, 193] width 1373 height 49
copy tr "380989674257"
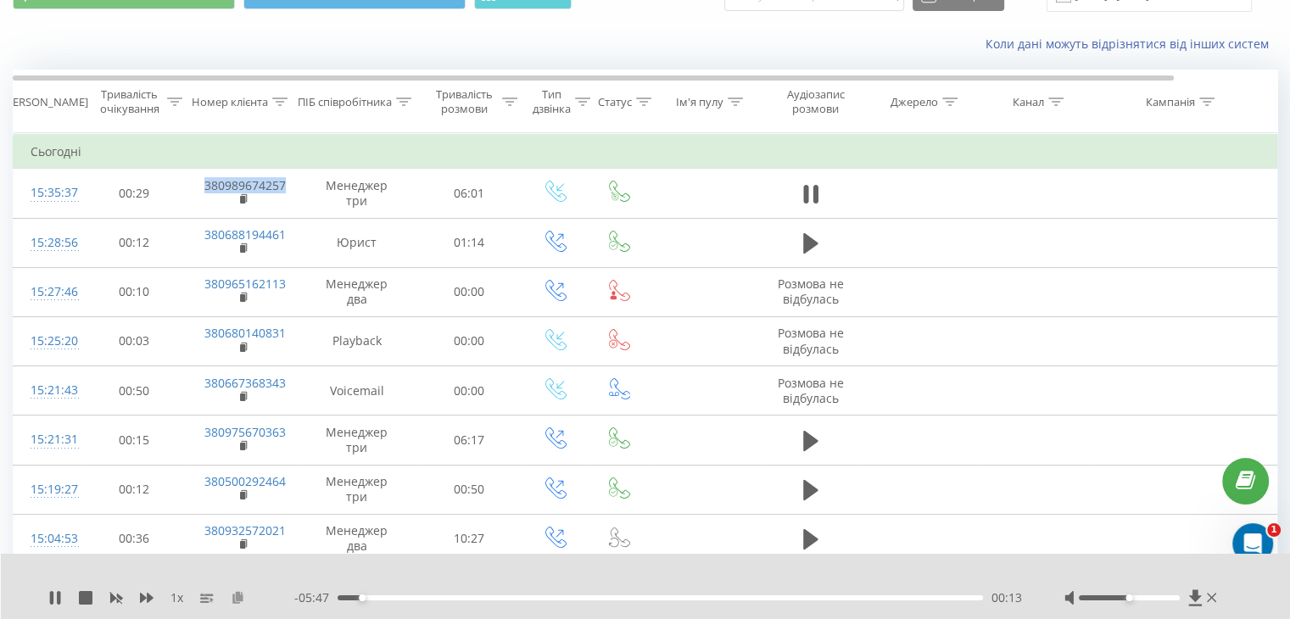
click at [239, 594] on icon at bounding box center [238, 597] width 14 height 12
click at [337, 598] on div "00:19" at bounding box center [659, 597] width 645 height 5
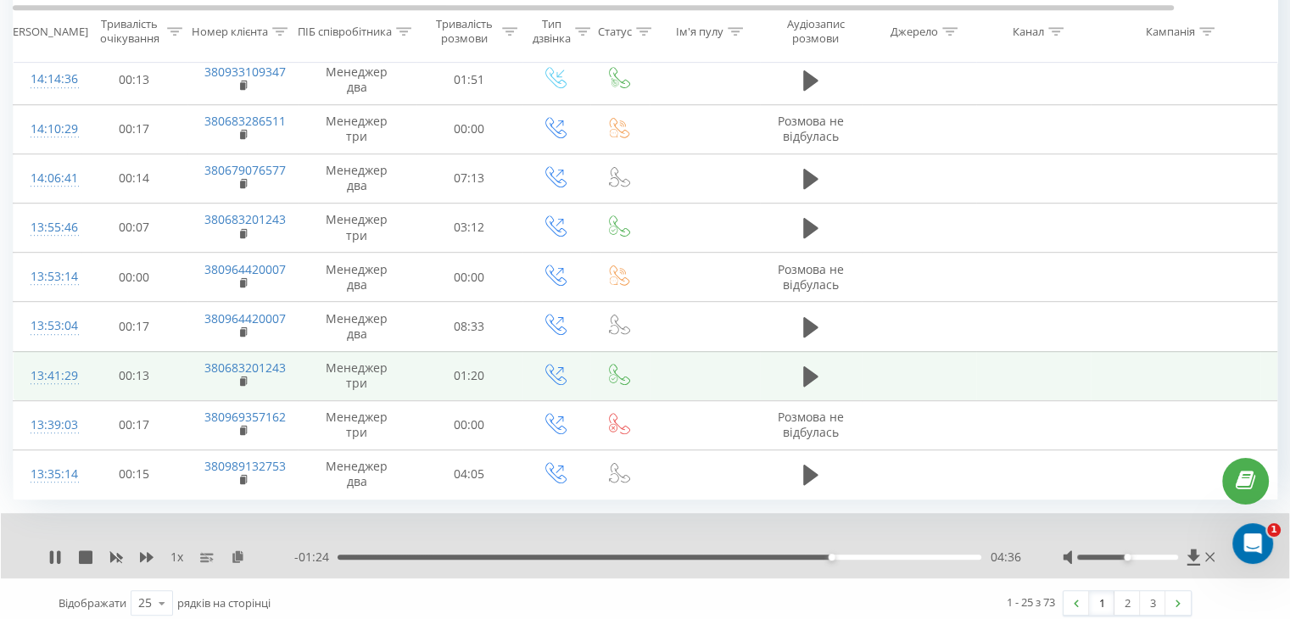
scroll to position [992, 0]
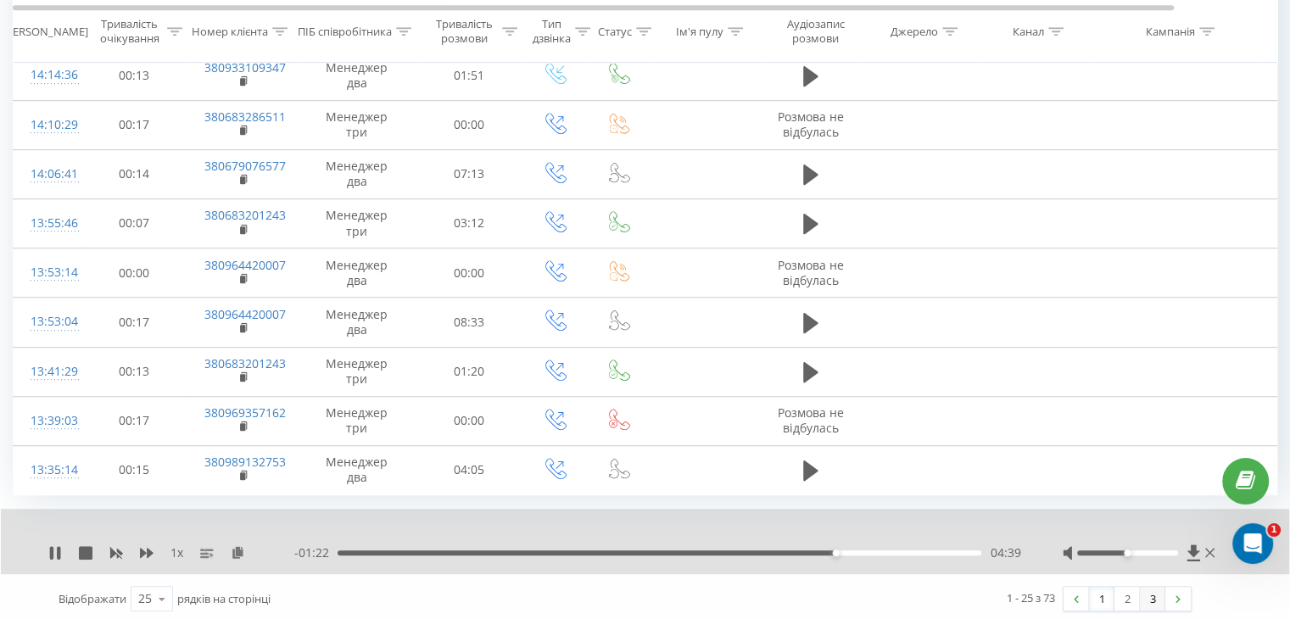
click at [1148, 591] on link "3" at bounding box center [1151, 599] width 25 height 24
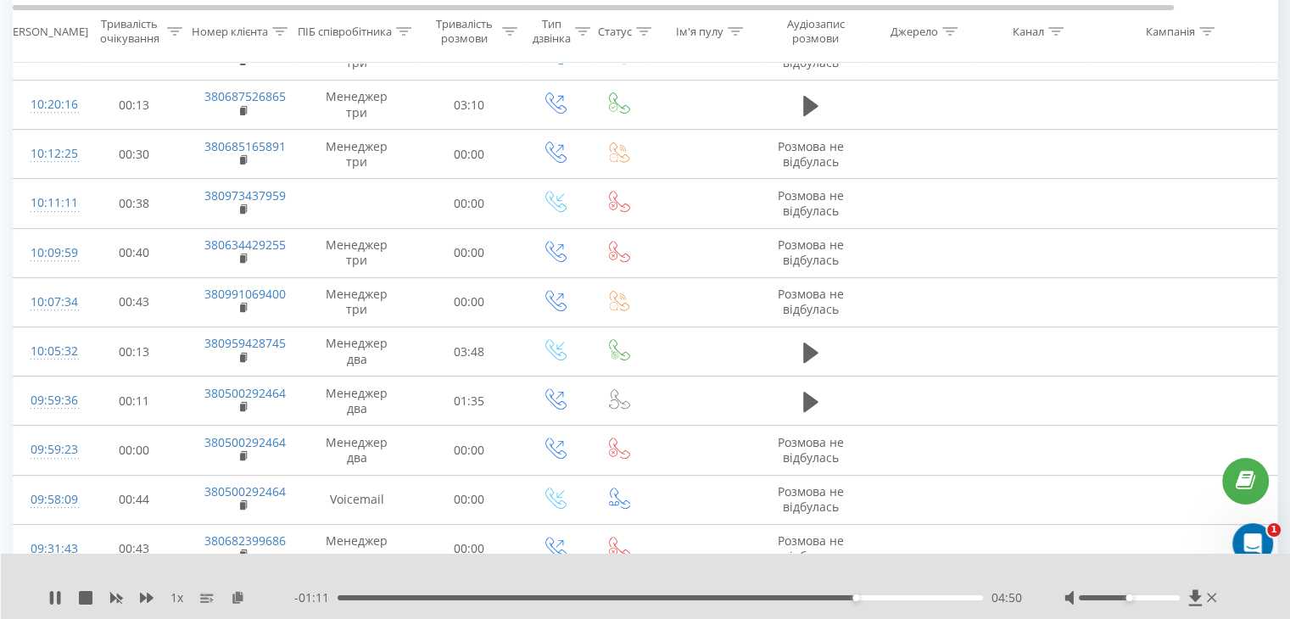
scroll to position [621, 0]
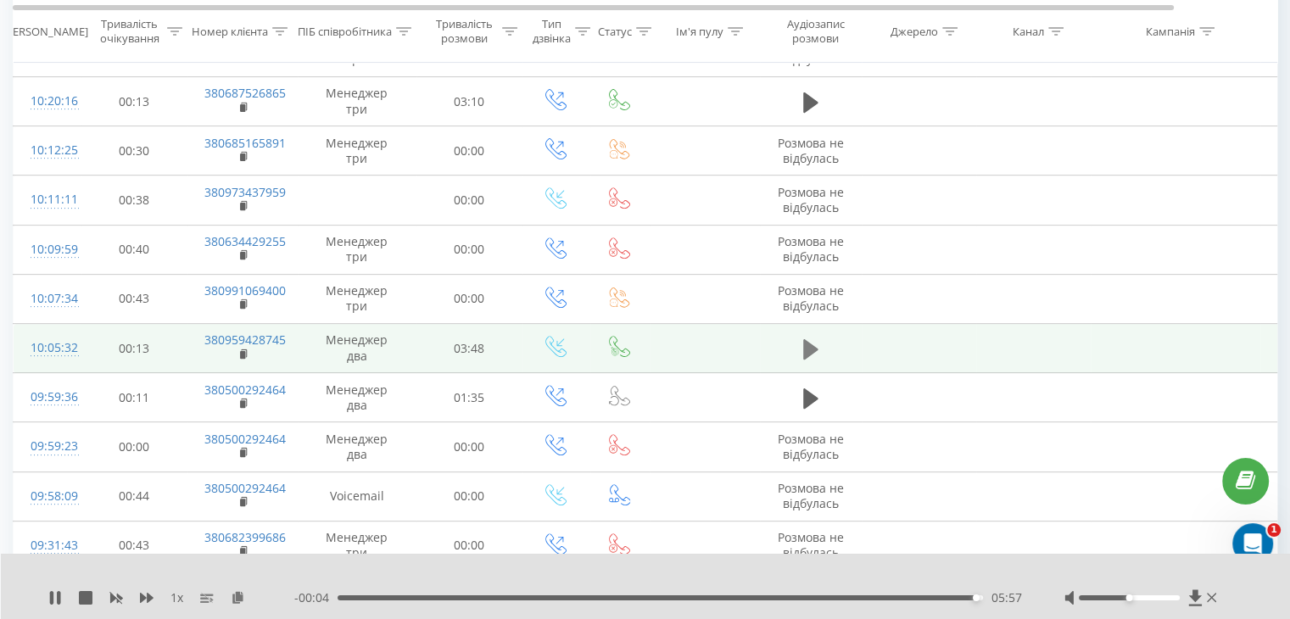
click at [804, 338] on icon at bounding box center [810, 348] width 15 height 20
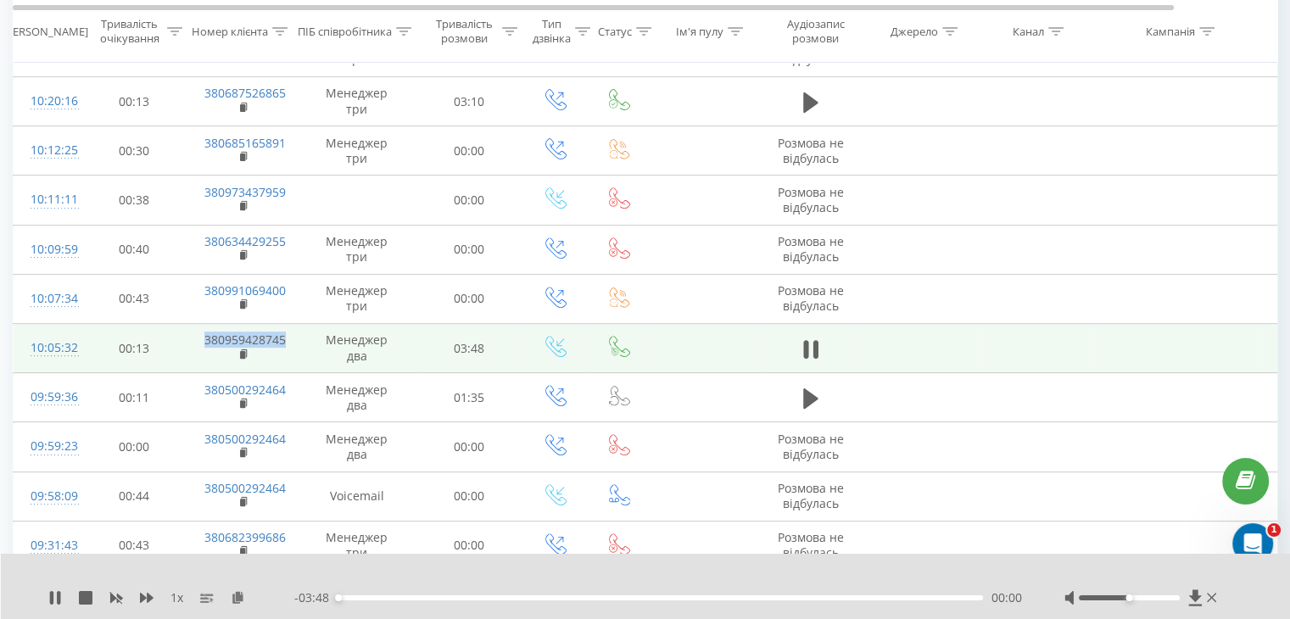
drag, startPoint x: 183, startPoint y: 337, endPoint x: 285, endPoint y: 337, distance: 101.7
click at [285, 337] on tr "10:05:32 00:13 380959428745 Менеджер два 03:48" at bounding box center [700, 348] width 1373 height 49
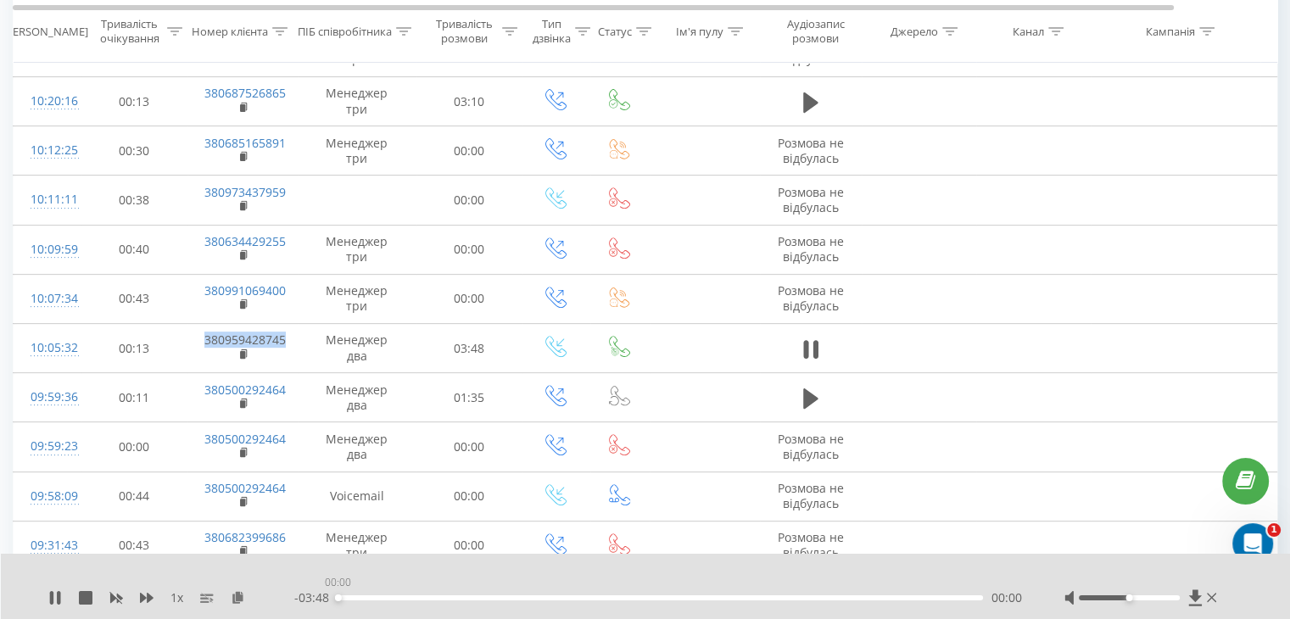
click at [337, 599] on div "00:00" at bounding box center [659, 597] width 645 height 5
click at [239, 597] on icon at bounding box center [238, 597] width 14 height 12
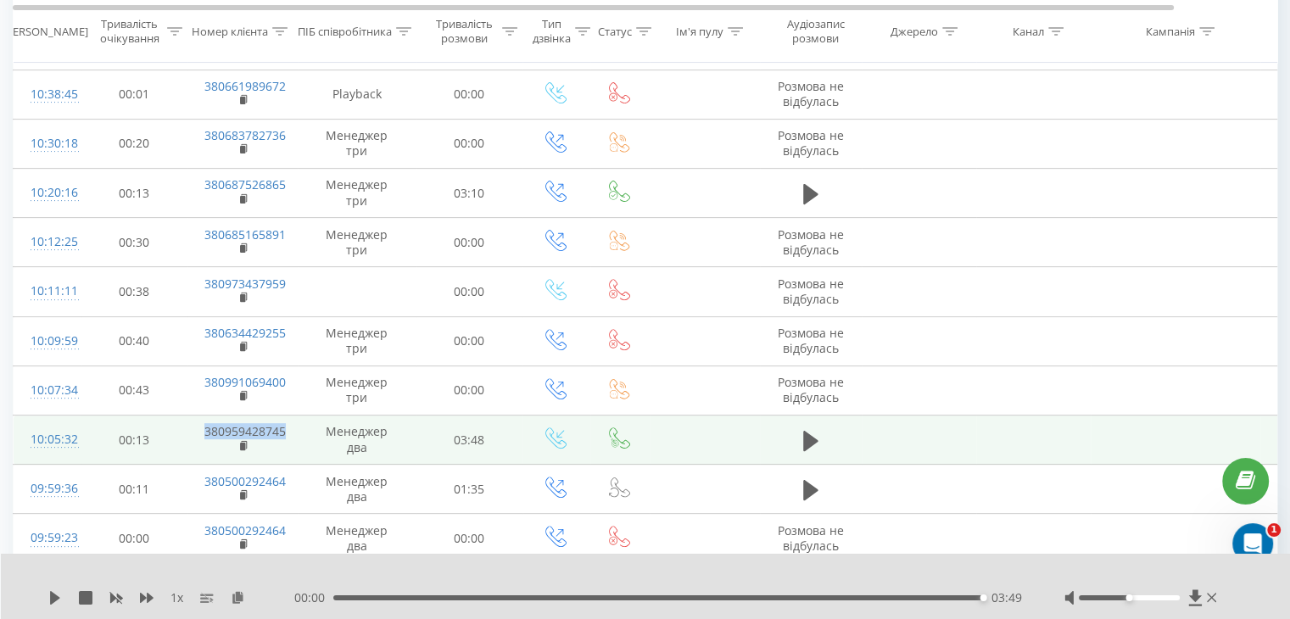
scroll to position [536, 0]
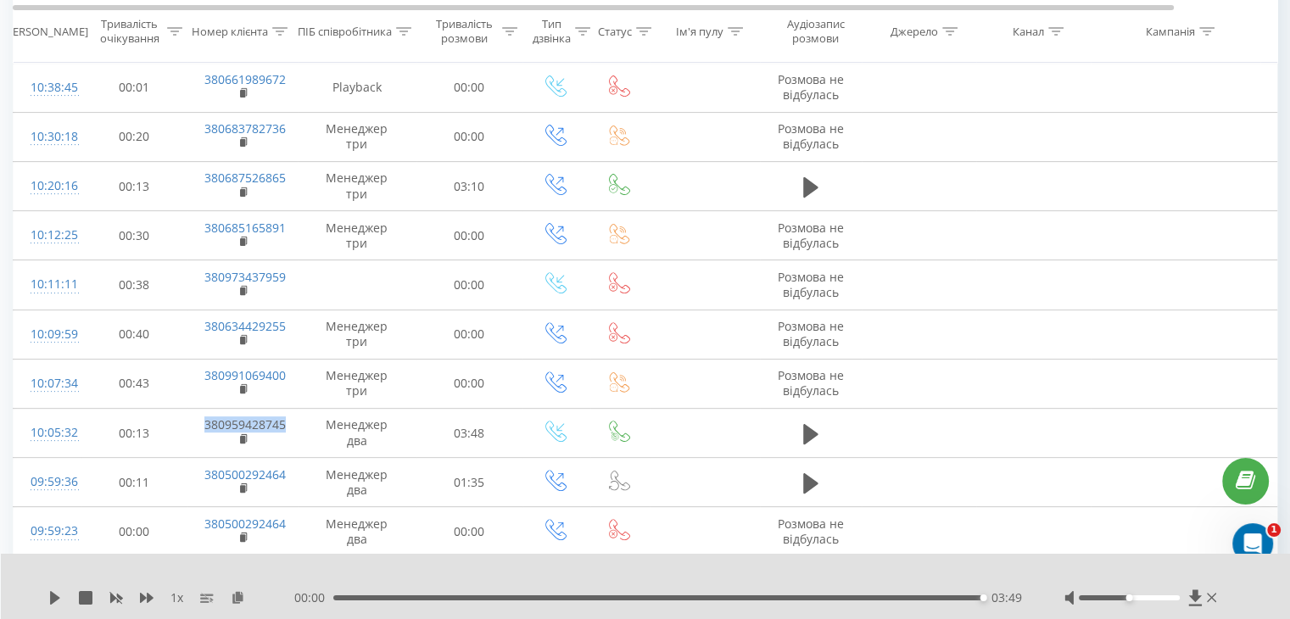
click at [973, 599] on div "03:49" at bounding box center [657, 597] width 649 height 5
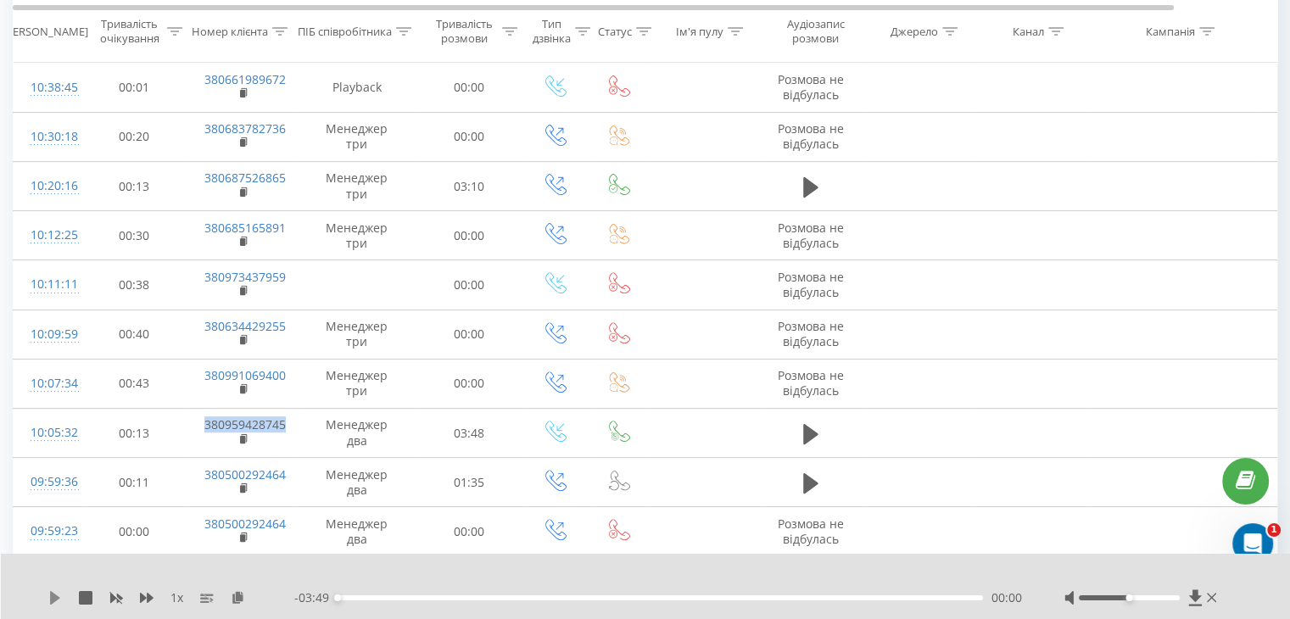
click at [56, 602] on icon at bounding box center [55, 598] width 14 height 14
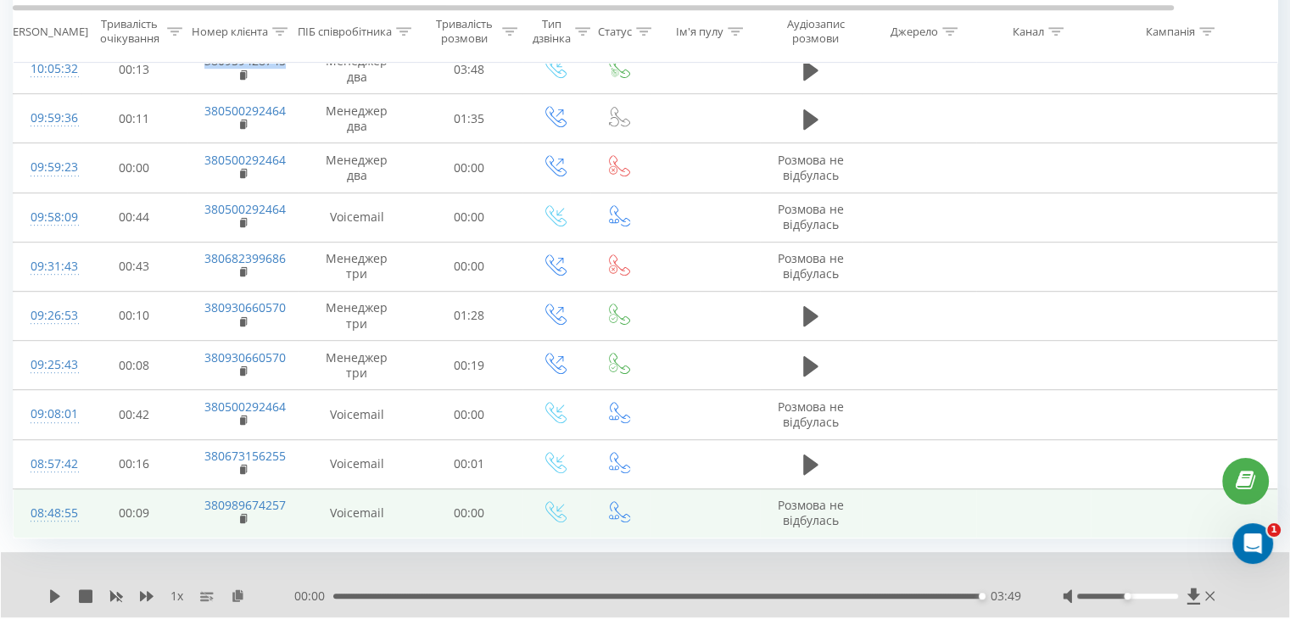
scroll to position [943, 0]
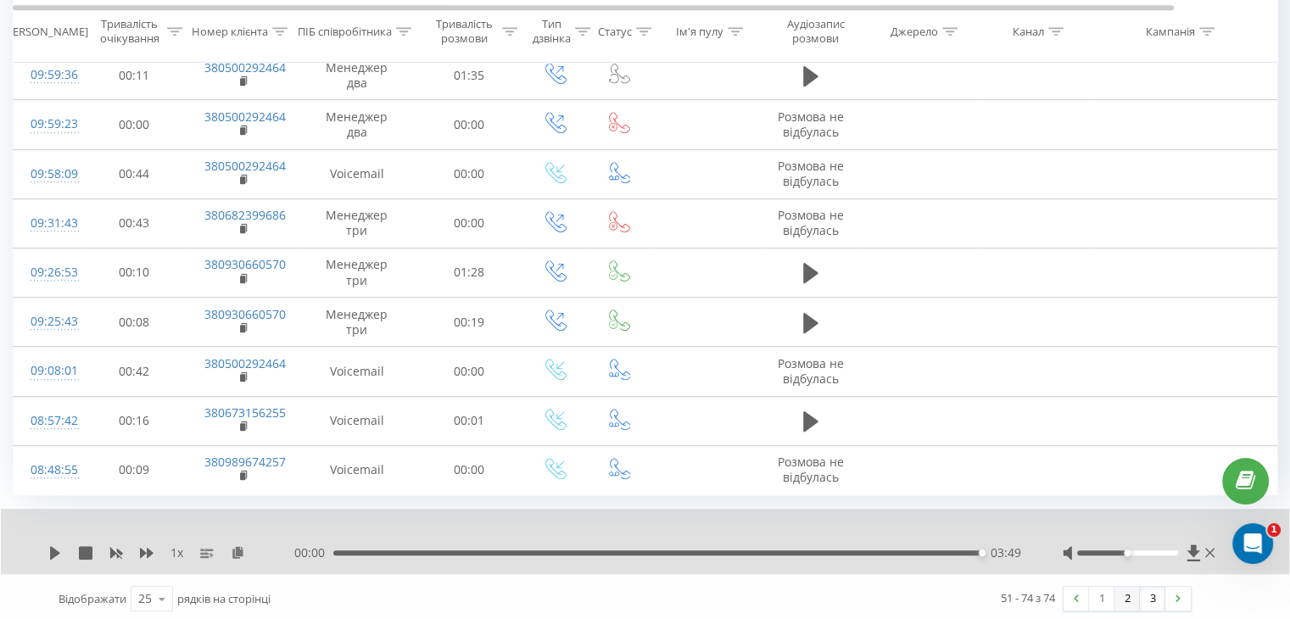
click at [1131, 591] on link "2" at bounding box center [1126, 599] width 25 height 24
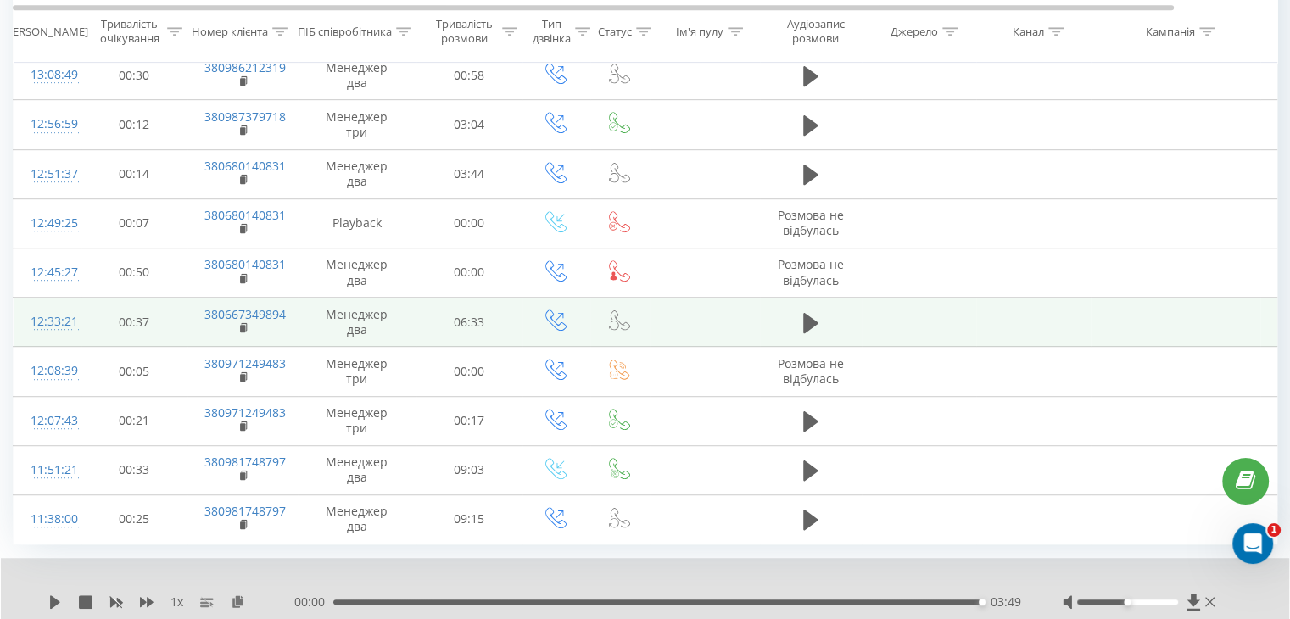
scroll to position [992, 0]
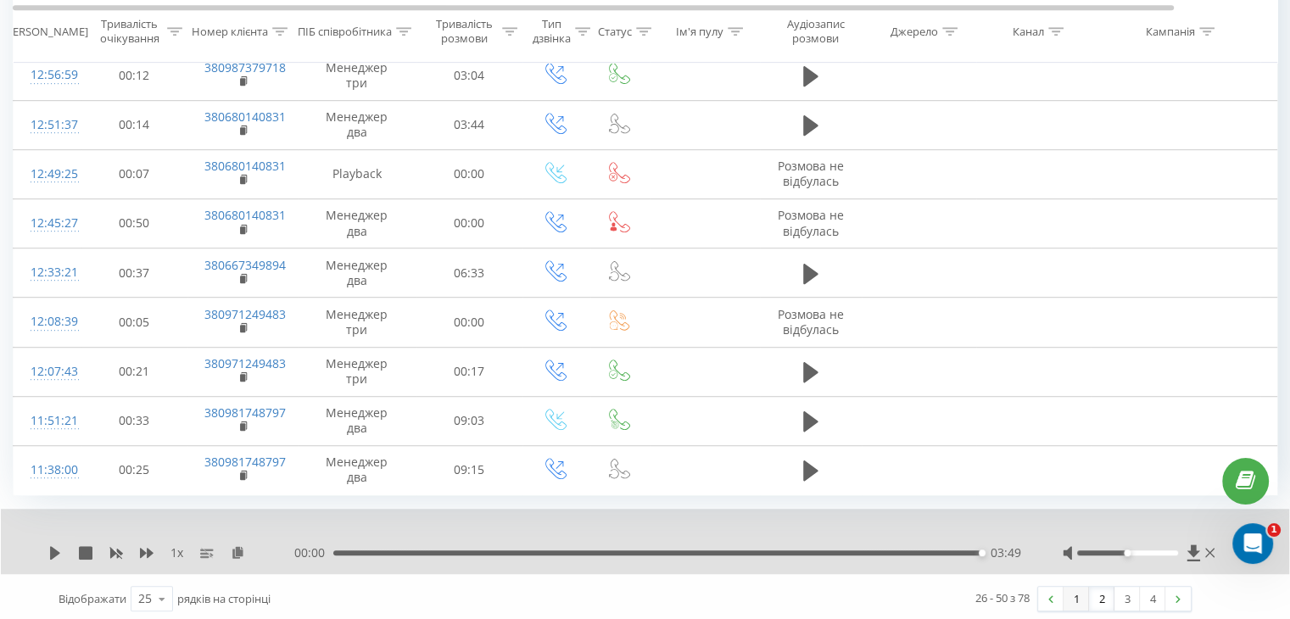
click at [1082, 599] on link "1" at bounding box center [1075, 599] width 25 height 24
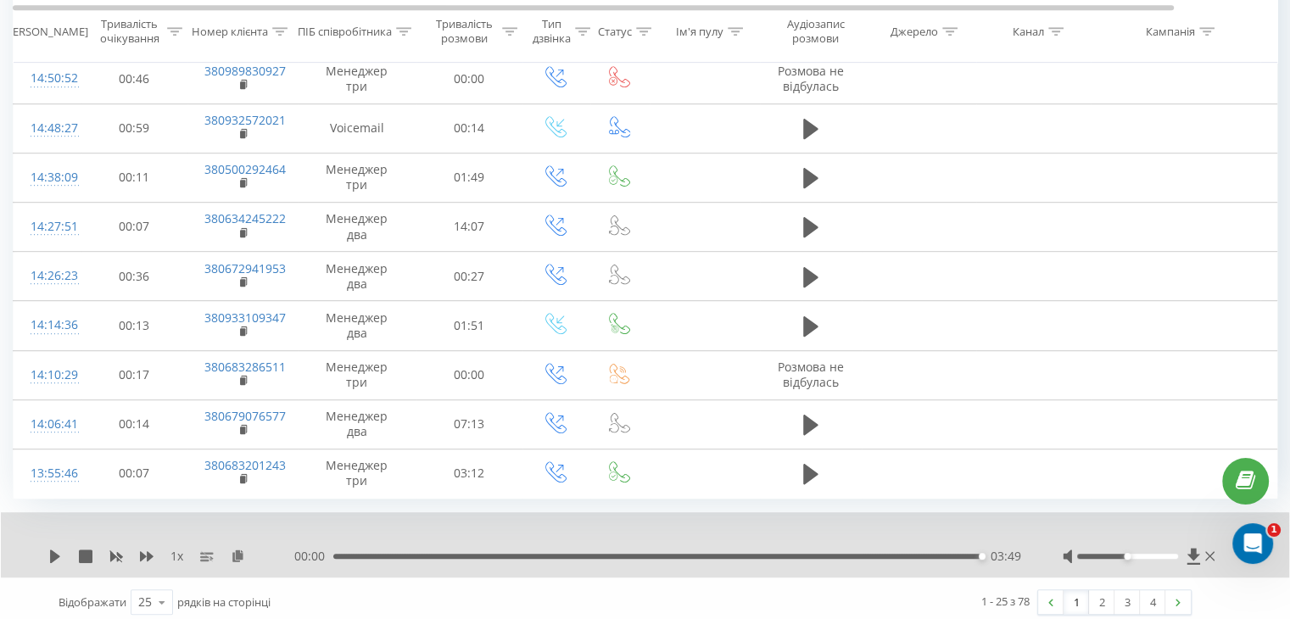
scroll to position [992, 0]
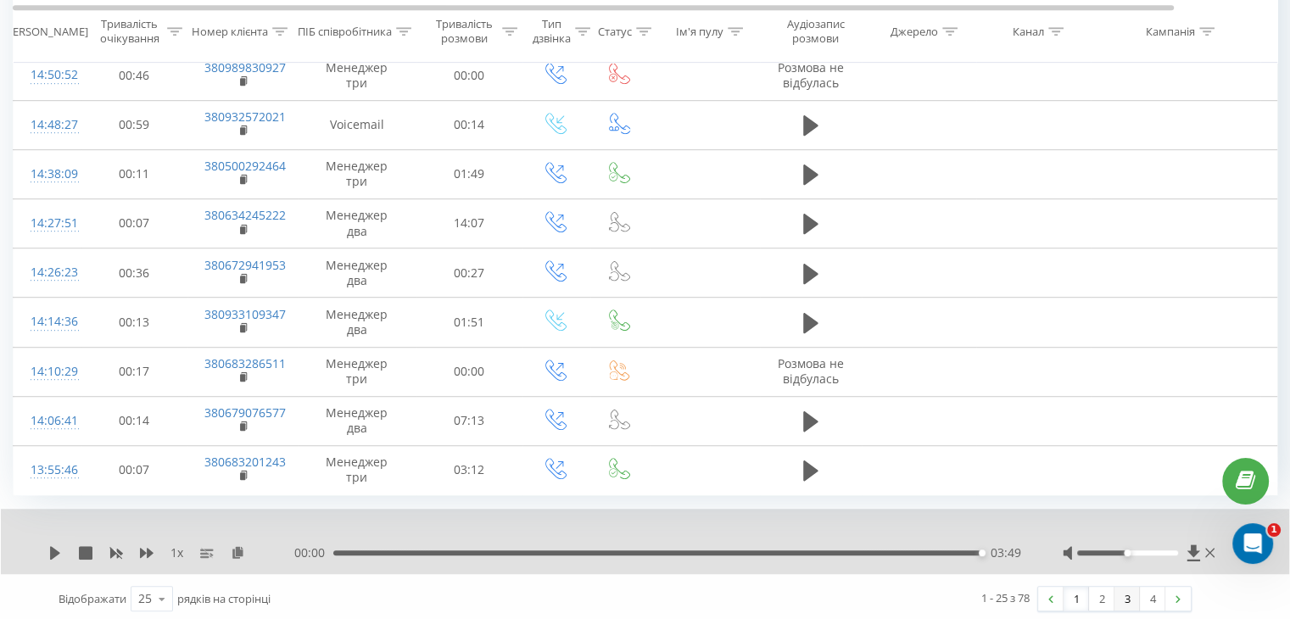
click at [1133, 592] on link "3" at bounding box center [1126, 599] width 25 height 24
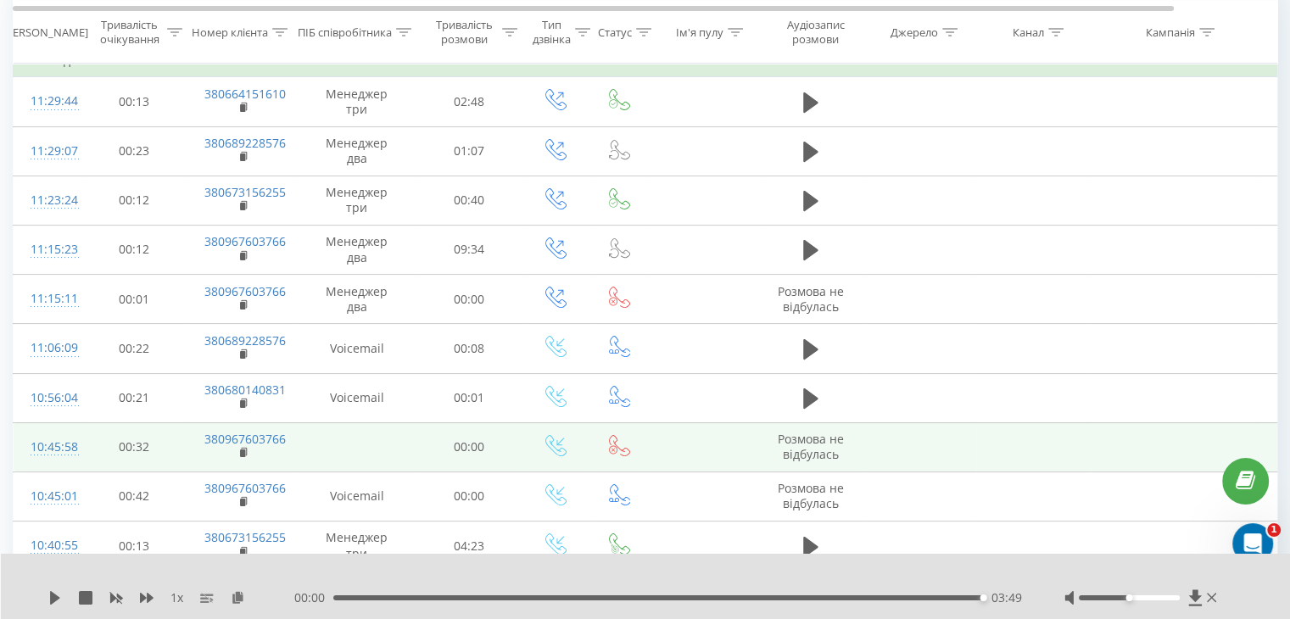
scroll to position [112, 0]
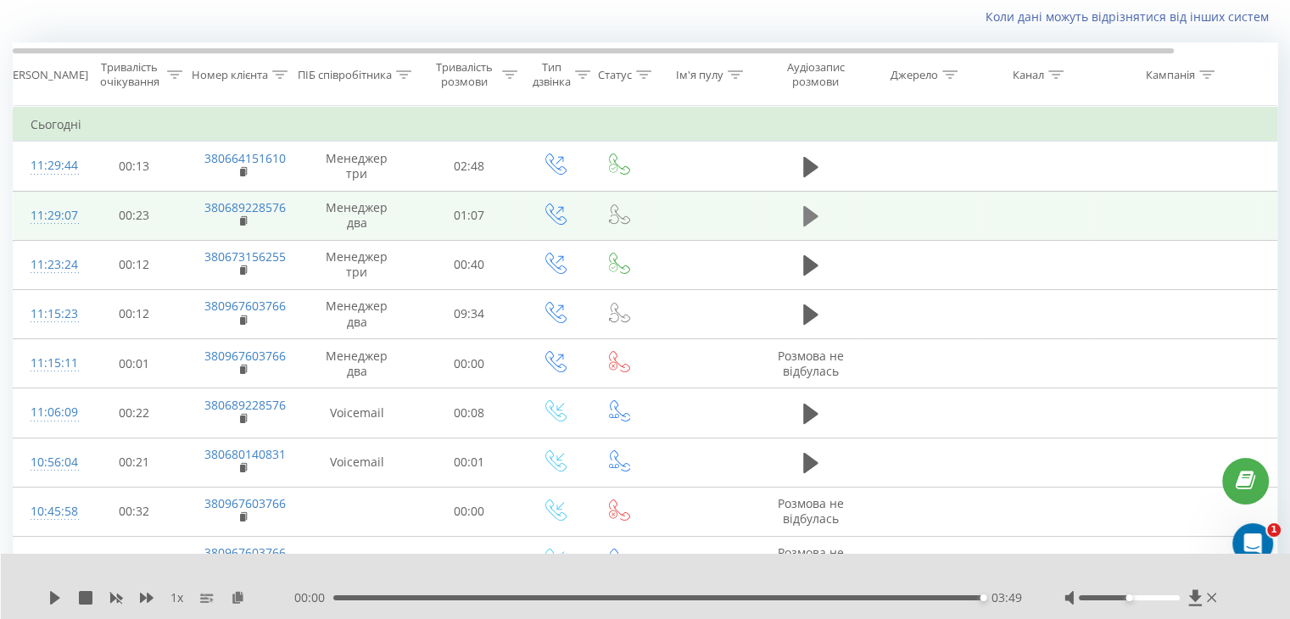
click at [800, 209] on button at bounding box center [810, 215] width 25 height 25
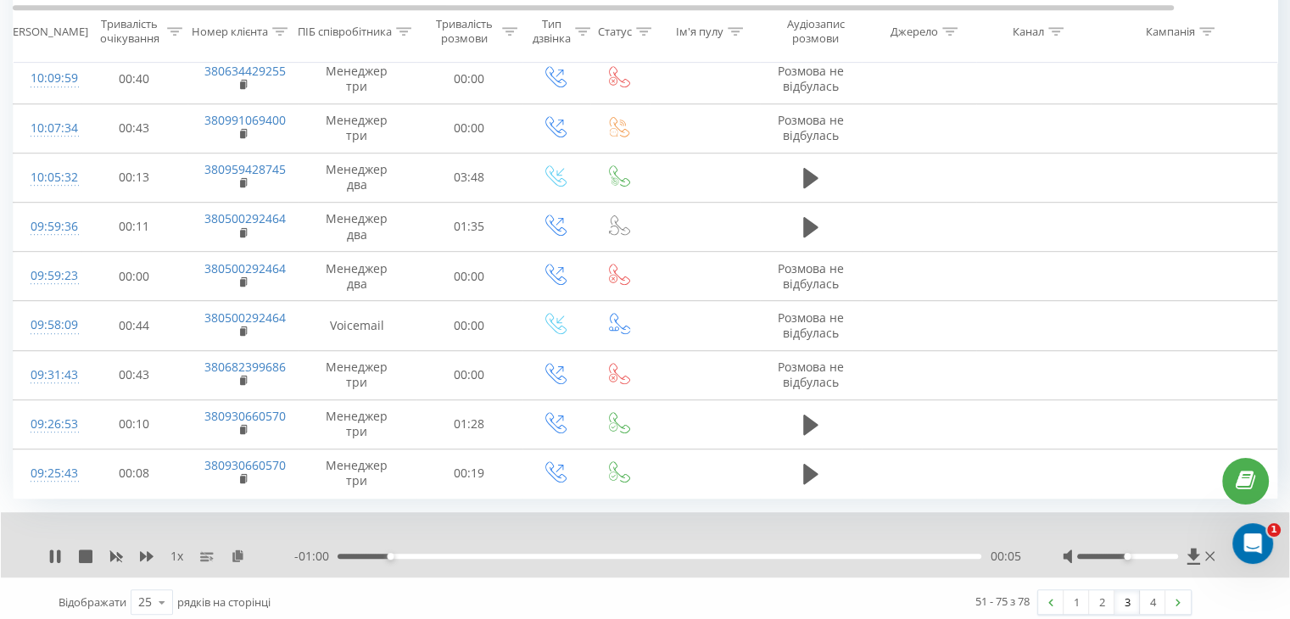
scroll to position [992, 0]
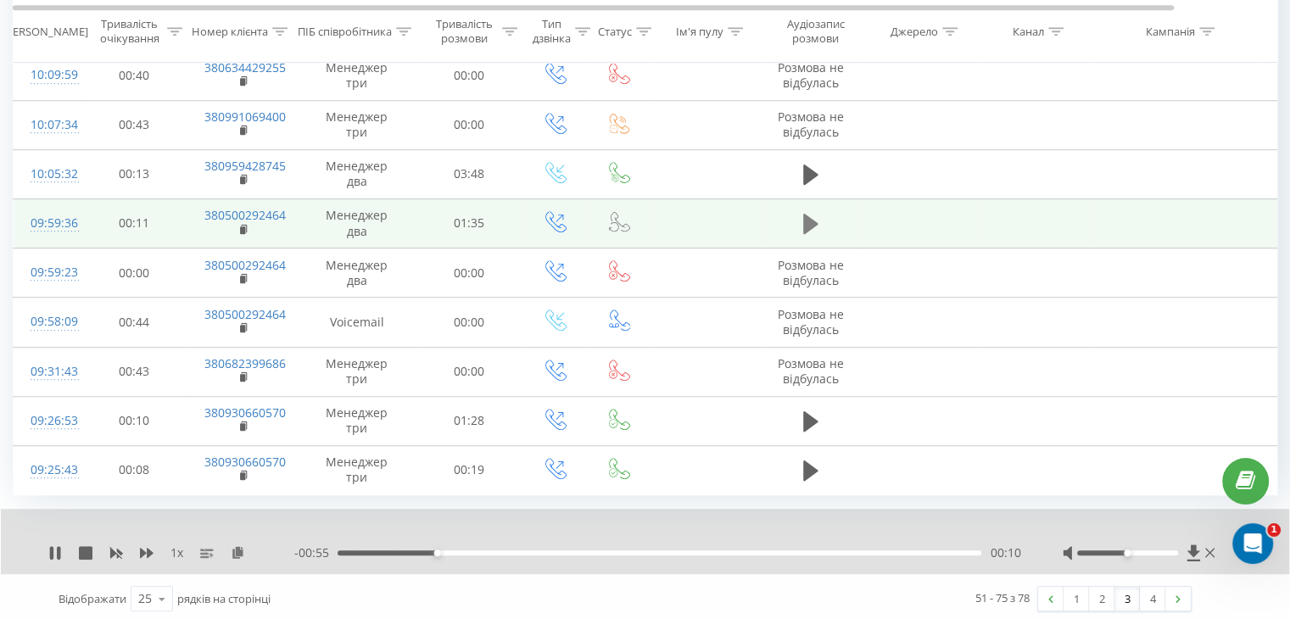
click at [810, 225] on icon at bounding box center [810, 224] width 15 height 20
click at [1100, 598] on link "2" at bounding box center [1101, 599] width 25 height 24
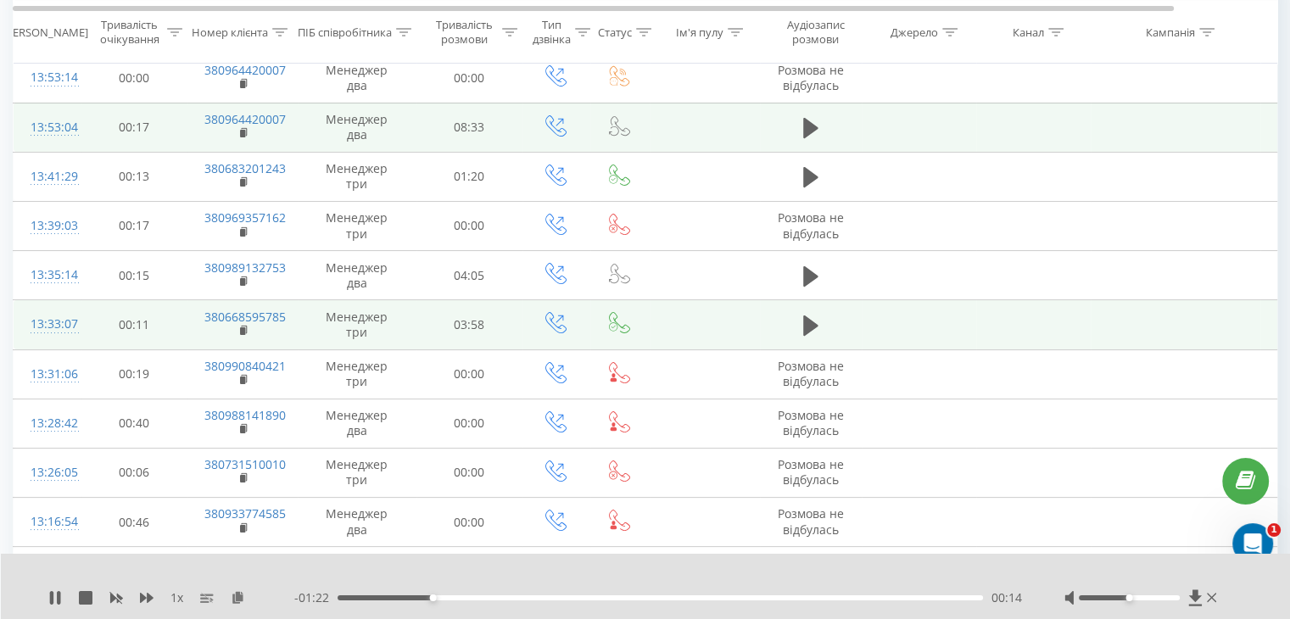
scroll to position [197, 0]
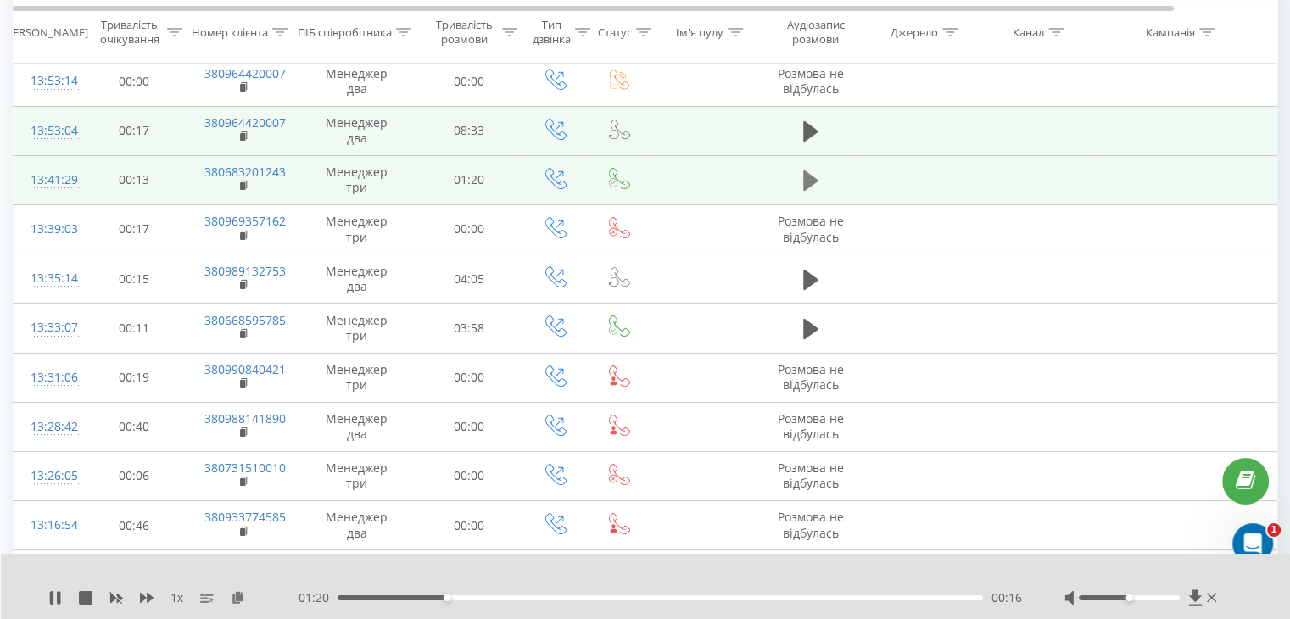
click at [805, 174] on icon at bounding box center [810, 180] width 15 height 20
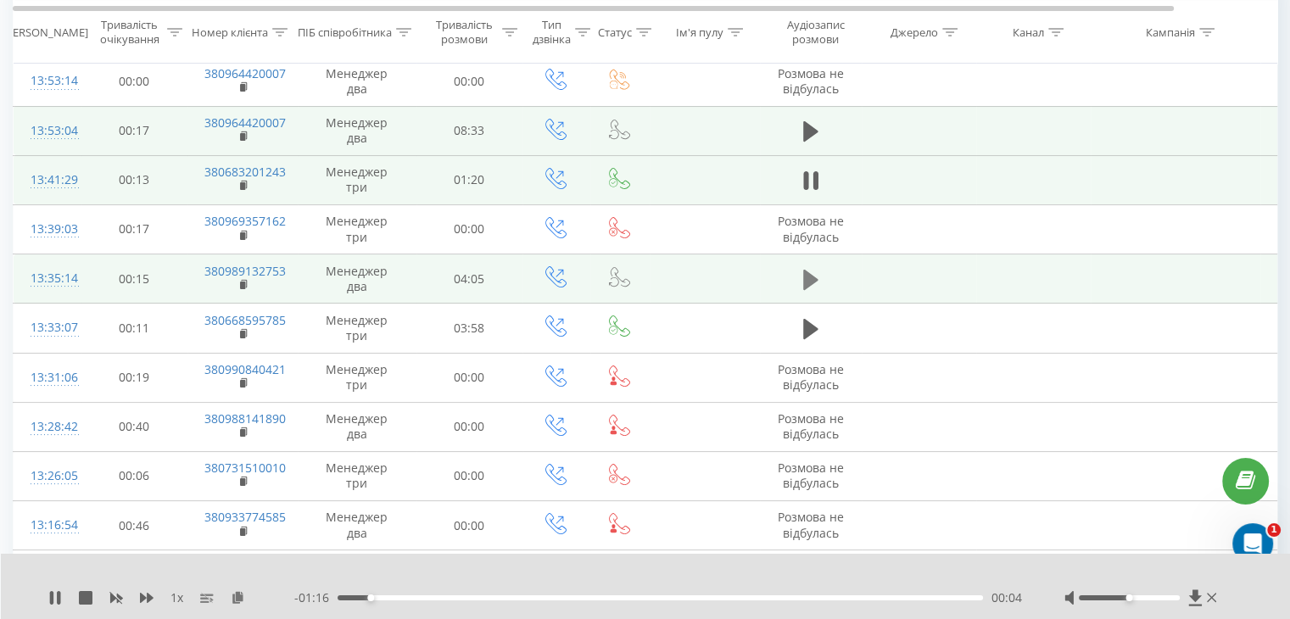
click at [804, 276] on icon at bounding box center [810, 279] width 15 height 20
drag, startPoint x: 181, startPoint y: 270, endPoint x: 287, endPoint y: 269, distance: 106.0
click at [287, 269] on tr "13:35:14 00:15 380989132753 Менеджер два 04:05" at bounding box center [700, 278] width 1373 height 49
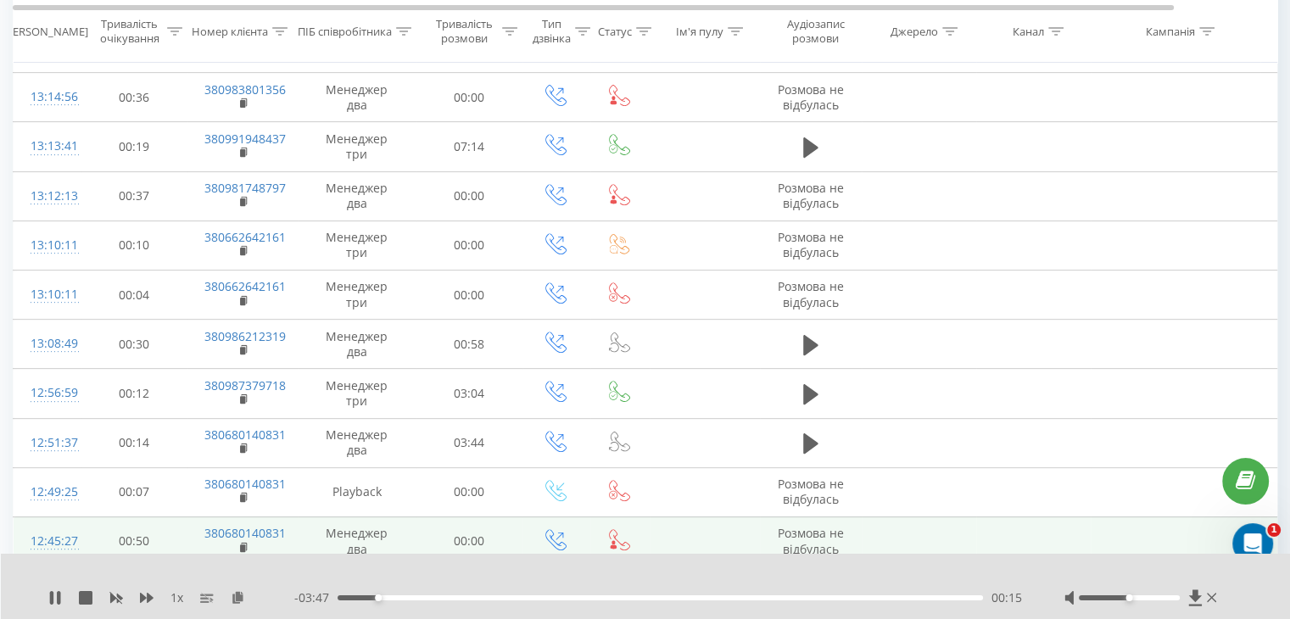
scroll to position [705, 0]
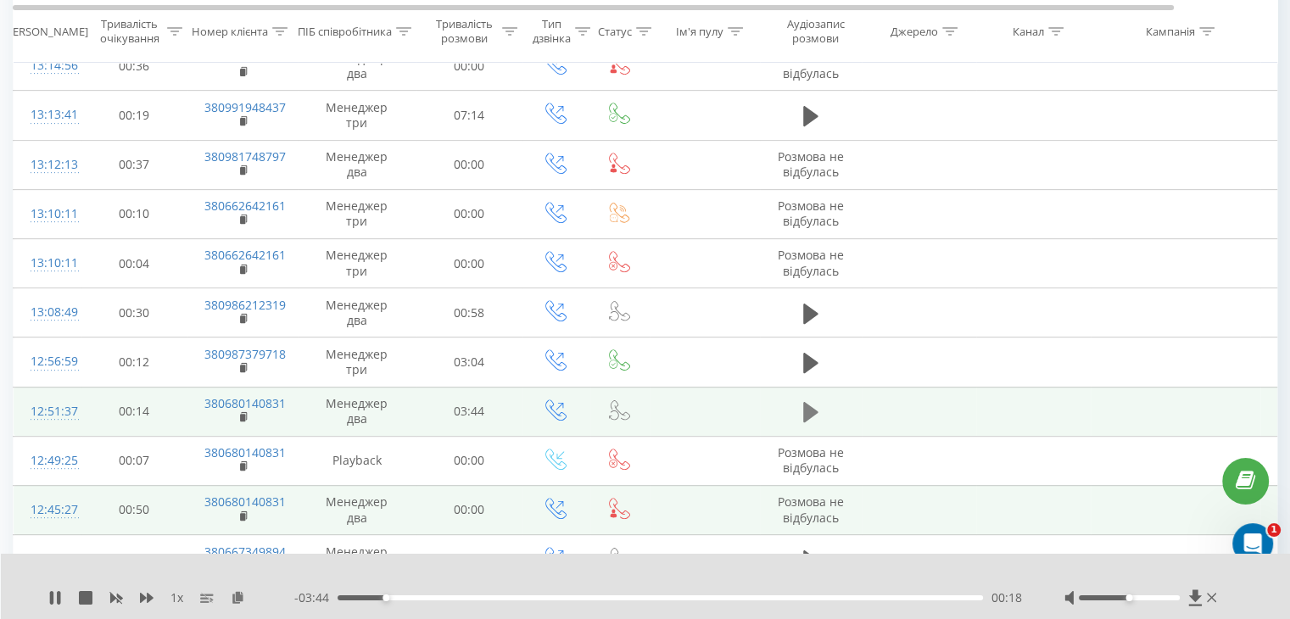
click at [807, 405] on icon at bounding box center [810, 412] width 15 height 20
drag, startPoint x: 189, startPoint y: 402, endPoint x: 288, endPoint y: 399, distance: 99.2
click at [288, 399] on td "380680140831" at bounding box center [242, 411] width 110 height 49
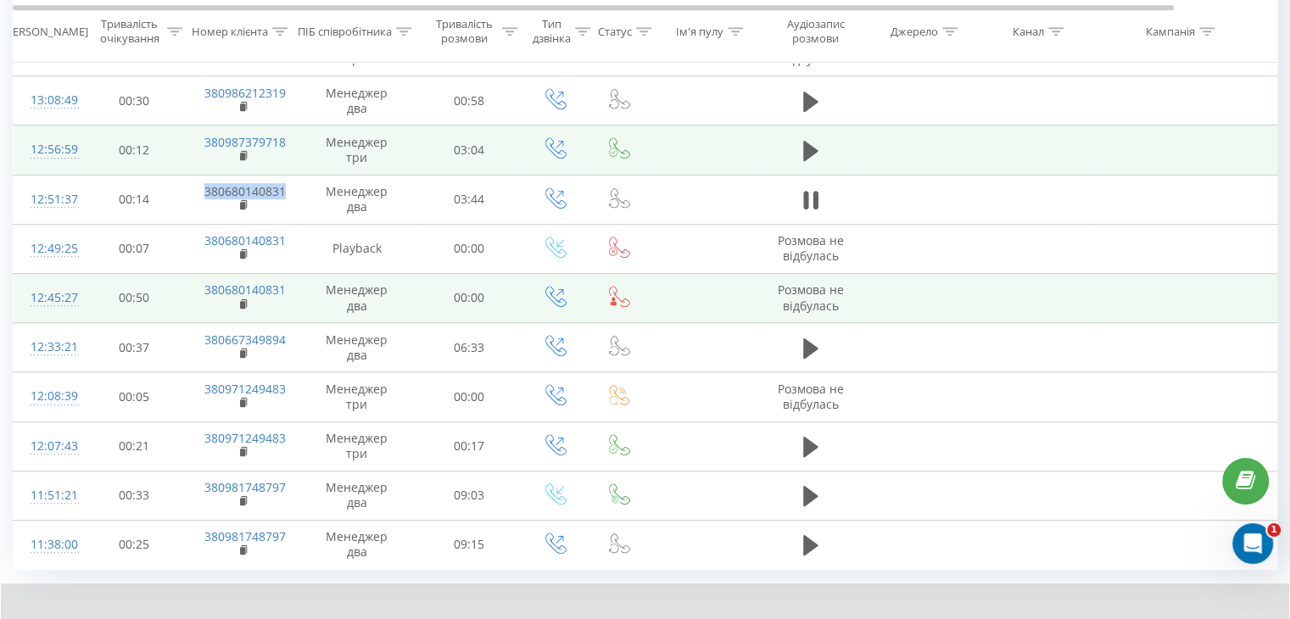
scroll to position [927, 0]
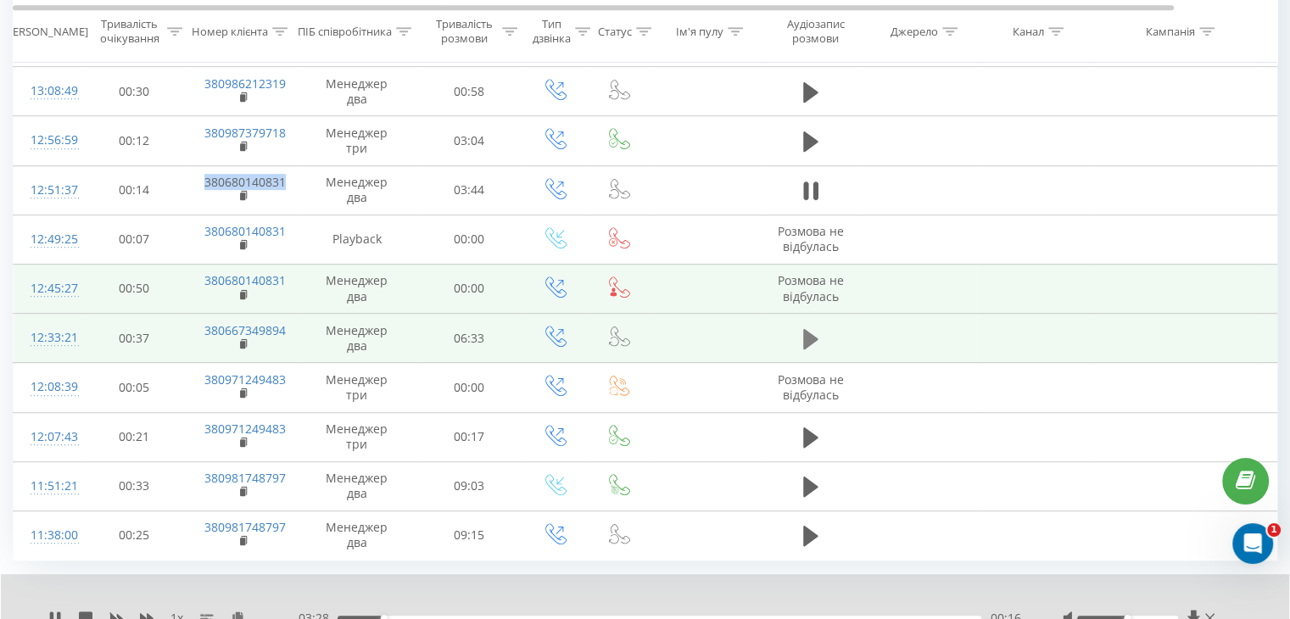
click at [810, 336] on icon at bounding box center [810, 338] width 15 height 20
drag, startPoint x: 176, startPoint y: 325, endPoint x: 289, endPoint y: 330, distance: 112.9
click at [289, 330] on tr "12:33:21 00:37 380667349894 Менеджер два 06:33" at bounding box center [700, 338] width 1373 height 49
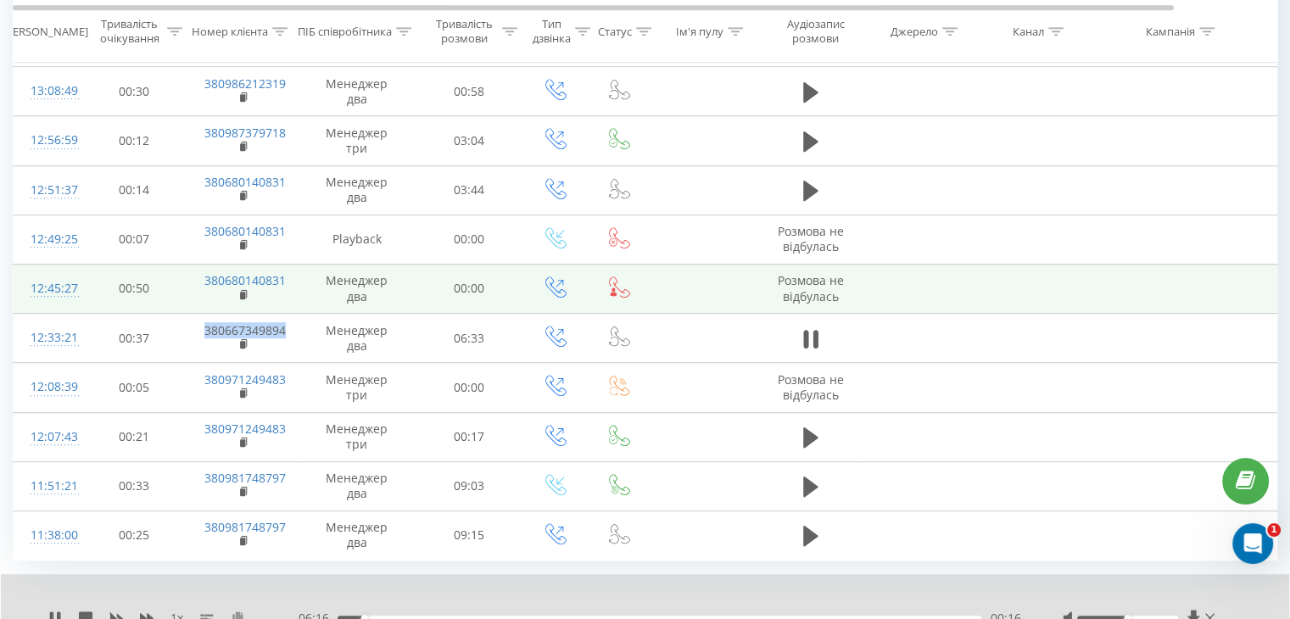
click at [241, 611] on icon at bounding box center [238, 617] width 14 height 12
click at [339, 616] on div "00:01" at bounding box center [658, 618] width 643 height 5
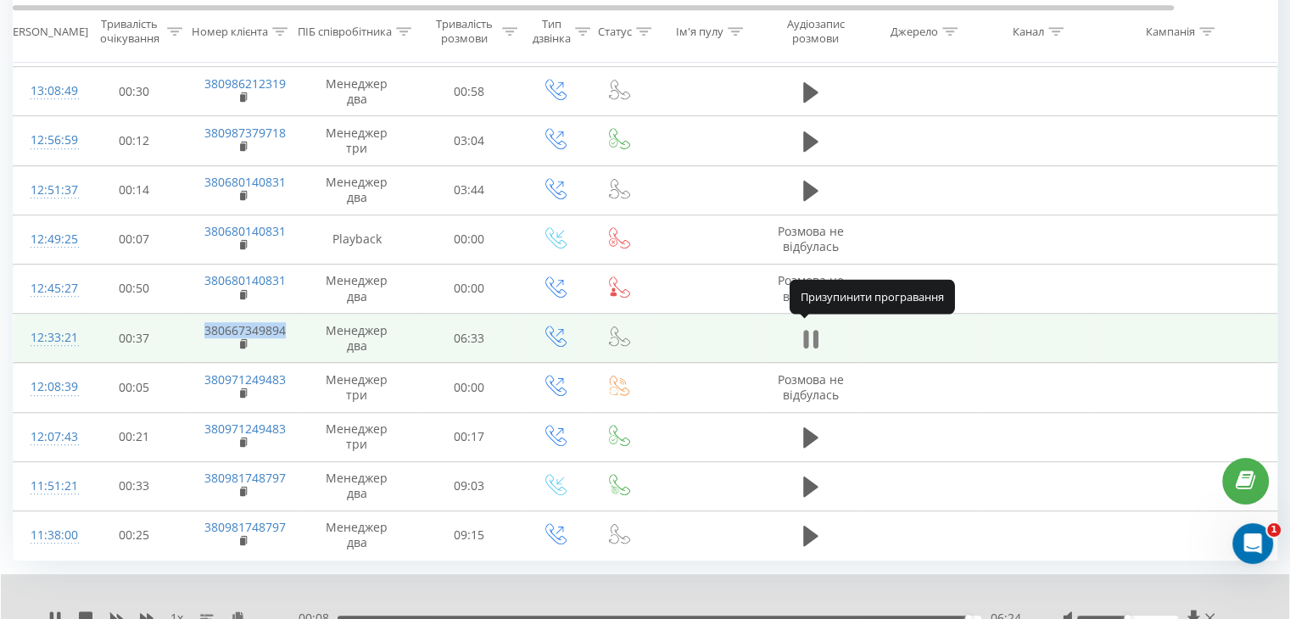
click at [810, 331] on icon at bounding box center [810, 339] width 15 height 24
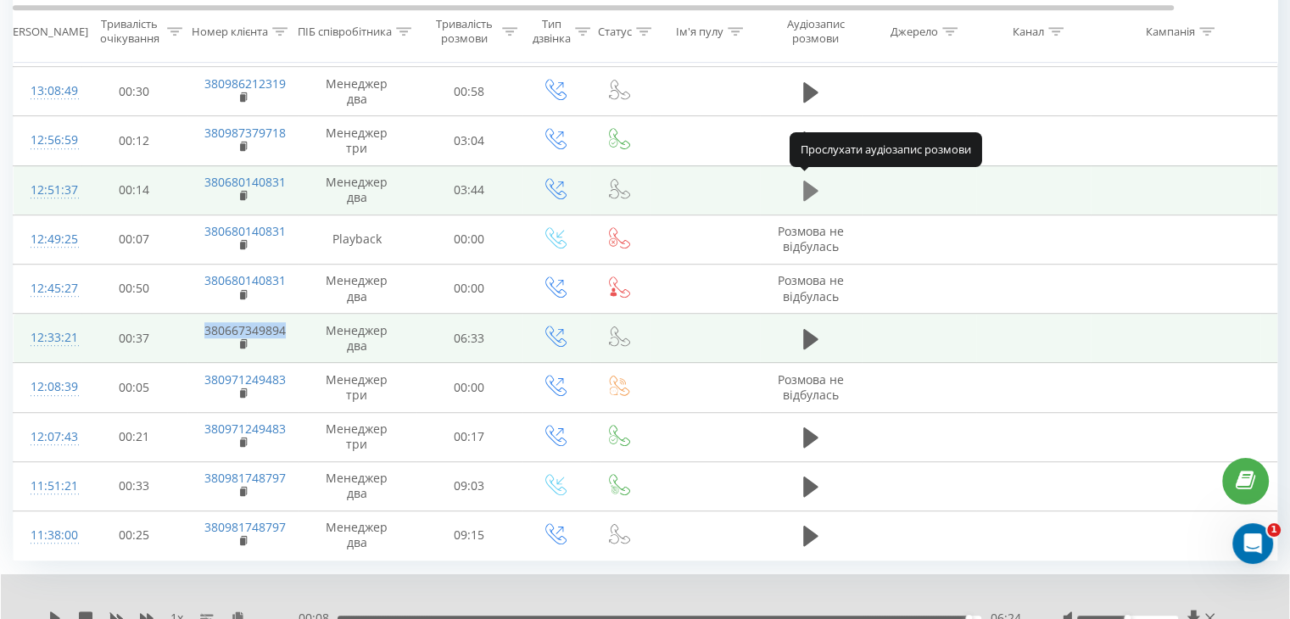
click at [805, 190] on icon at bounding box center [810, 191] width 15 height 20
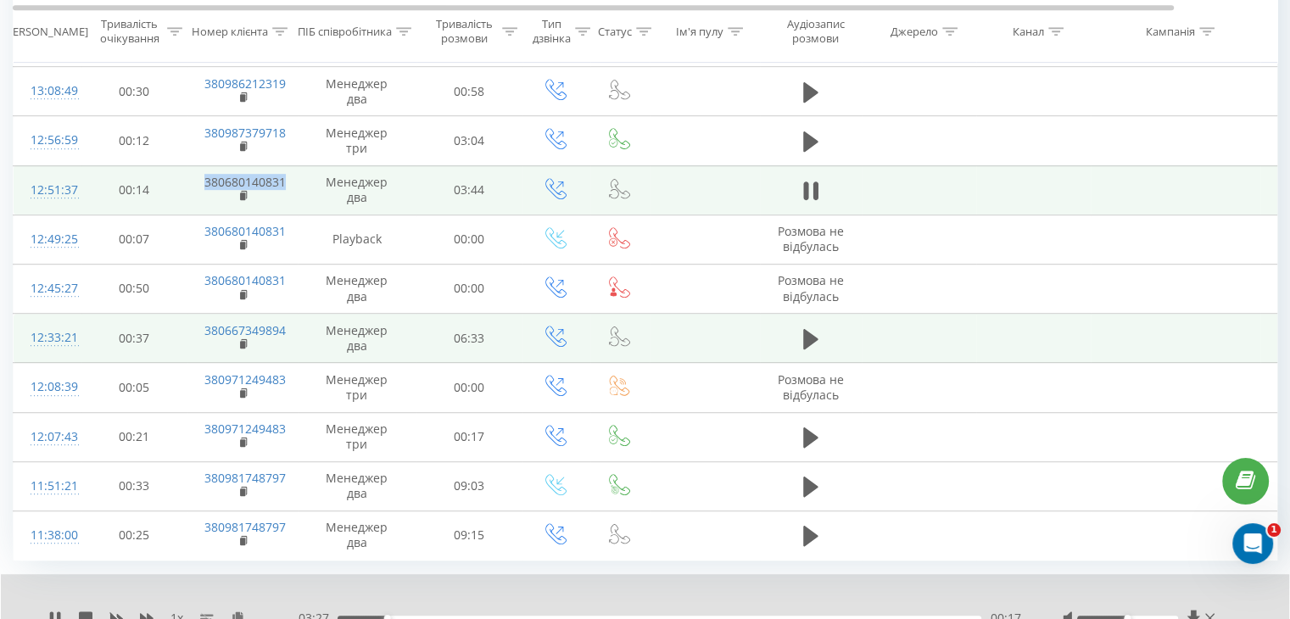
drag, startPoint x: 190, startPoint y: 177, endPoint x: 291, endPoint y: 183, distance: 101.1
click at [291, 183] on td "380680140831" at bounding box center [242, 189] width 110 height 49
copy link "380680140831"
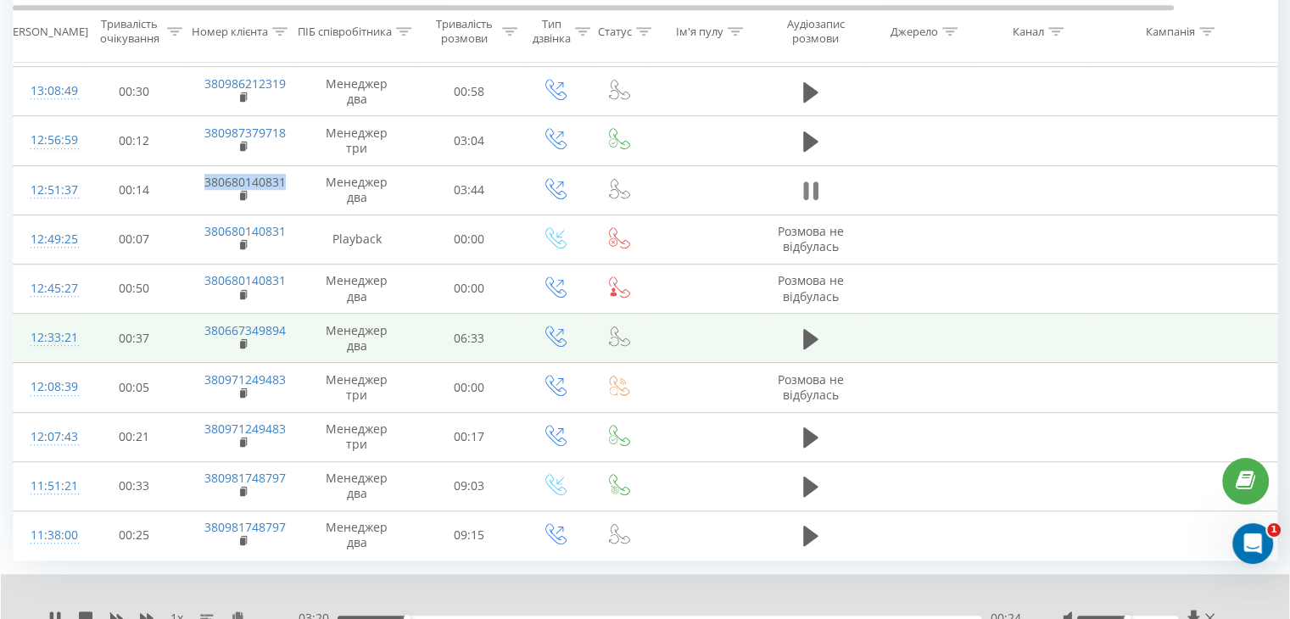
click at [810, 185] on icon at bounding box center [810, 191] width 15 height 24
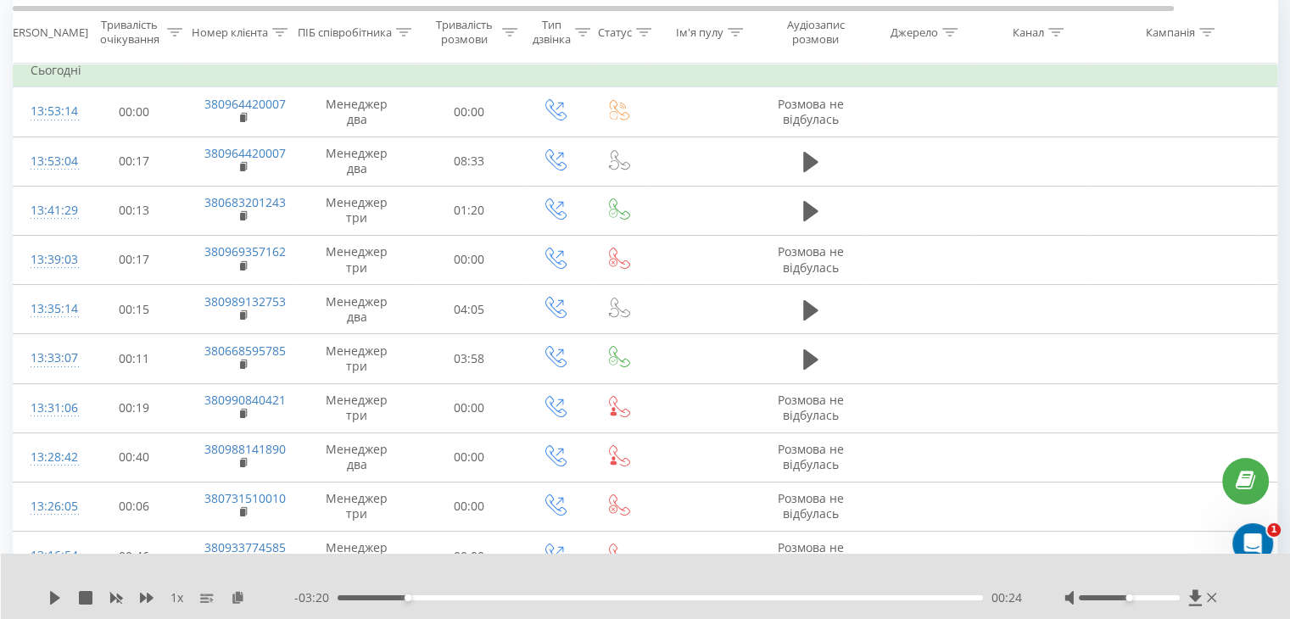
scroll to position [164, 0]
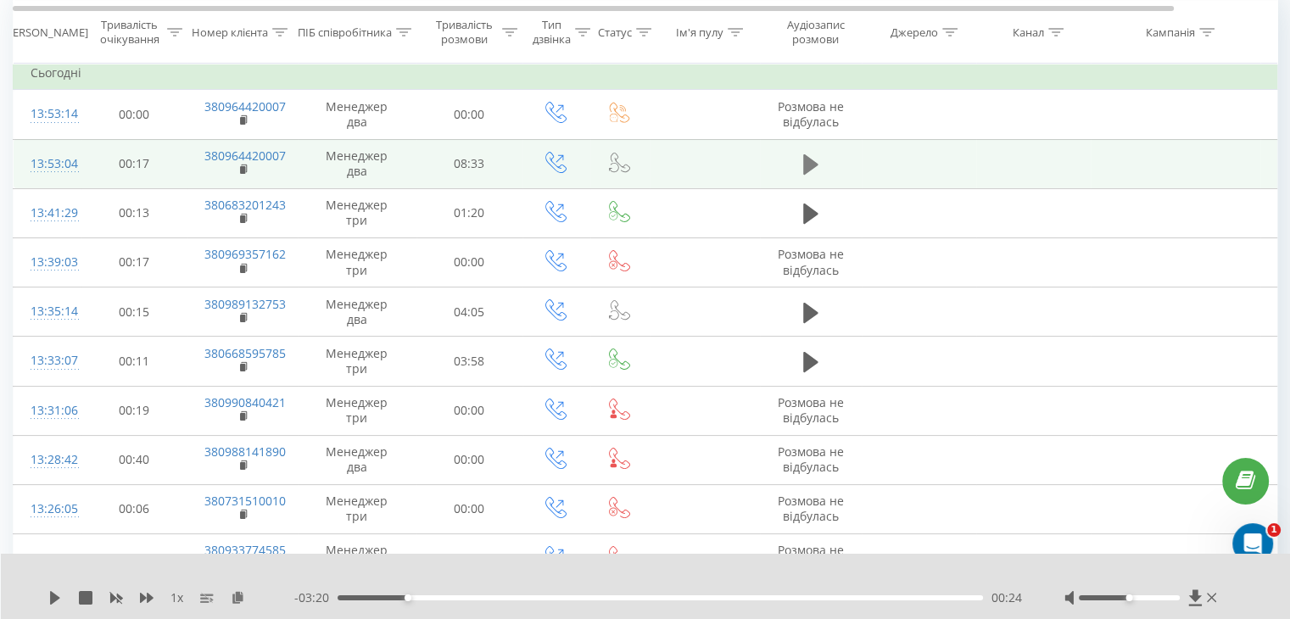
click at [813, 153] on icon at bounding box center [810, 165] width 15 height 24
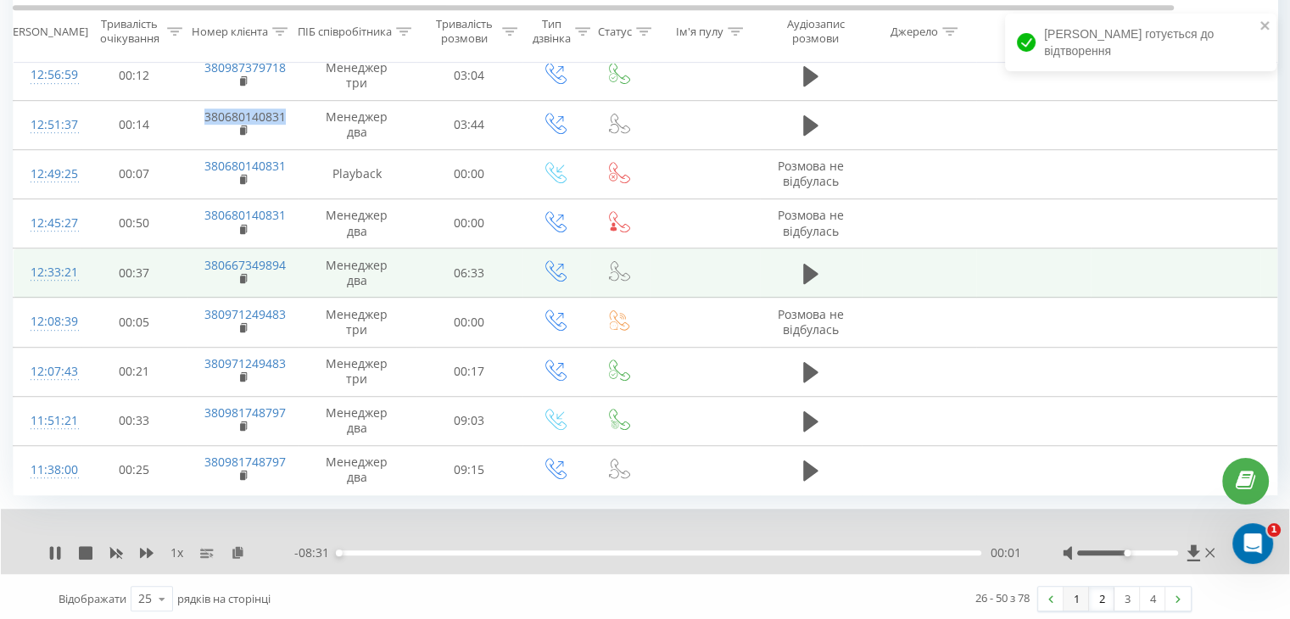
click at [1078, 595] on link "1" at bounding box center [1075, 599] width 25 height 24
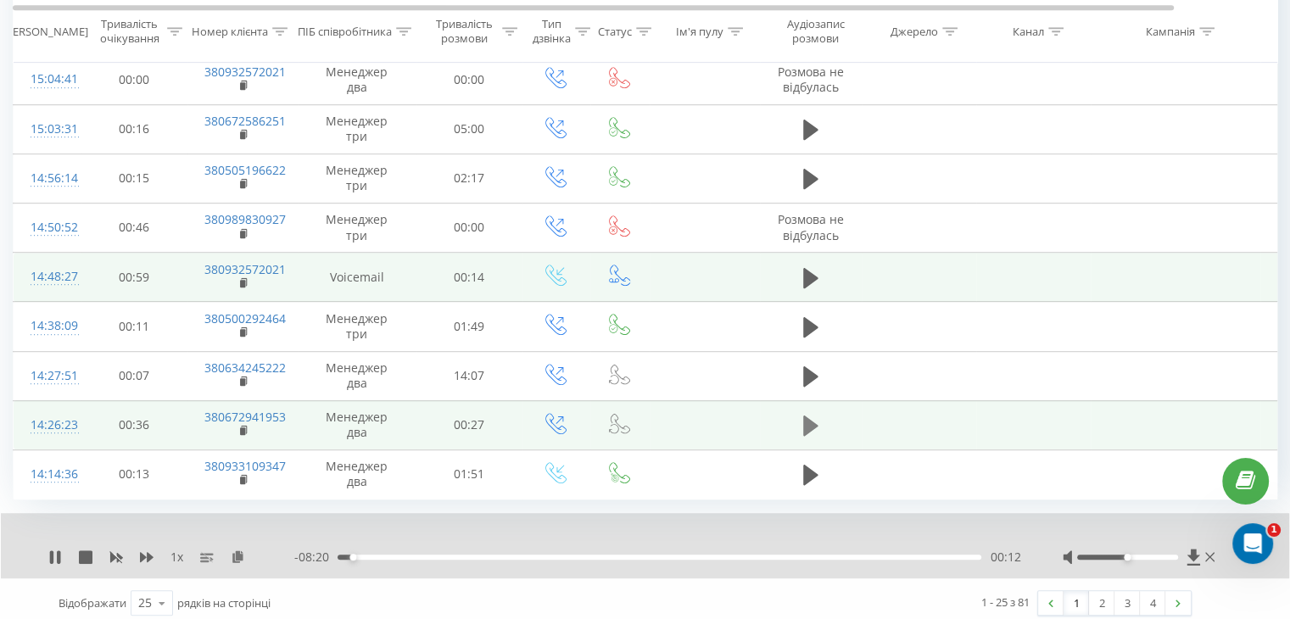
scroll to position [992, 0]
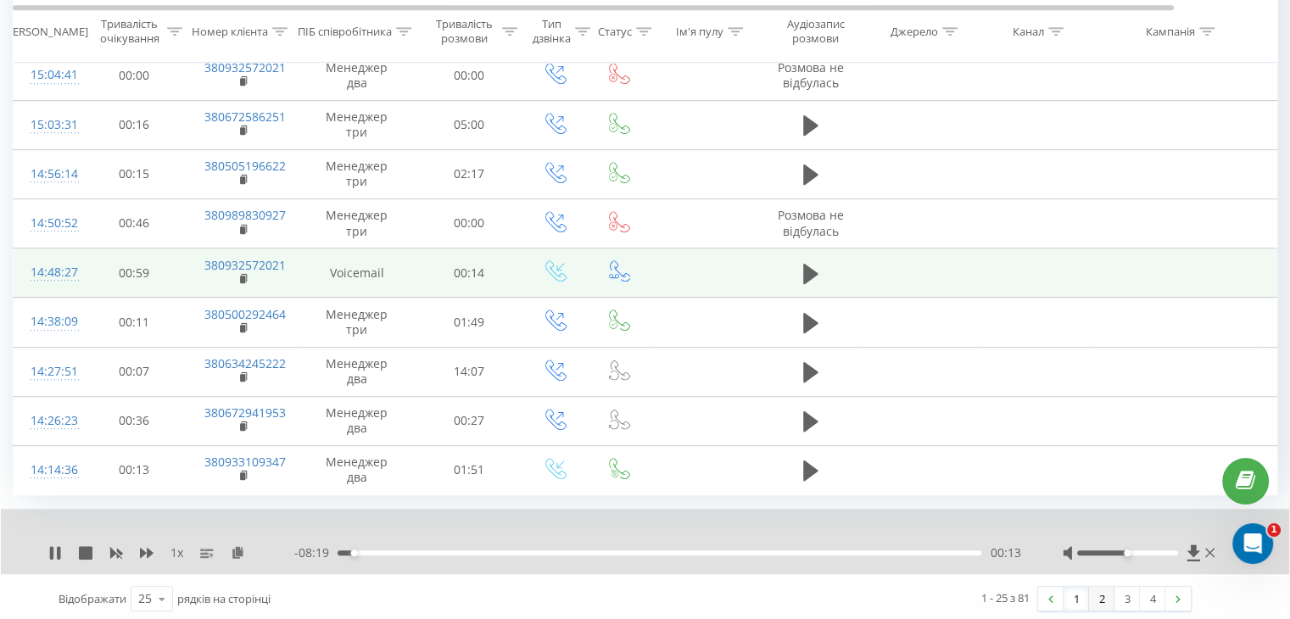
click at [1095, 593] on link "2" at bounding box center [1101, 599] width 25 height 24
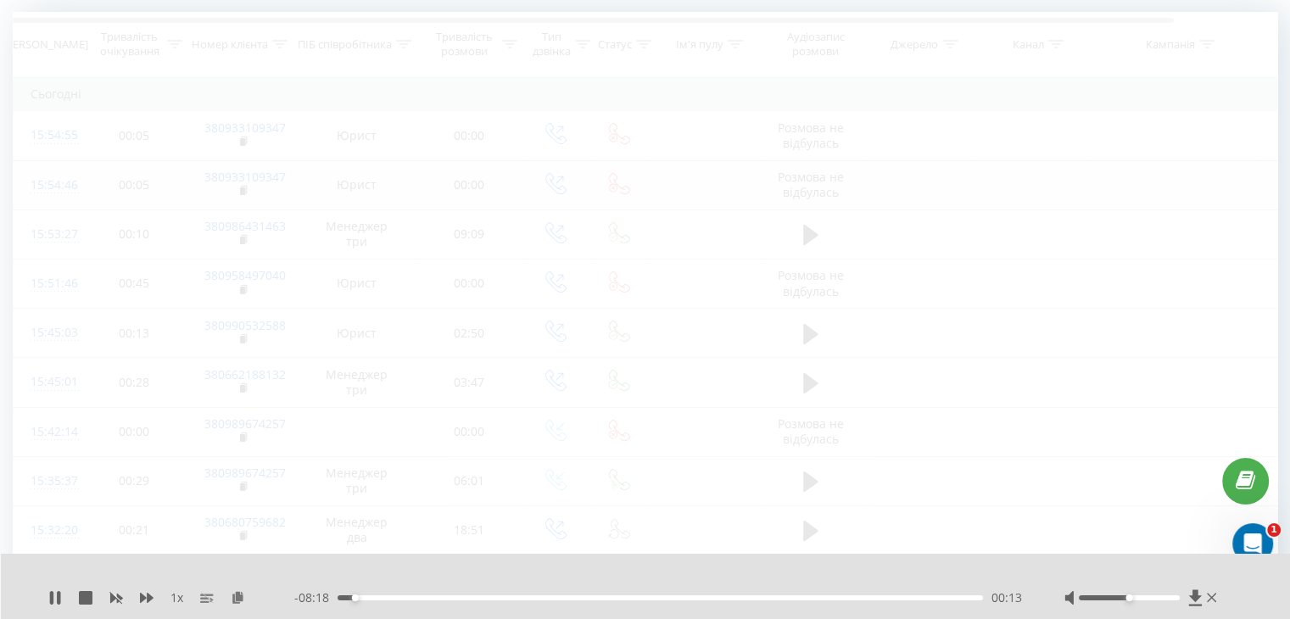
scroll to position [112, 0]
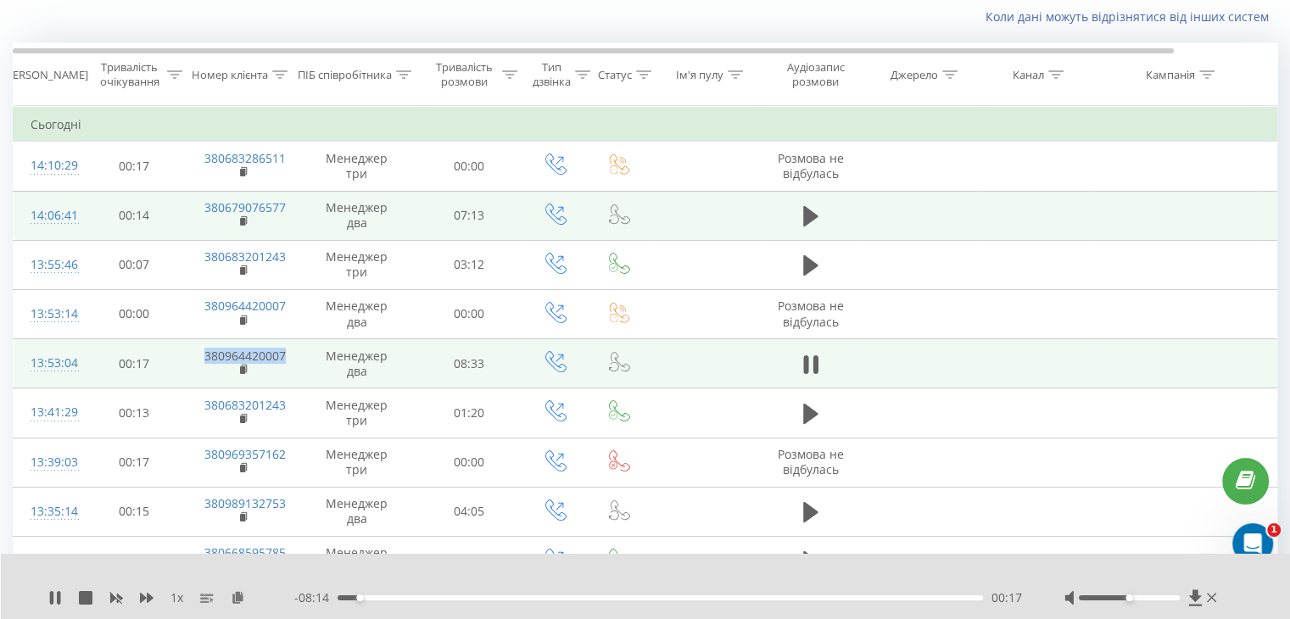
drag, startPoint x: 189, startPoint y: 359, endPoint x: 285, endPoint y: 355, distance: 95.9
click at [285, 355] on td "380964420007" at bounding box center [242, 363] width 110 height 49
copy link "380964420007"
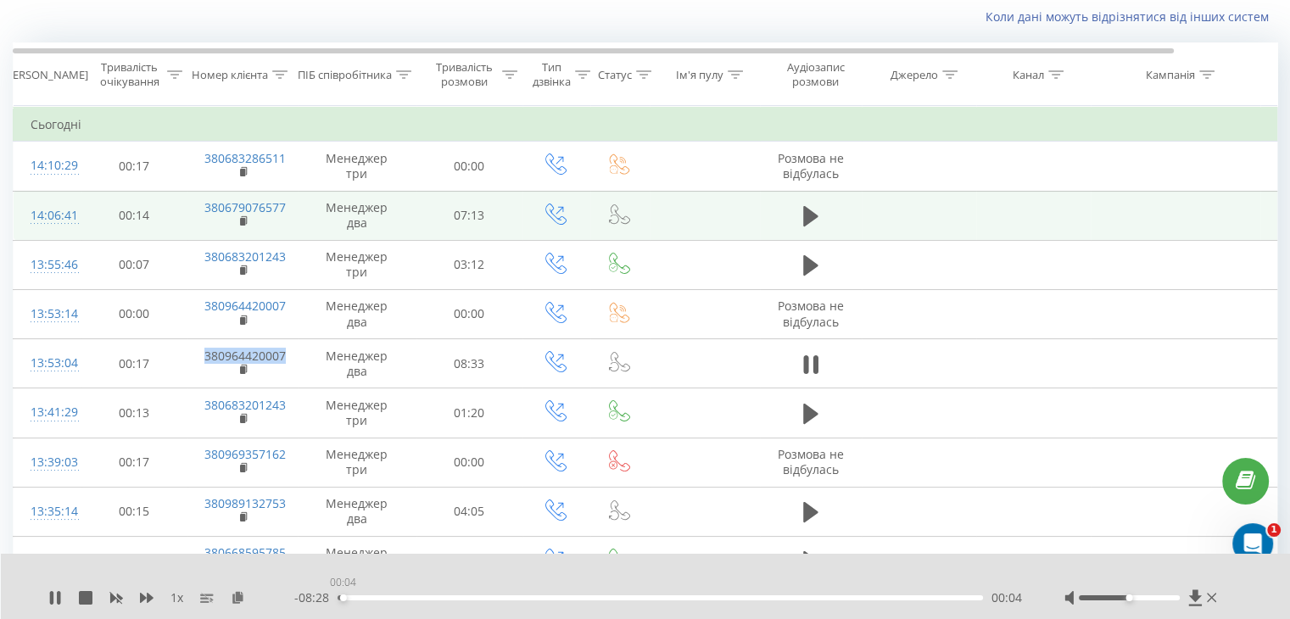
click at [343, 597] on div "00:04" at bounding box center [659, 597] width 645 height 5
click at [339, 598] on div "00:13" at bounding box center [659, 597] width 645 height 5
click at [240, 595] on icon at bounding box center [238, 597] width 14 height 12
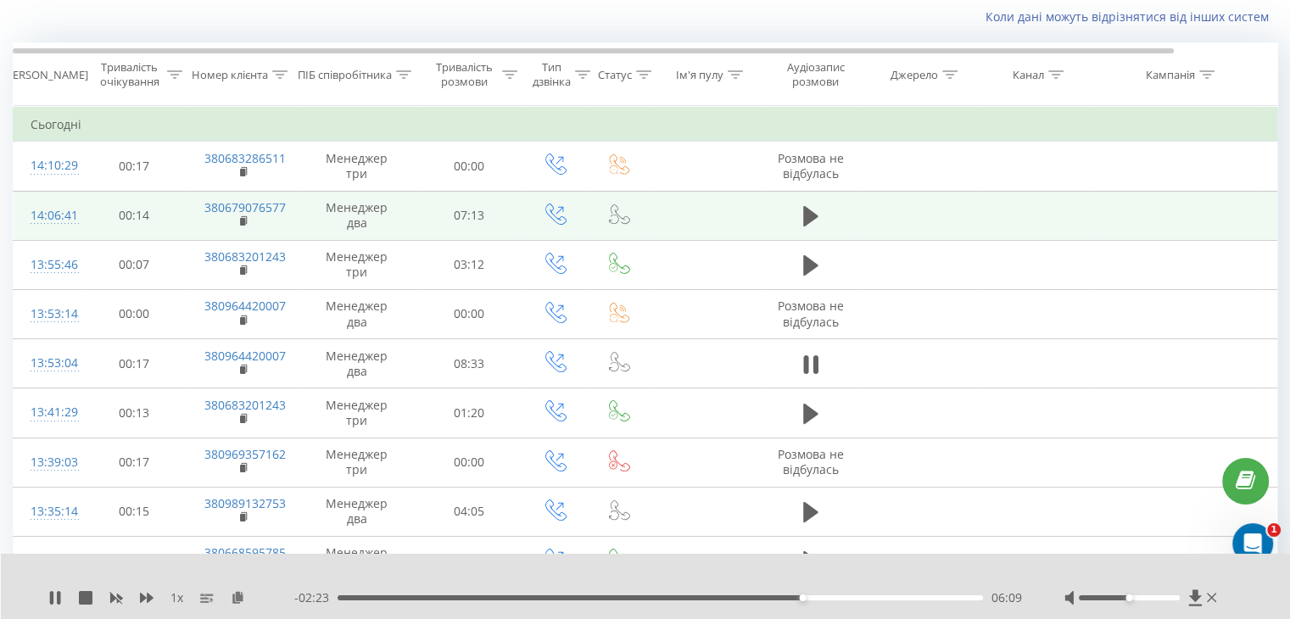
click at [55, 589] on div "1 x" at bounding box center [171, 597] width 246 height 17
click at [58, 592] on icon at bounding box center [58, 598] width 3 height 14
click at [52, 594] on icon at bounding box center [55, 598] width 10 height 14
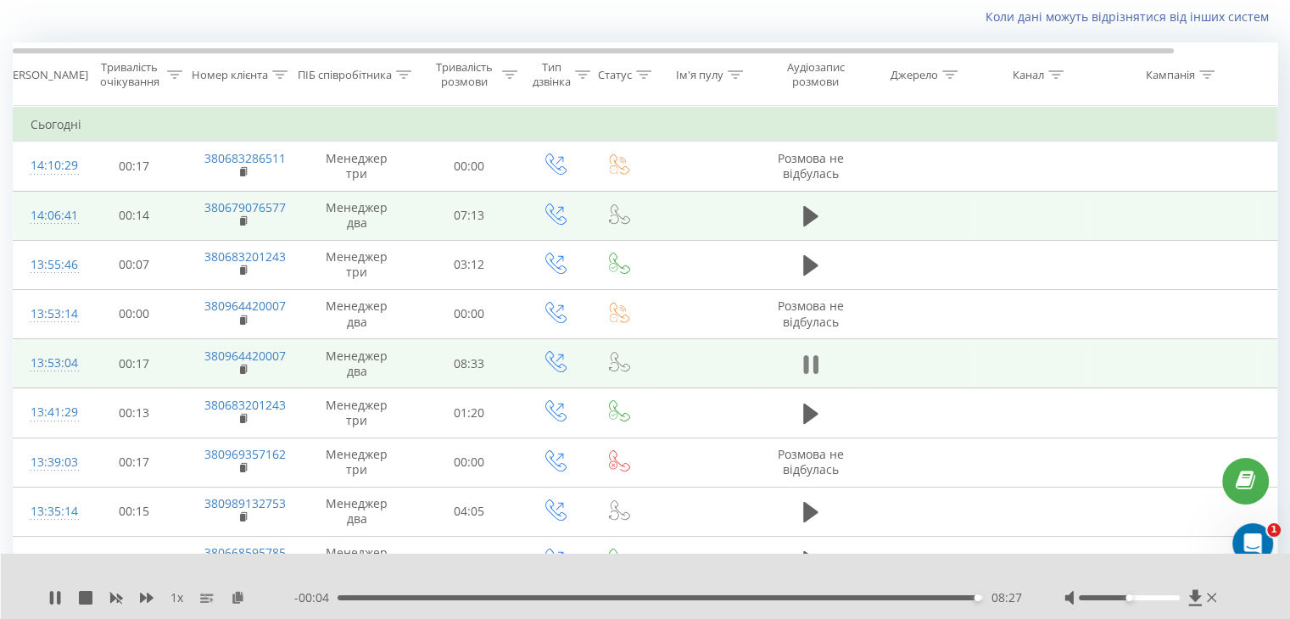
click at [810, 362] on icon at bounding box center [810, 365] width 15 height 24
click at [810, 362] on icon at bounding box center [810, 364] width 15 height 20
click at [929, 599] on div "07:50" at bounding box center [659, 597] width 645 height 5
click at [53, 594] on icon at bounding box center [51, 598] width 3 height 14
